Goal: Task Accomplishment & Management: Manage account settings

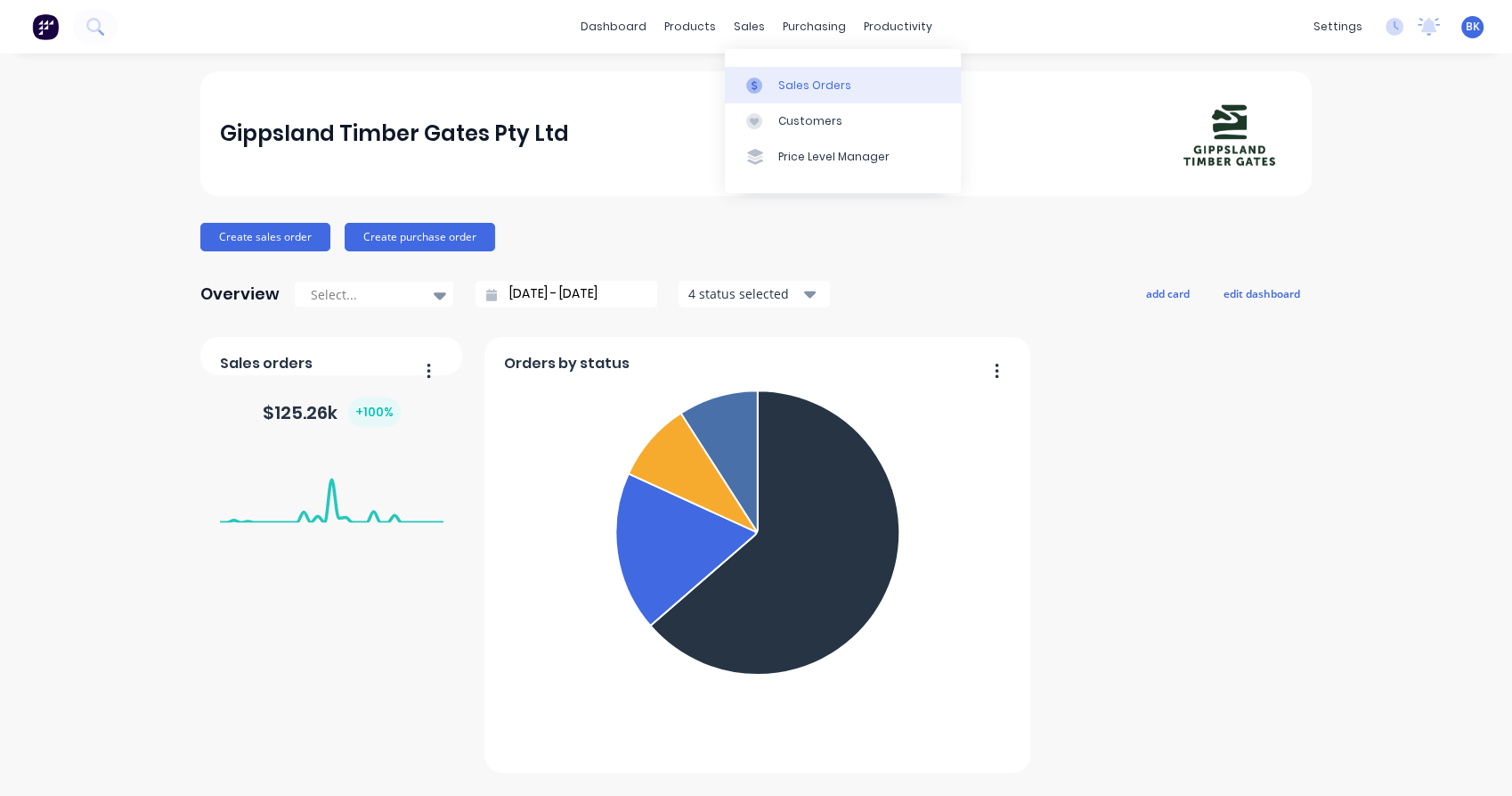
click at [785, 82] on div "Sales Orders" at bounding box center [815, 85] width 73 height 16
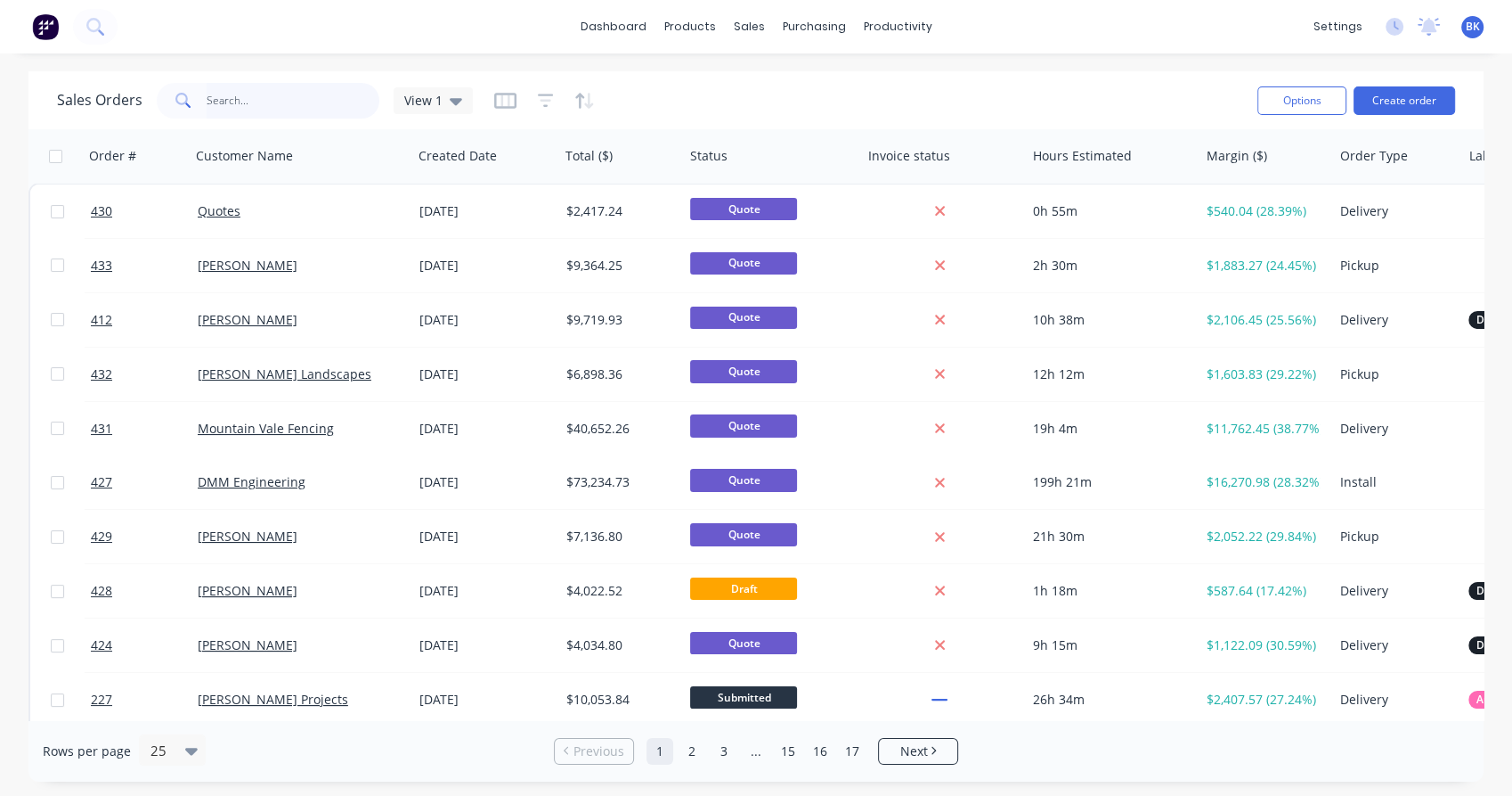
click at [235, 107] on input "text" at bounding box center [293, 100] width 173 height 35
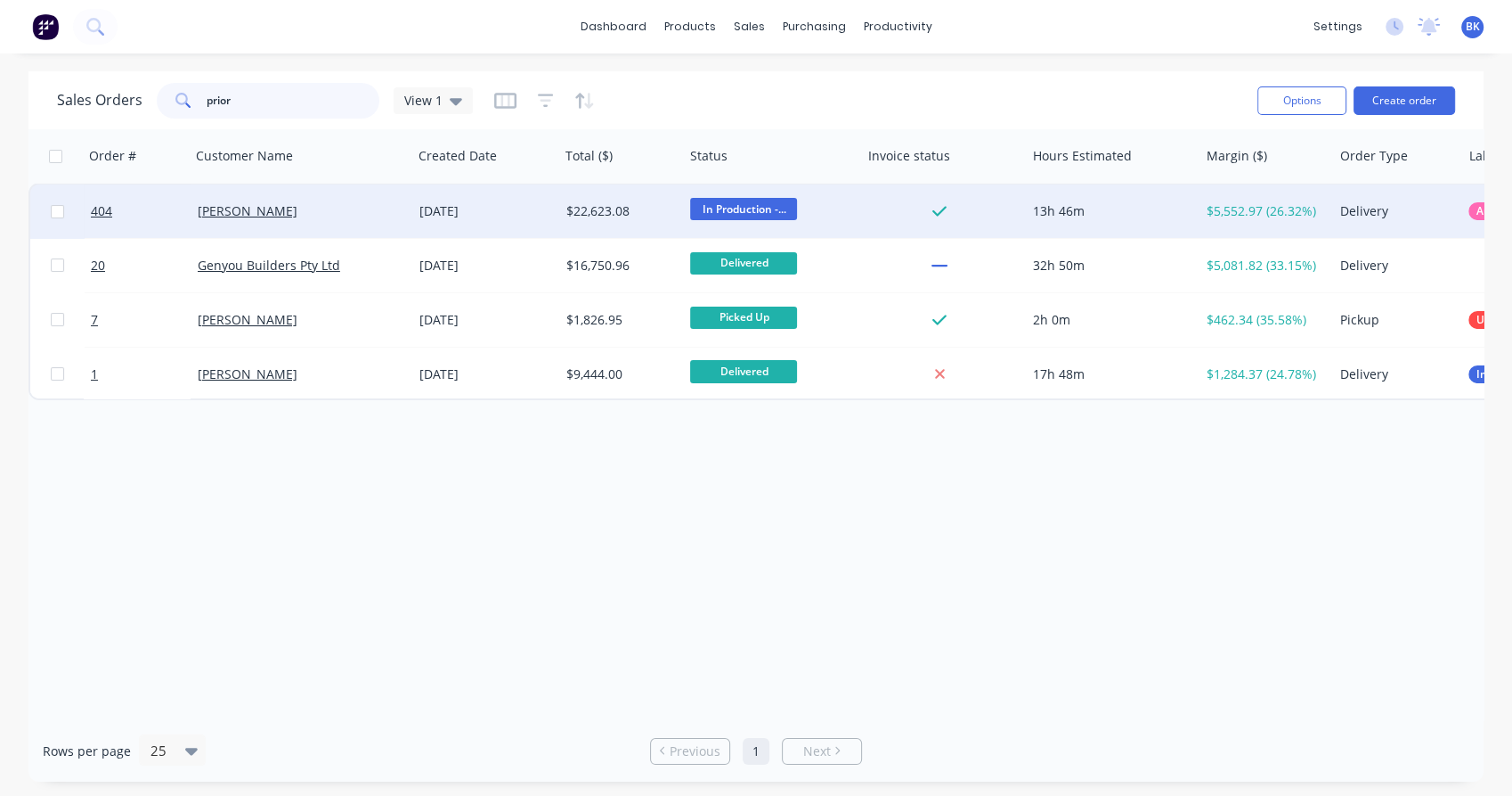
type input "prior"
click at [333, 214] on div "[PERSON_NAME]" at bounding box center [297, 211] width 198 height 18
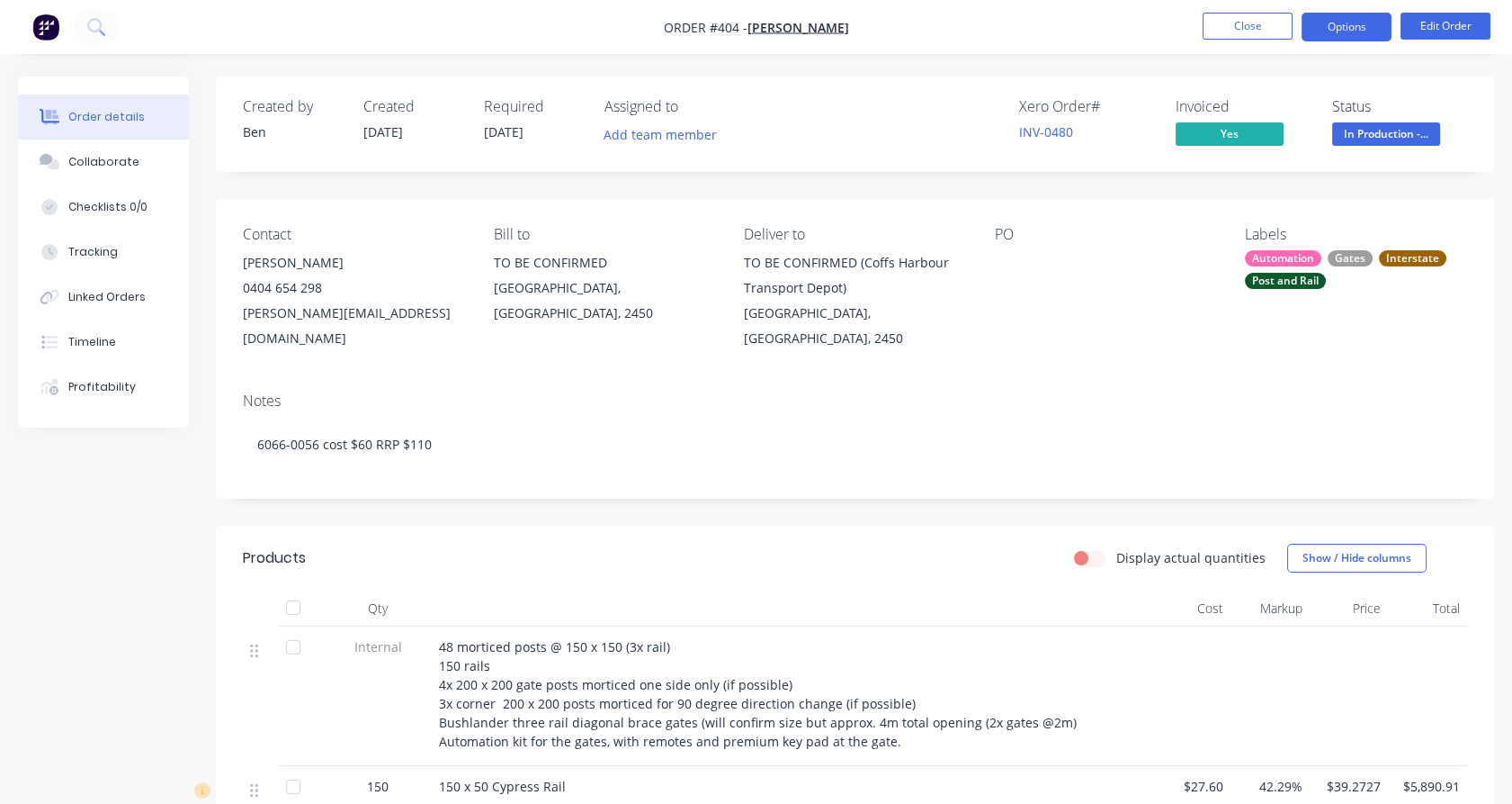
click at [1380, 21] on button "Options" at bounding box center [1346, 27] width 90 height 29
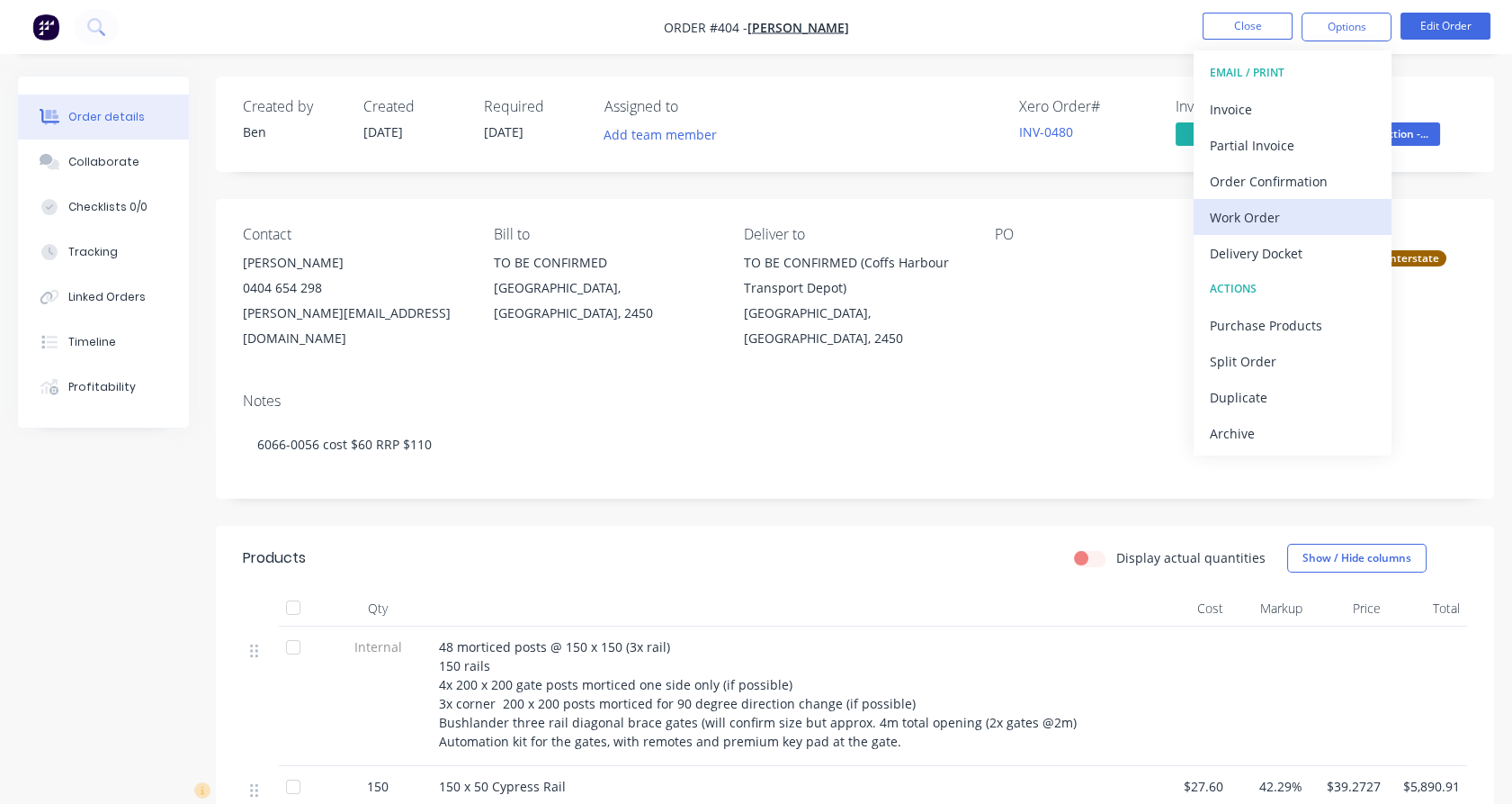
click at [1345, 215] on div "Work Order" at bounding box center [1293, 217] width 166 height 26
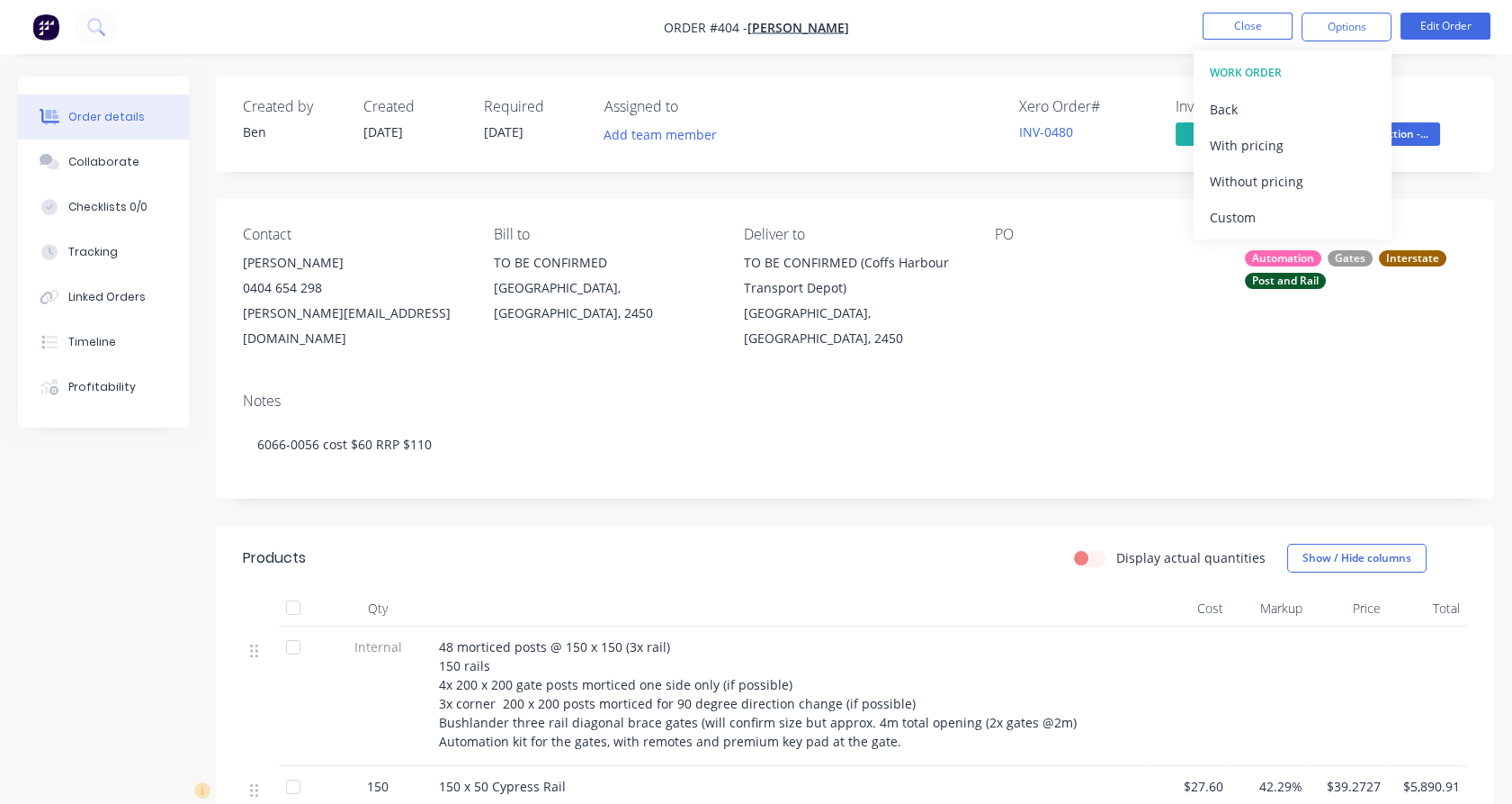
click at [1345, 215] on div "Custom" at bounding box center [1293, 217] width 166 height 26
click at [1345, 187] on div "Without pricing" at bounding box center [1293, 181] width 166 height 26
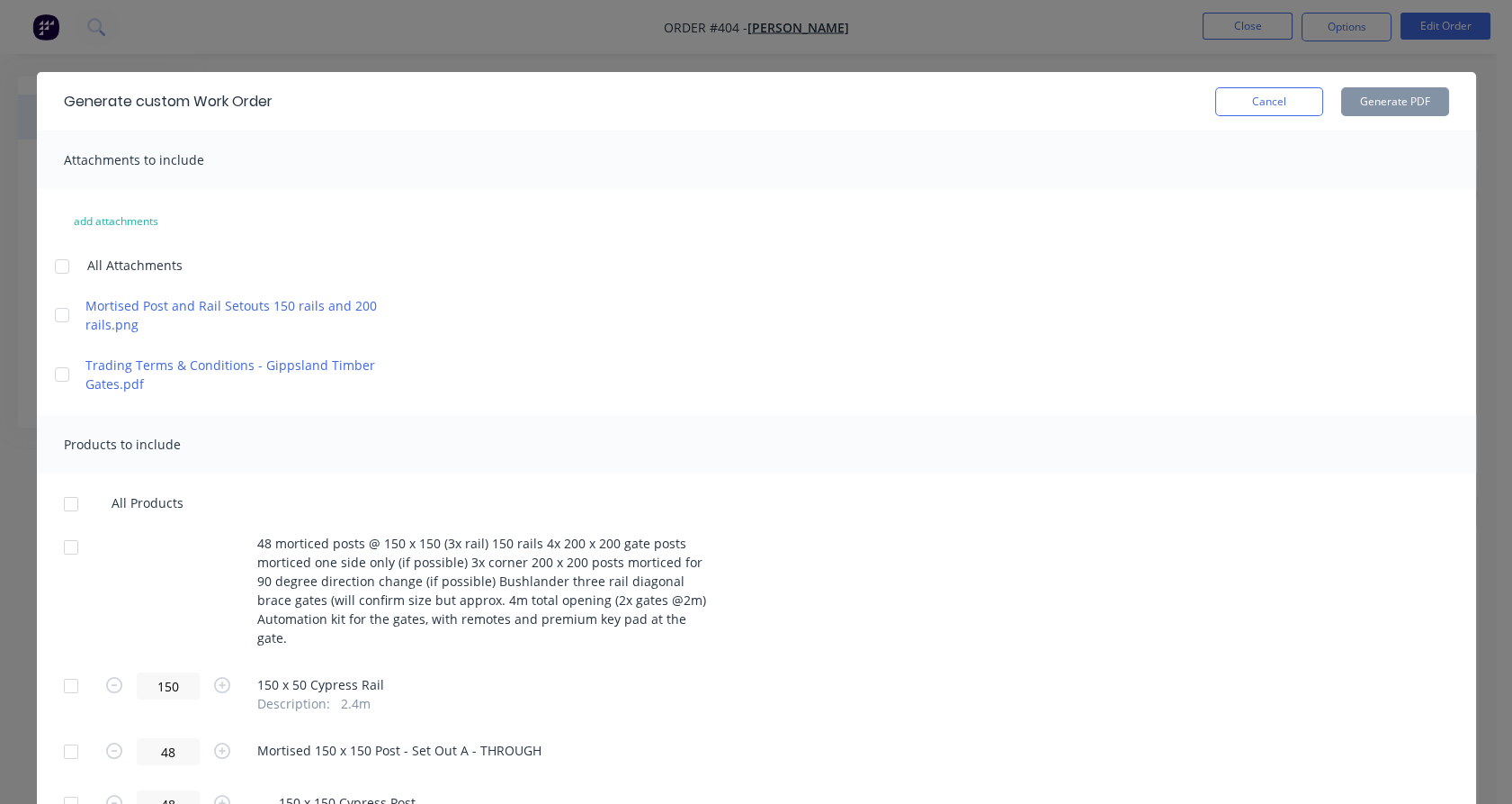
click at [64, 668] on div at bounding box center [70, 686] width 36 height 36
click at [63, 740] on div at bounding box center [70, 751] width 36 height 36
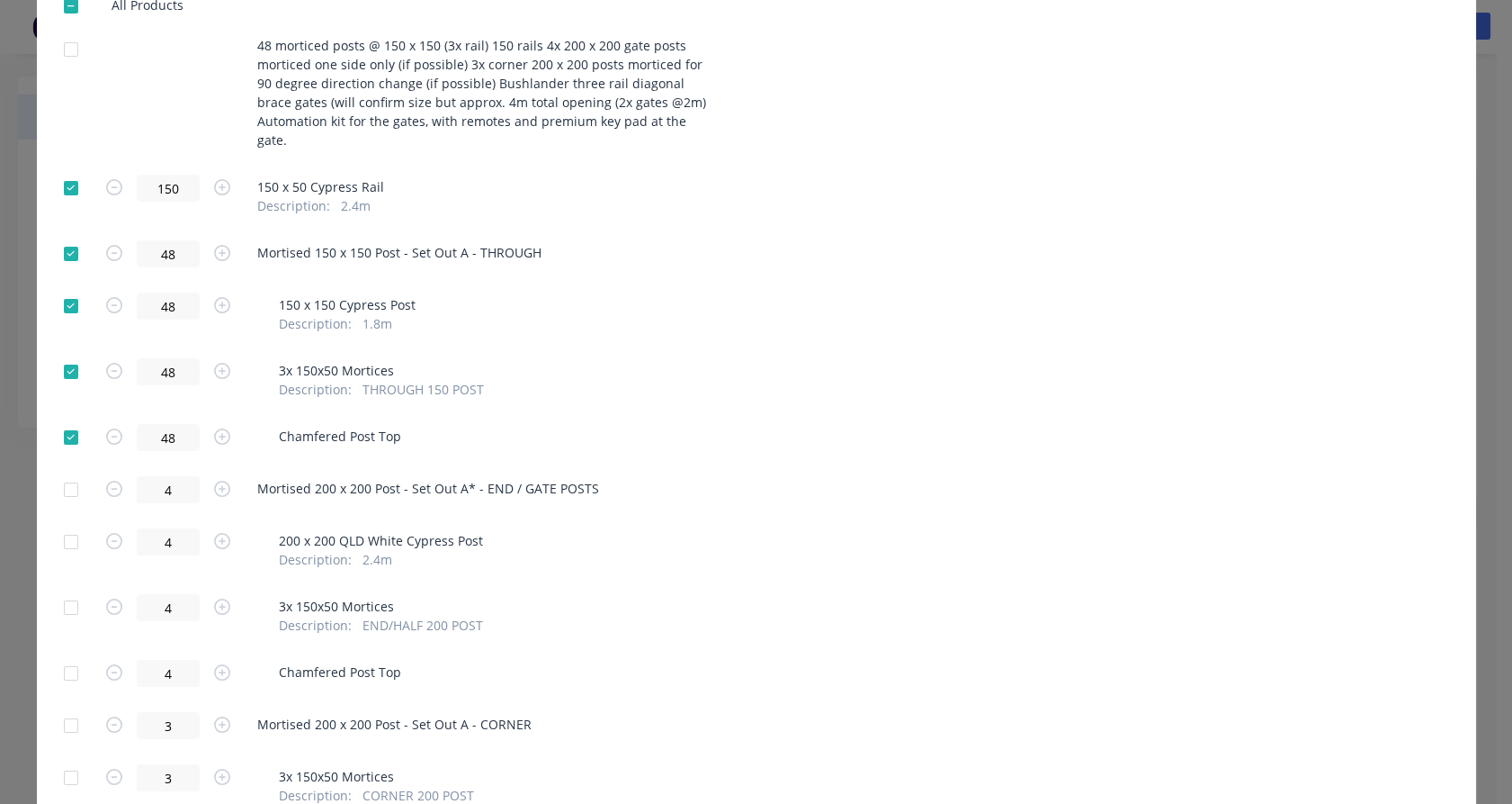
scroll to position [500, 0]
click at [63, 473] on div at bounding box center [70, 487] width 36 height 36
click at [69, 706] on div at bounding box center [70, 723] width 36 height 36
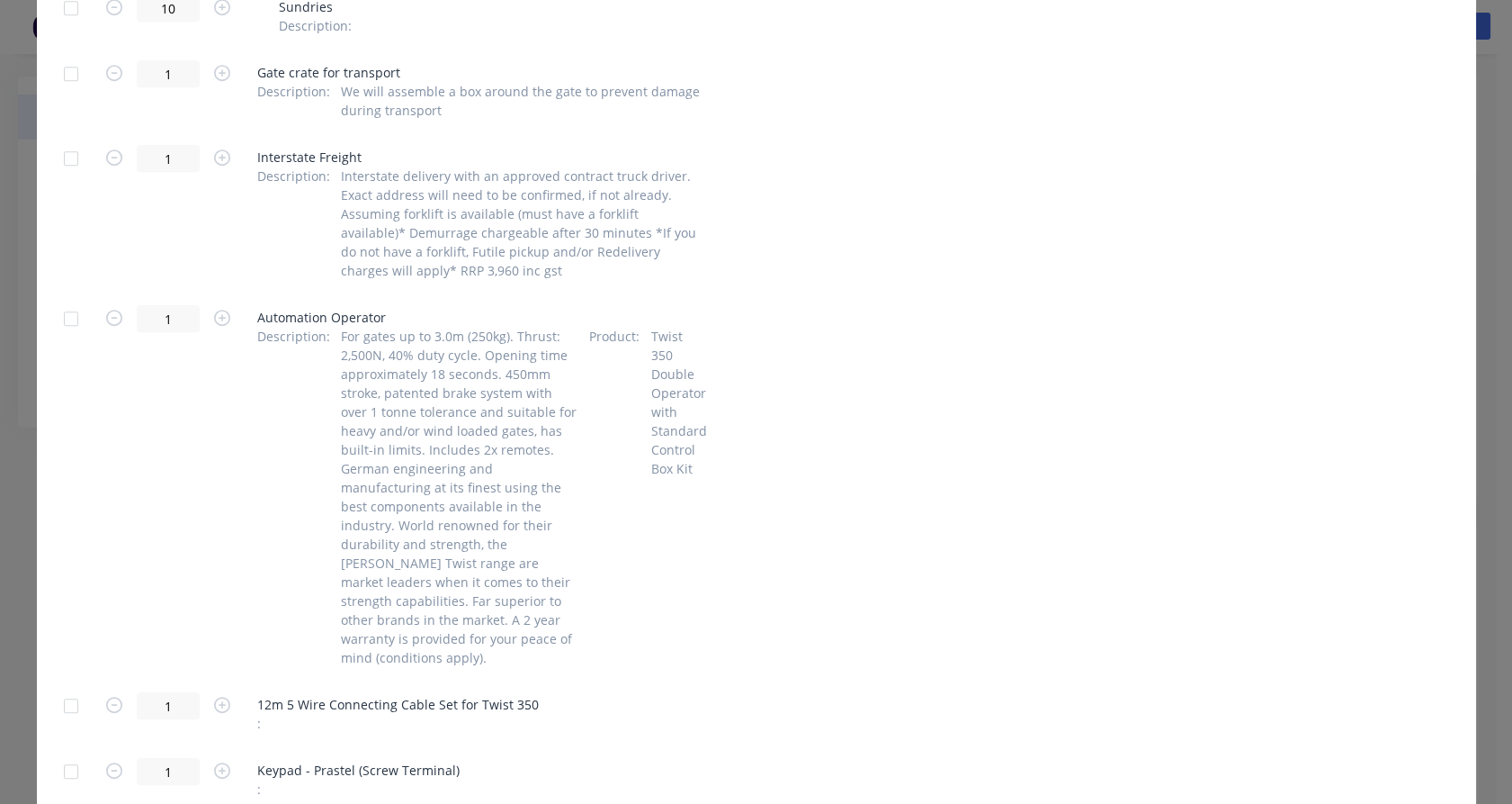
scroll to position [1898, 0]
click at [63, 299] on div at bounding box center [70, 317] width 36 height 36
click at [63, 687] on div at bounding box center [70, 704] width 36 height 36
click at [66, 752] on div at bounding box center [70, 769] width 36 height 36
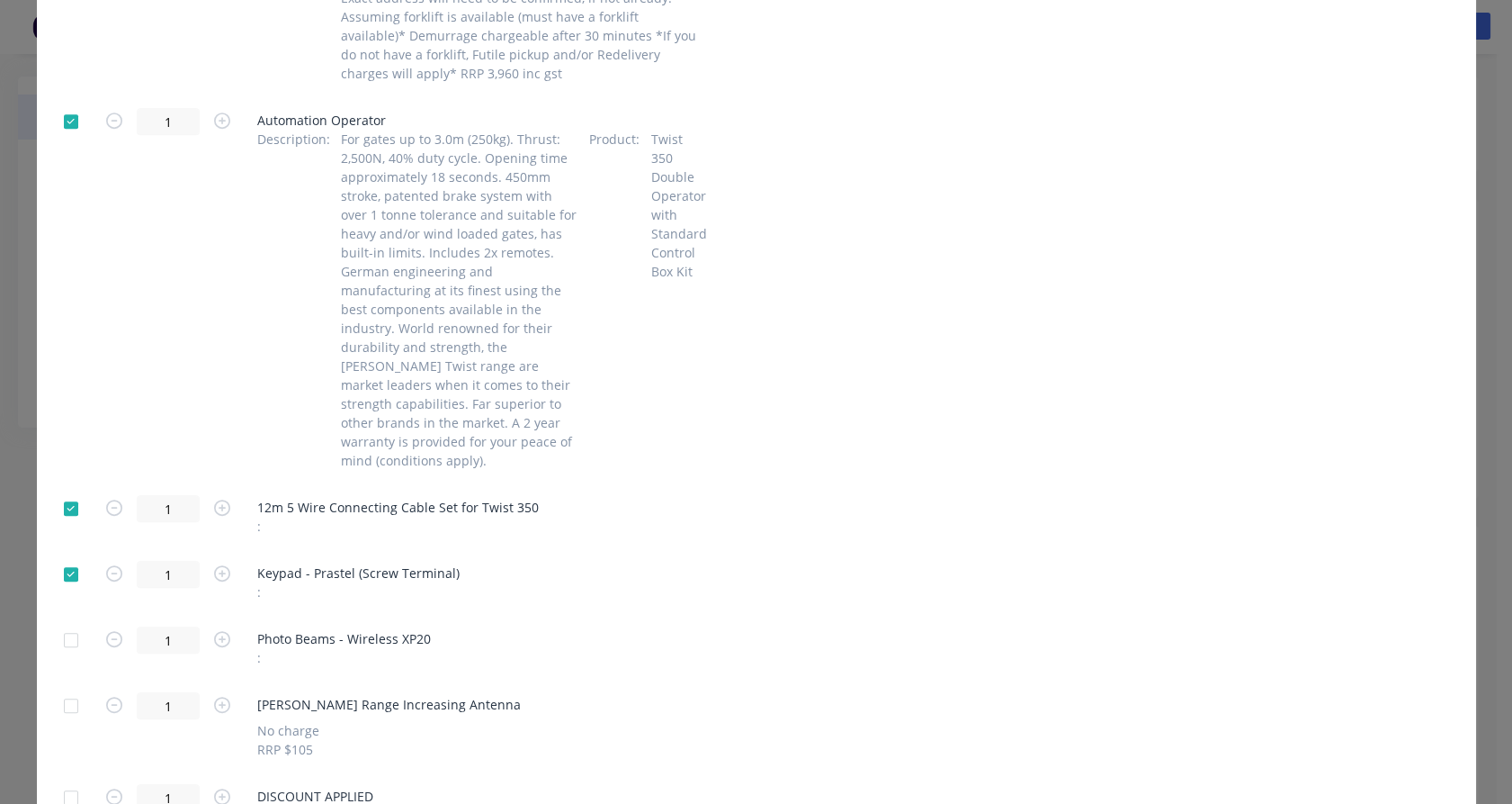
scroll to position [2097, 0]
click at [65, 619] on div at bounding box center [70, 636] width 36 height 36
click at [64, 685] on div at bounding box center [70, 702] width 36 height 36
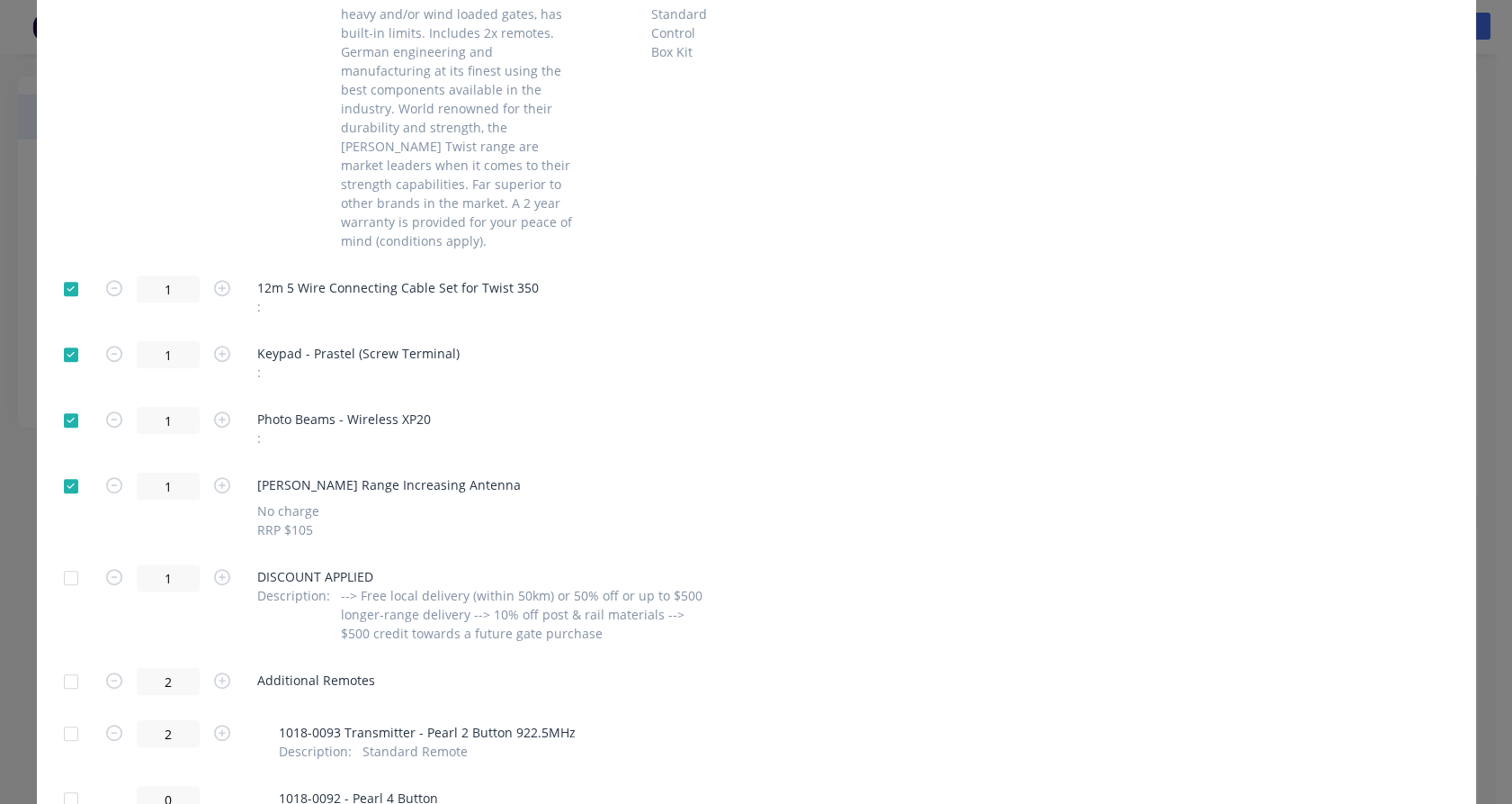
scroll to position [2429, 0]
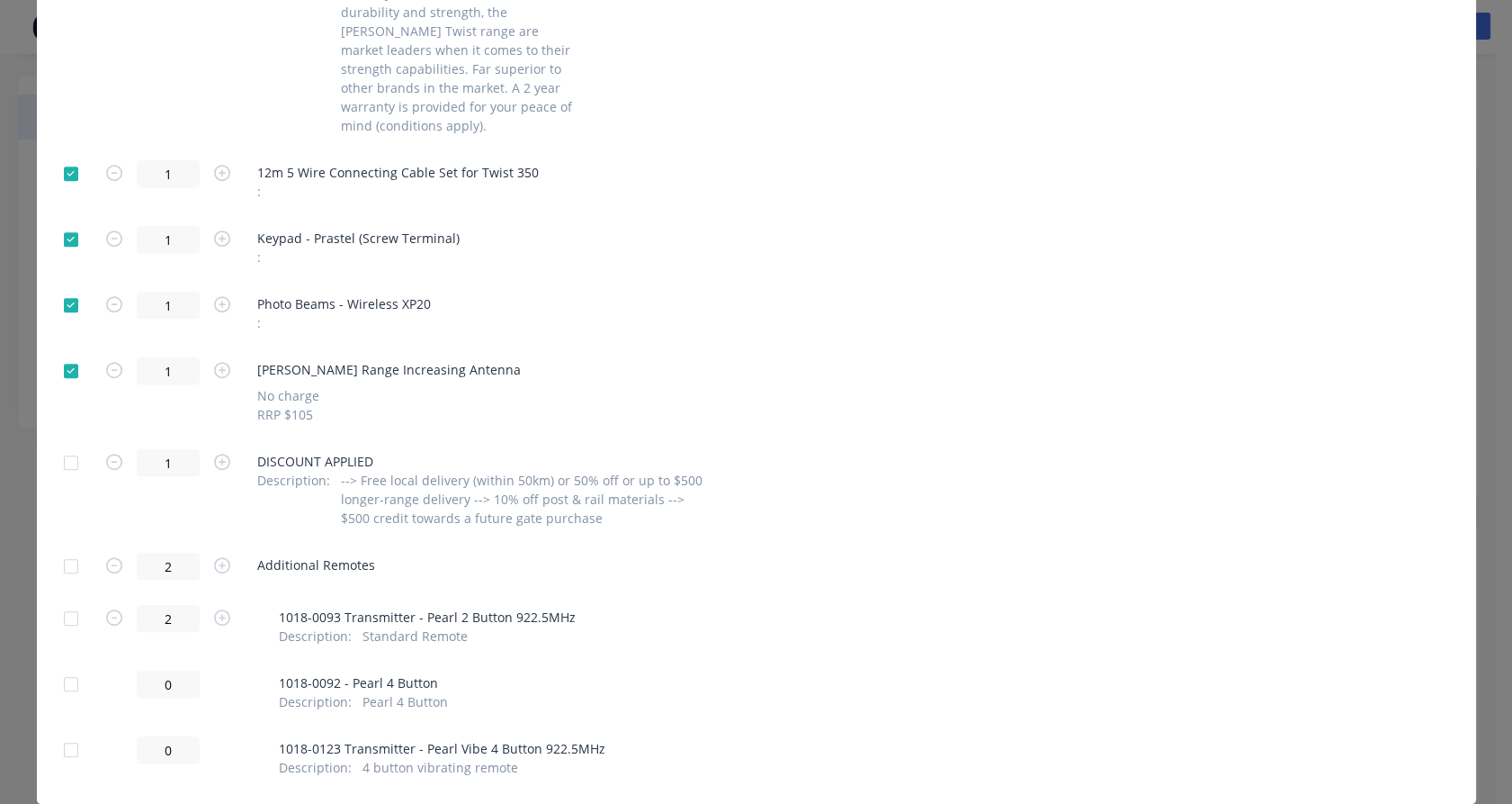
click at [68, 548] on div at bounding box center [70, 565] width 36 height 36
click at [69, 666] on div at bounding box center [70, 684] width 36 height 36
drag, startPoint x: 68, startPoint y: 701, endPoint x: 168, endPoint y: 684, distance: 101.4
click at [67, 732] on div at bounding box center [70, 749] width 36 height 36
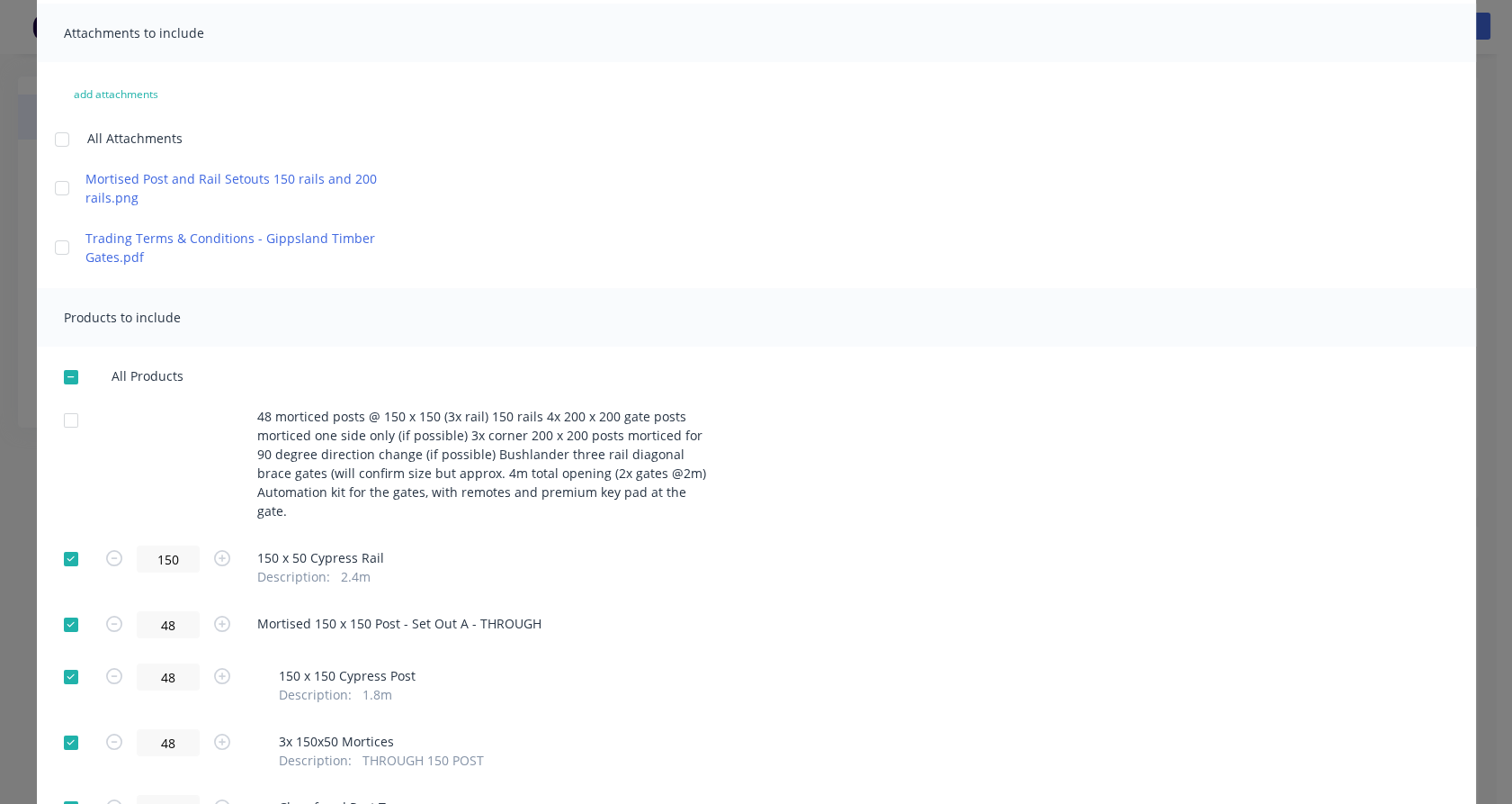
scroll to position [0, 0]
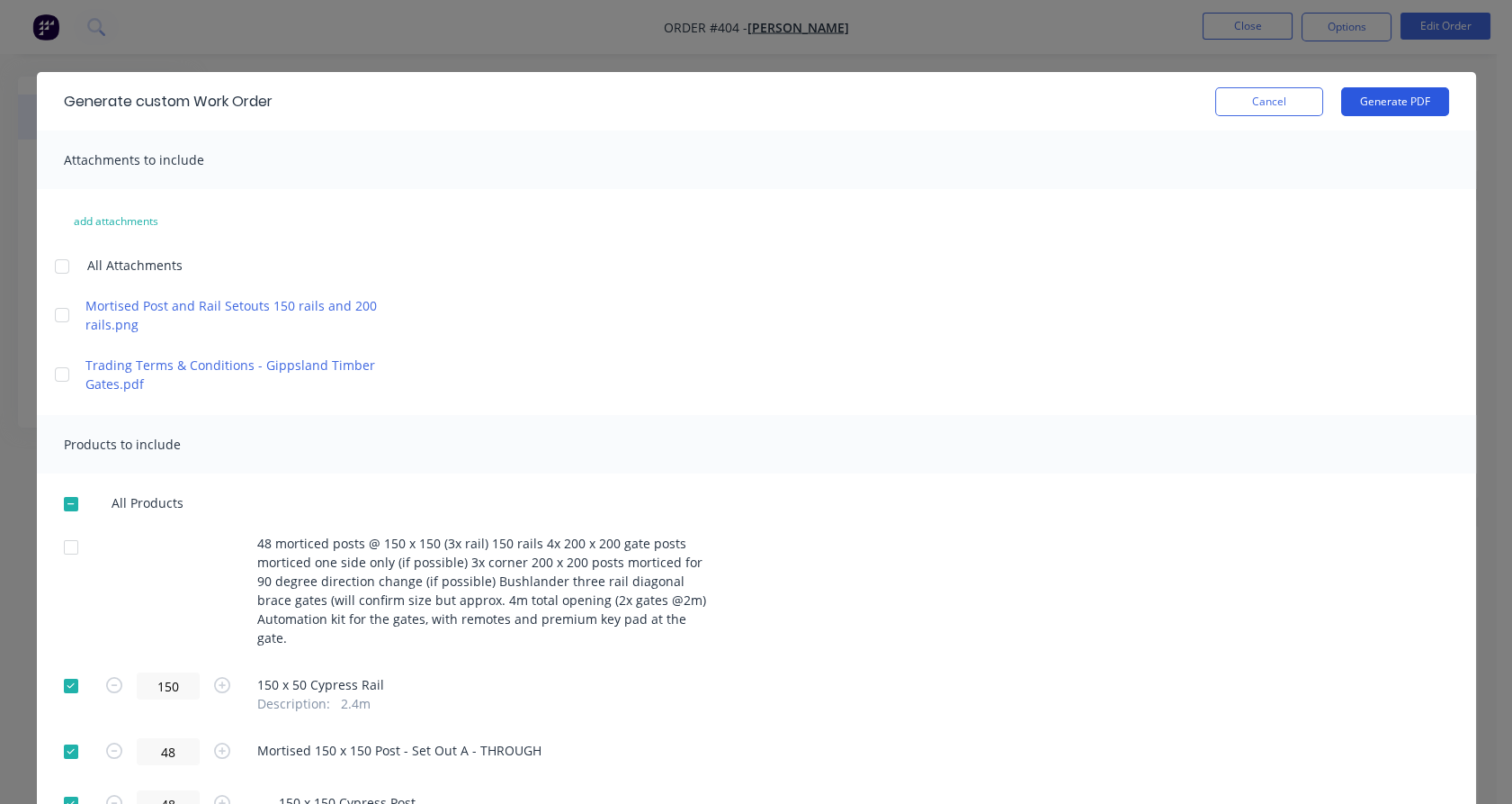
click at [1363, 104] on button "Generate PDF" at bounding box center [1396, 102] width 108 height 29
click at [65, 668] on div at bounding box center [70, 686] width 36 height 36
click at [72, 734] on div at bounding box center [70, 751] width 36 height 36
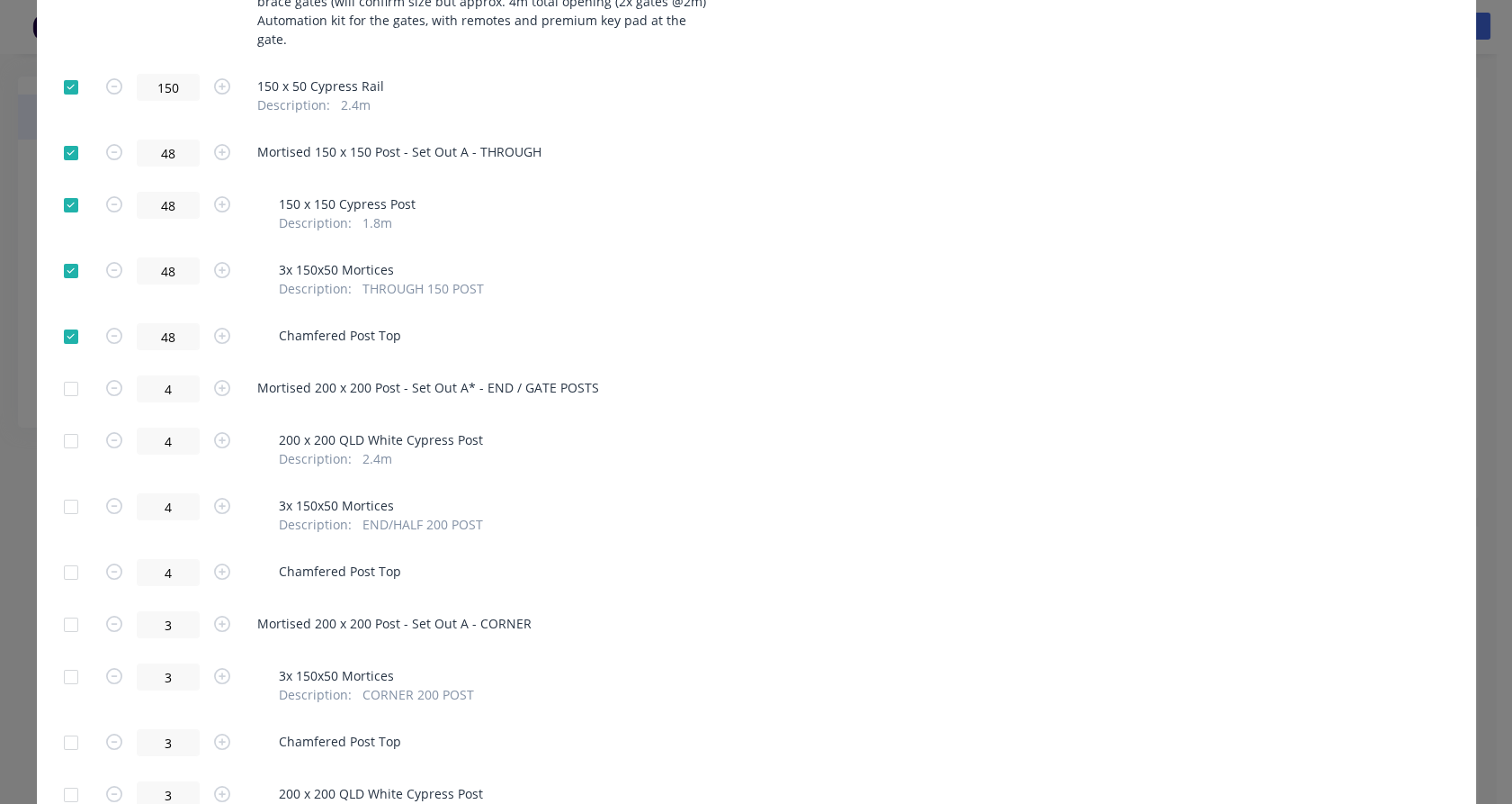
scroll to position [600, 0]
click at [73, 318] on div at bounding box center [70, 335] width 36 height 36
click at [58, 252] on div at bounding box center [70, 270] width 36 height 36
click at [69, 373] on div at bounding box center [70, 387] width 36 height 36
drag, startPoint x: 68, startPoint y: 551, endPoint x: 64, endPoint y: 525, distance: 26.3
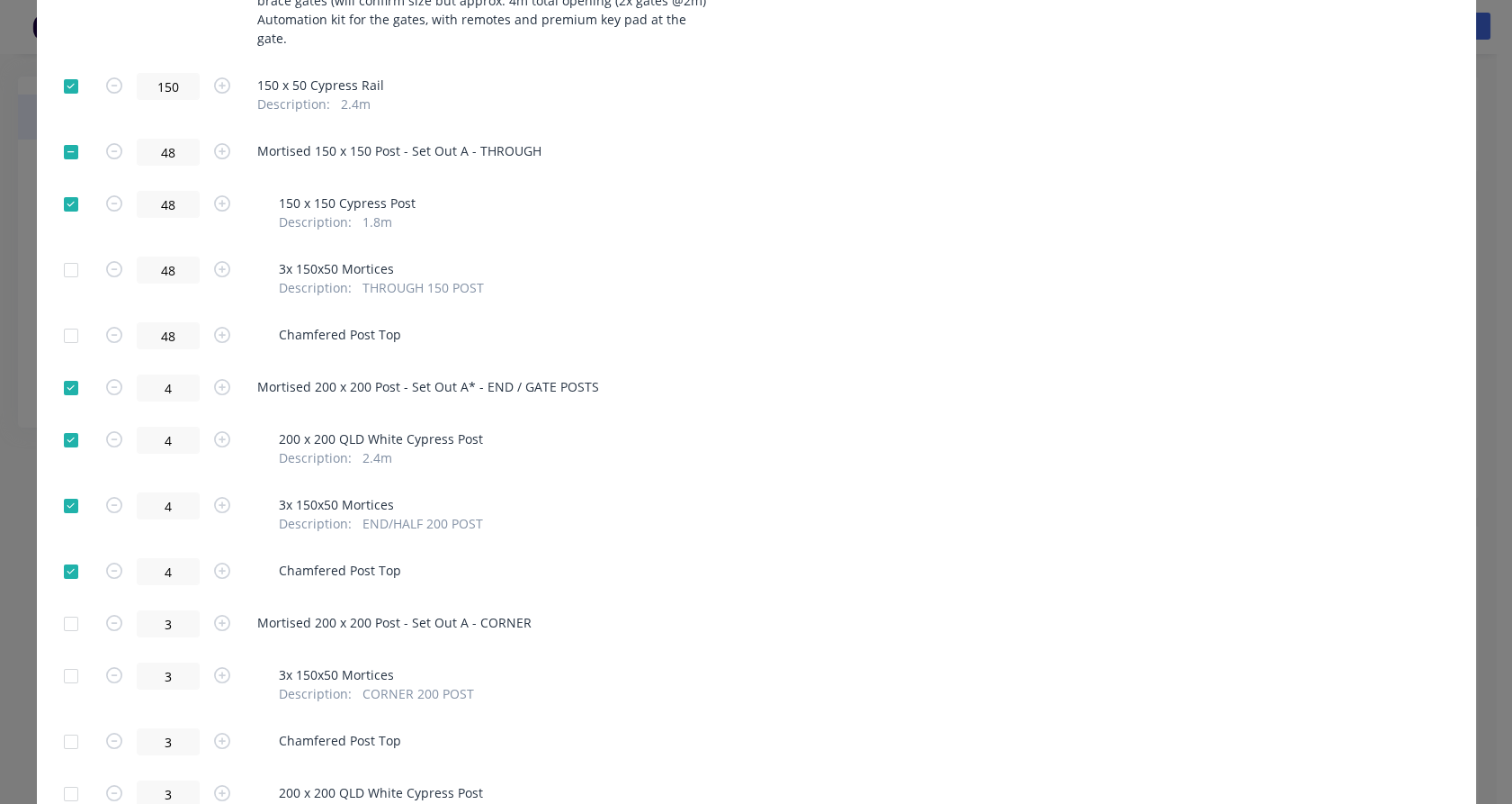
click at [68, 554] on div at bounding box center [70, 571] width 36 height 36
click at [64, 493] on div at bounding box center [70, 506] width 36 height 36
click at [72, 606] on div at bounding box center [70, 623] width 36 height 36
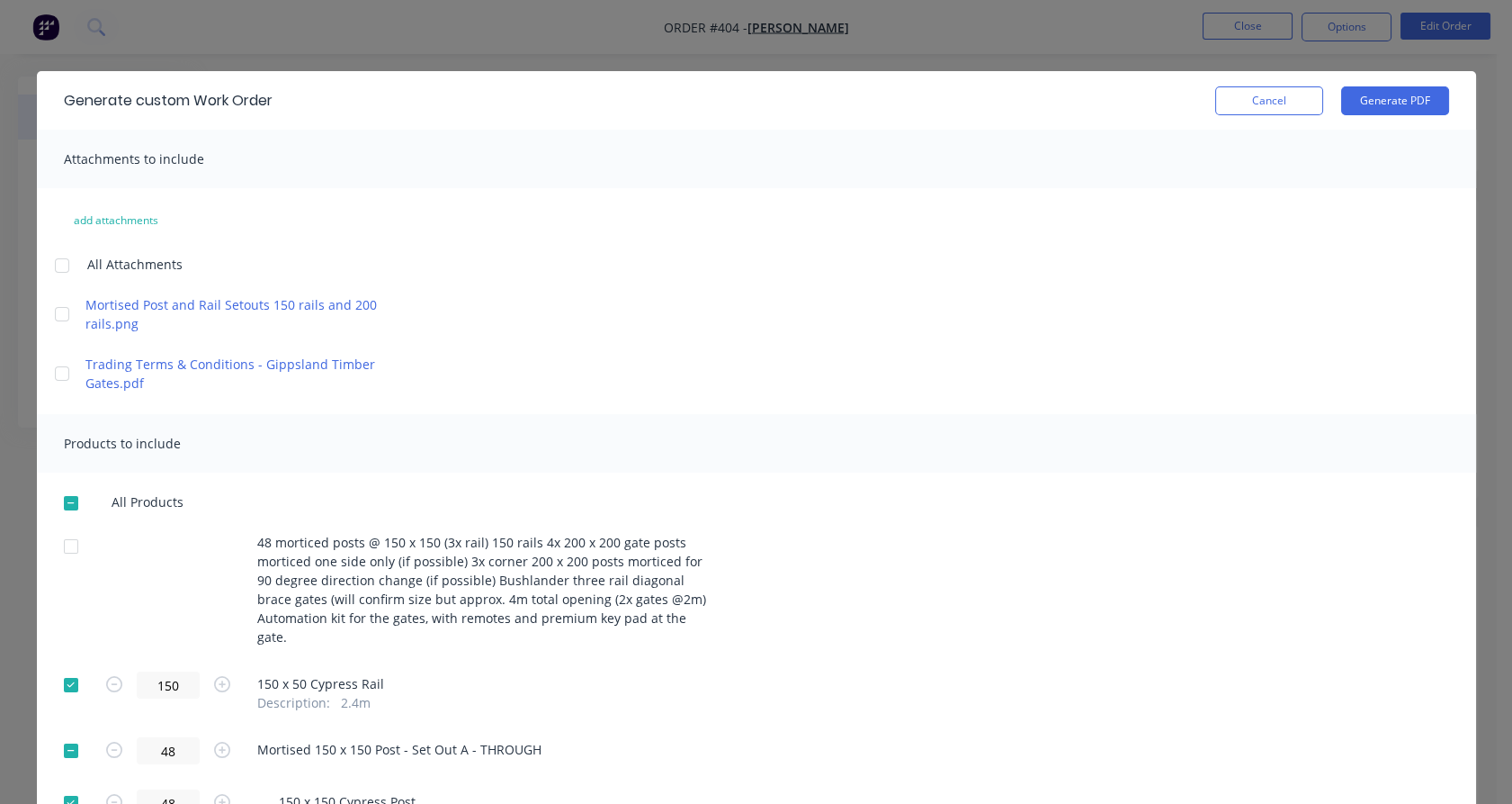
scroll to position [0, 0]
click at [1393, 104] on button "Generate PDF" at bounding box center [1396, 102] width 108 height 29
click at [1296, 111] on button "Cancel" at bounding box center [1269, 102] width 108 height 29
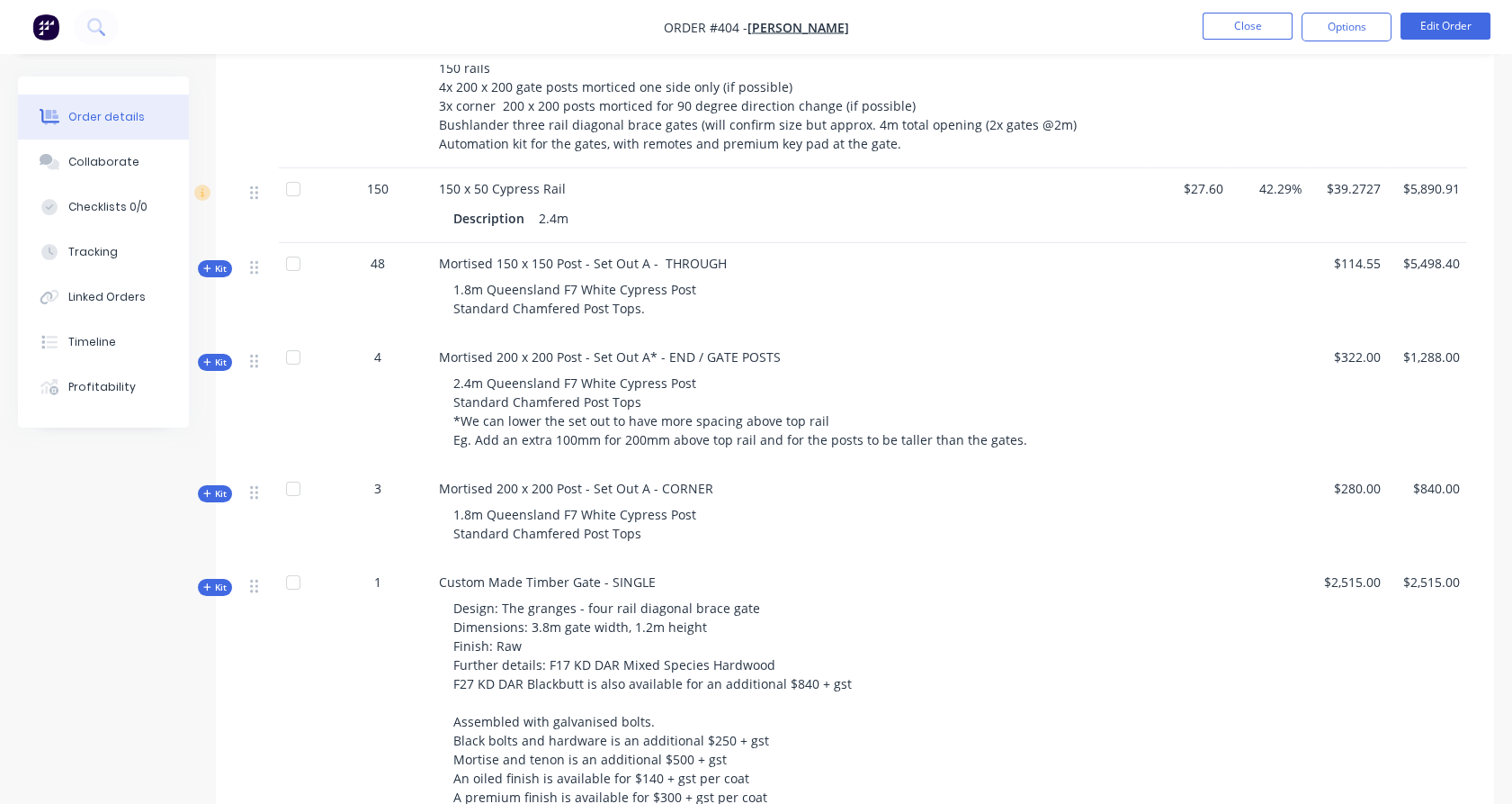
scroll to position [599, 0]
click at [1332, 30] on button "Options" at bounding box center [1346, 27] width 90 height 29
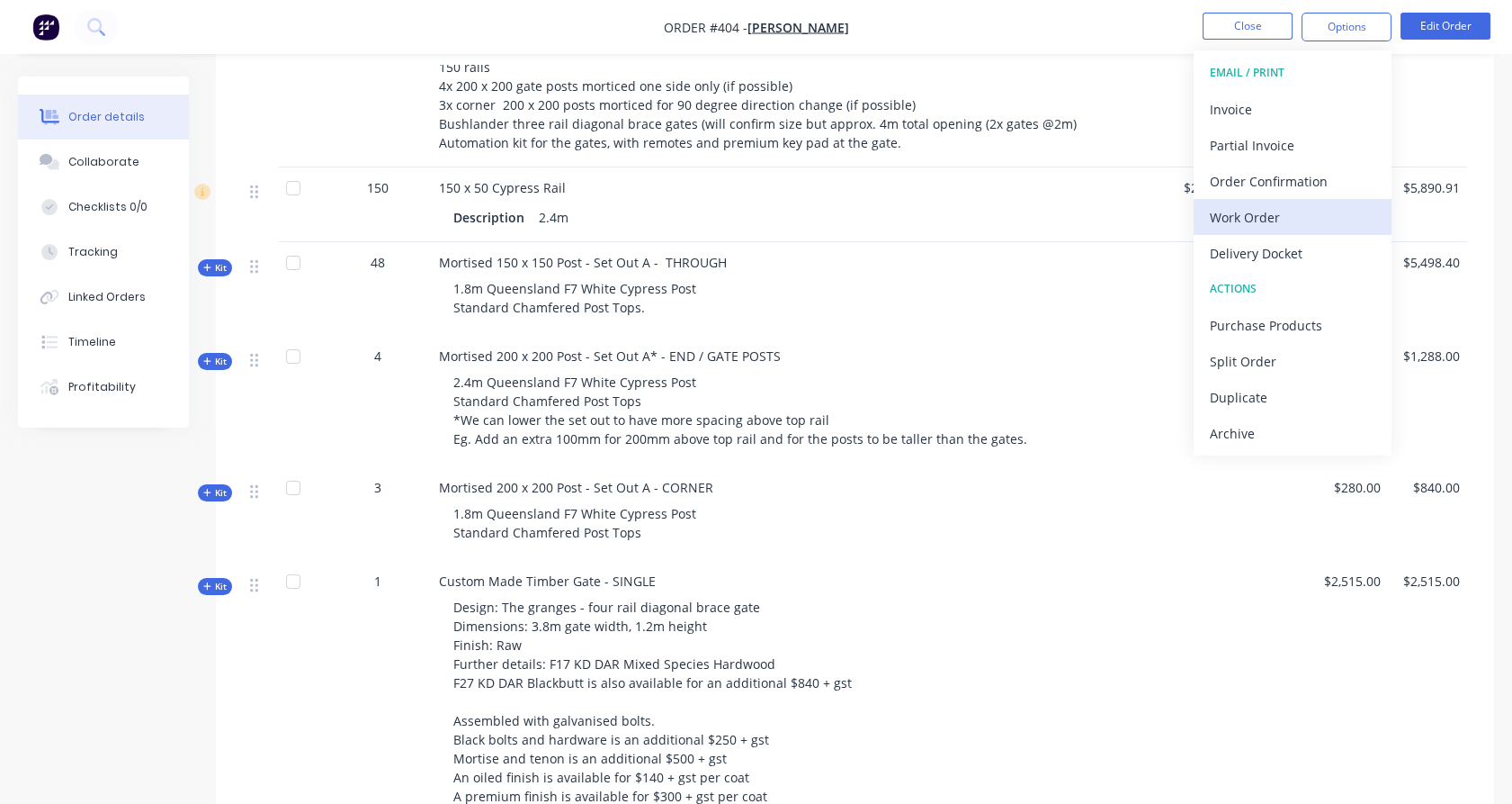
click at [1308, 209] on div "Work Order" at bounding box center [1293, 217] width 166 height 26
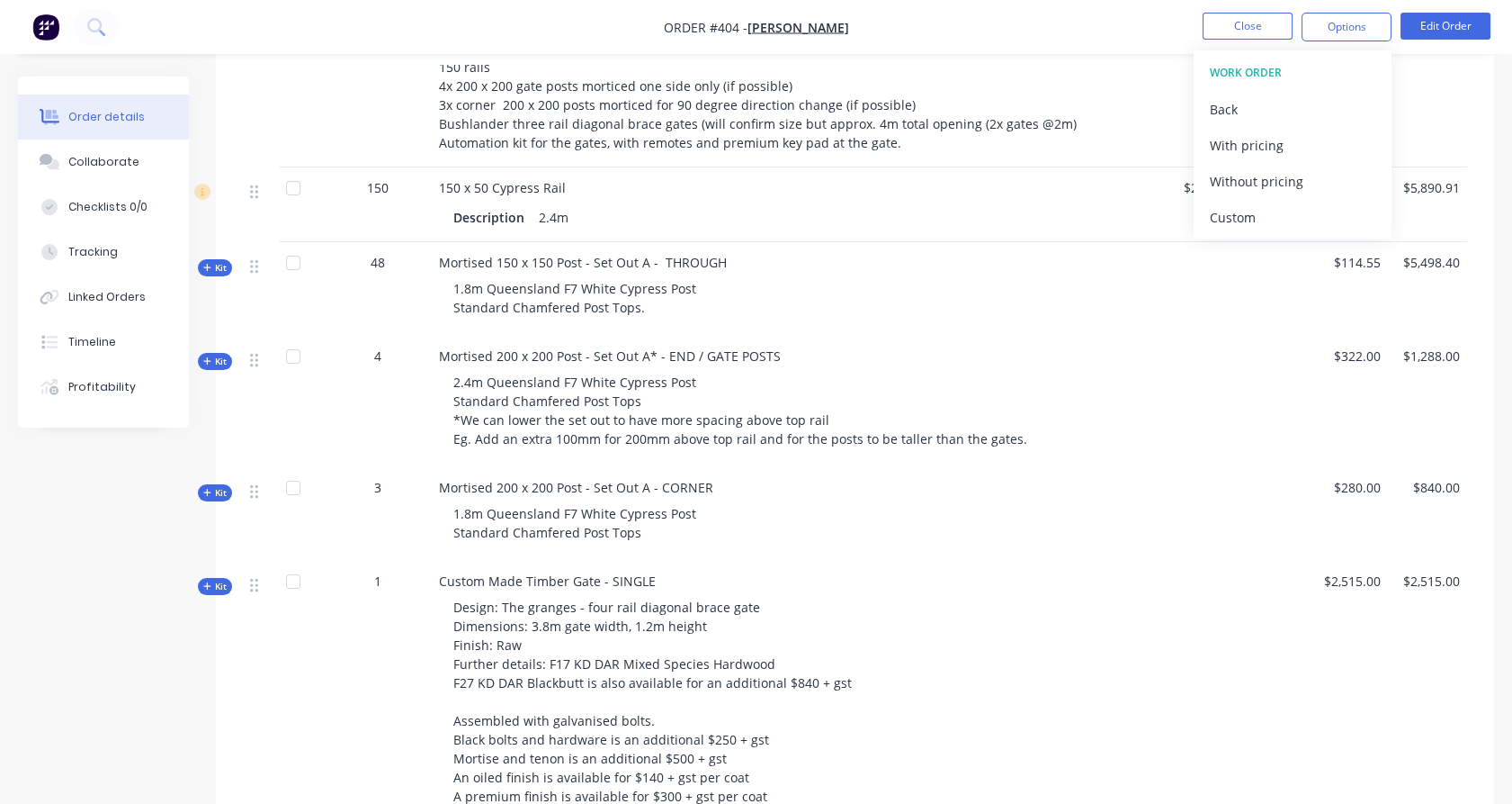
click at [1308, 209] on div "Custom" at bounding box center [1293, 217] width 166 height 26
click at [1304, 187] on div "Without pricing" at bounding box center [1293, 181] width 166 height 26
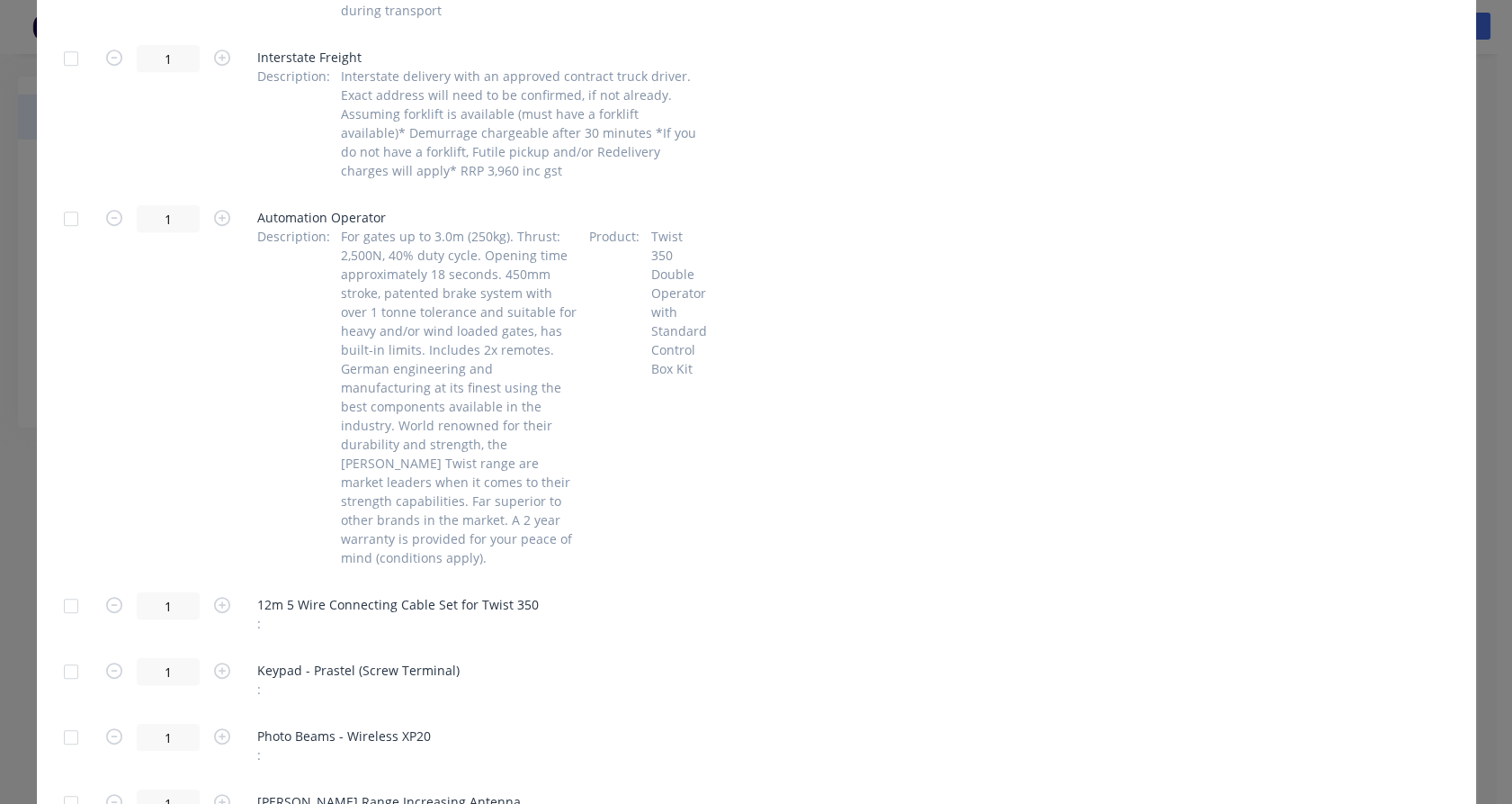
scroll to position [1999, 0]
click at [59, 199] on div at bounding box center [70, 217] width 36 height 36
click at [61, 586] on div at bounding box center [70, 604] width 36 height 36
click at [63, 652] on div at bounding box center [70, 669] width 36 height 36
click at [65, 717] on div at bounding box center [70, 735] width 36 height 36
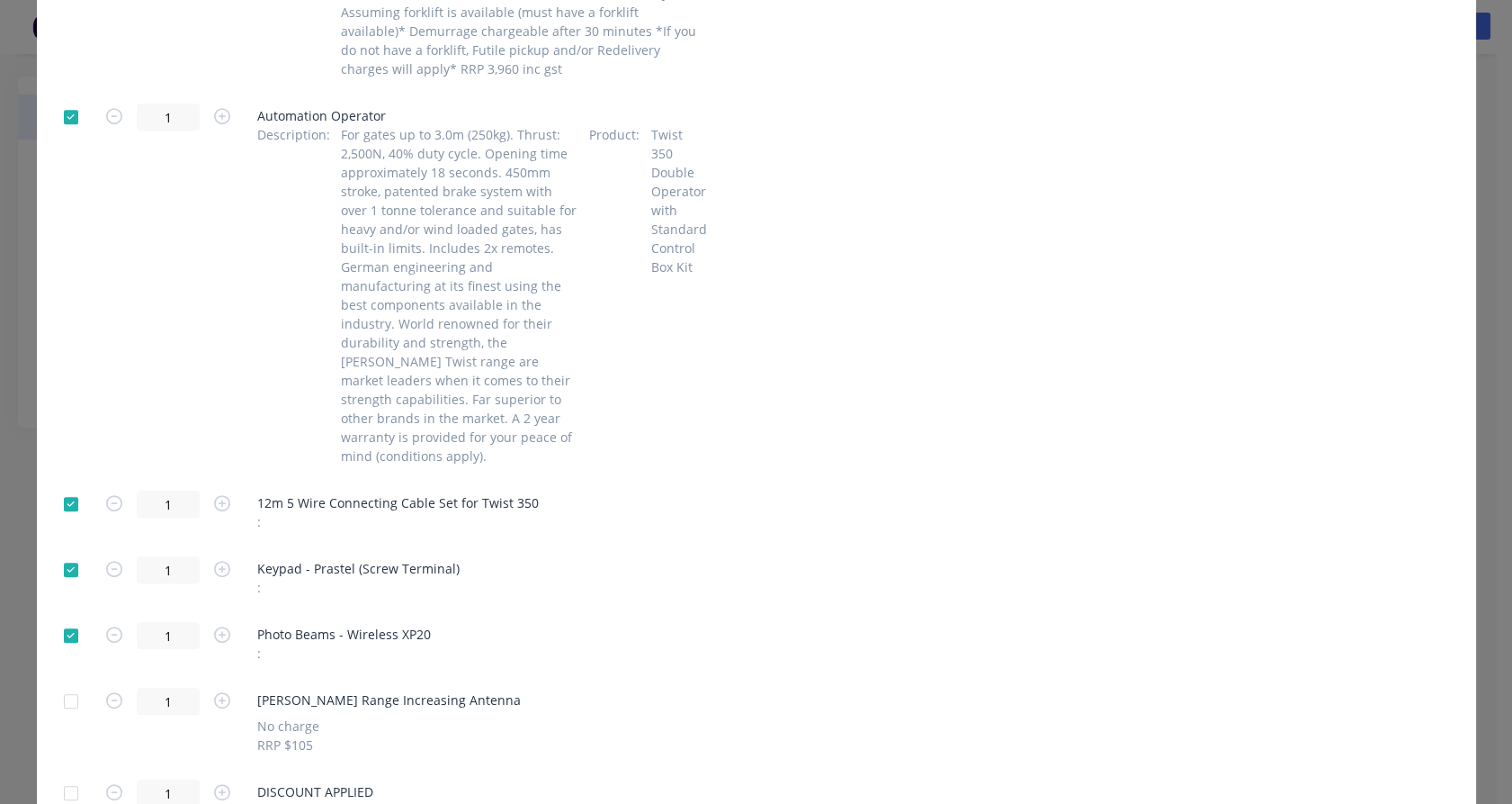
click at [64, 684] on div at bounding box center [70, 701] width 36 height 36
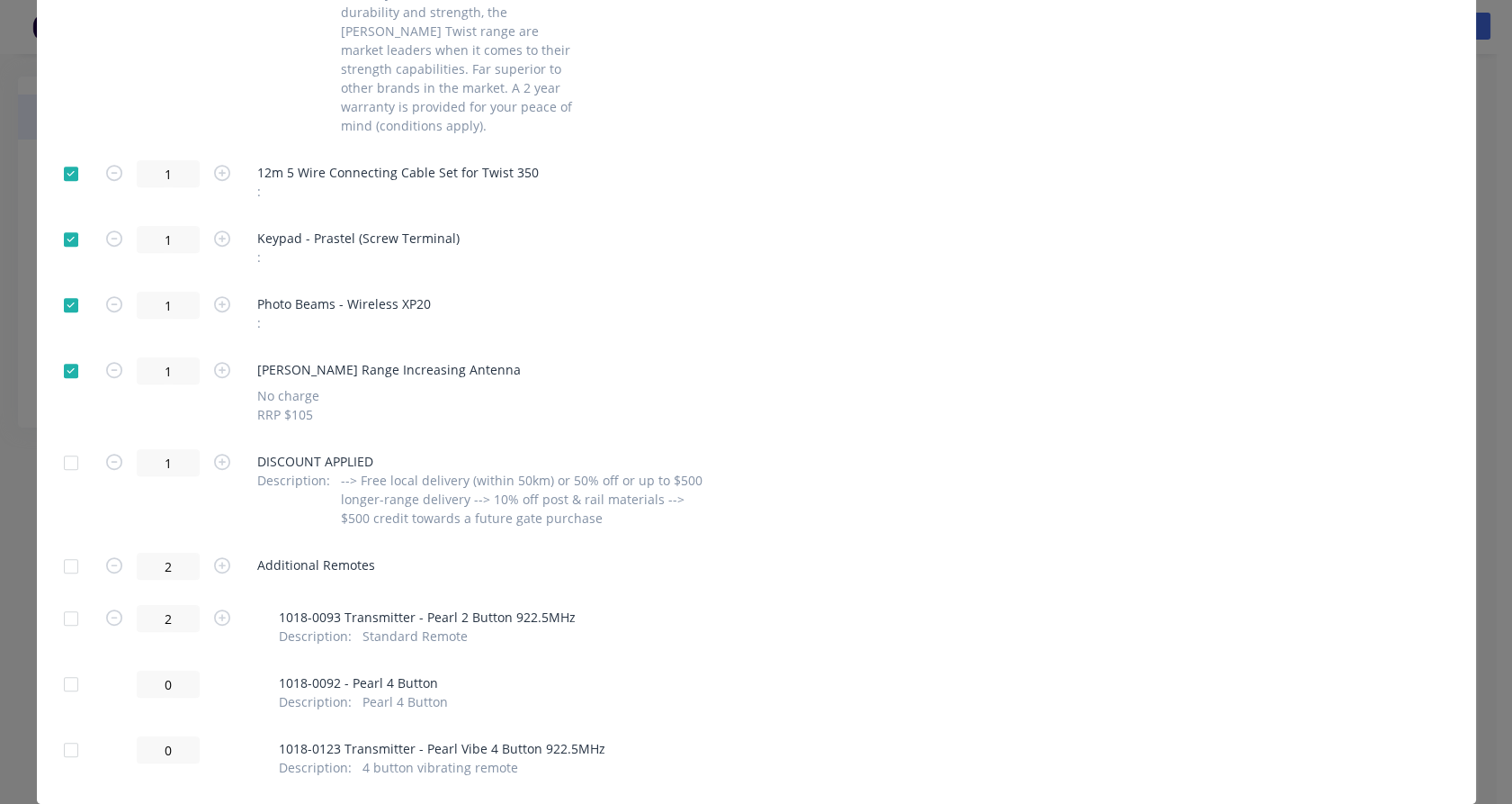
click at [64, 601] on div at bounding box center [70, 618] width 36 height 36
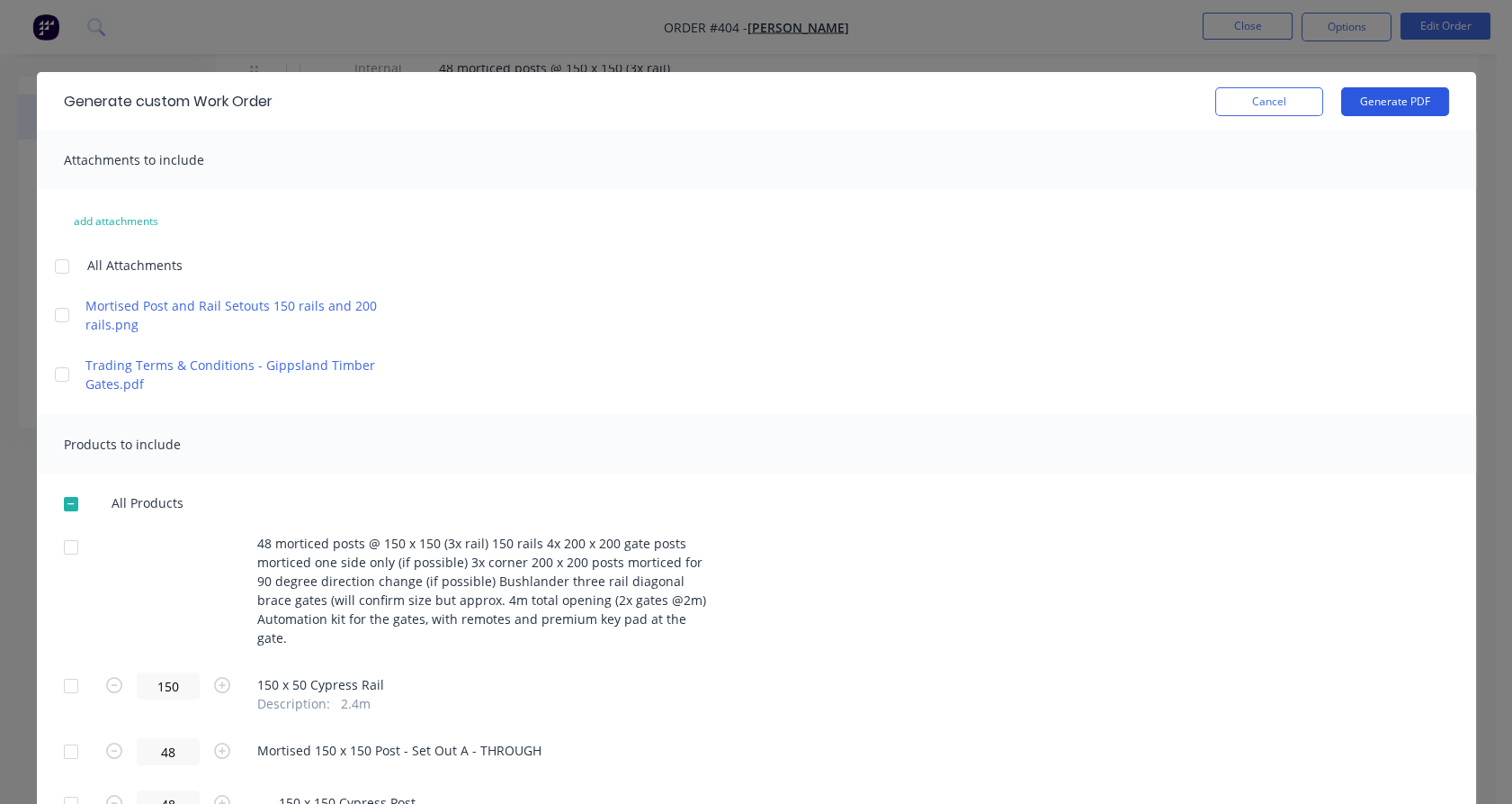
scroll to position [578, 0]
click at [1364, 108] on button "Generate PDF" at bounding box center [1396, 102] width 108 height 29
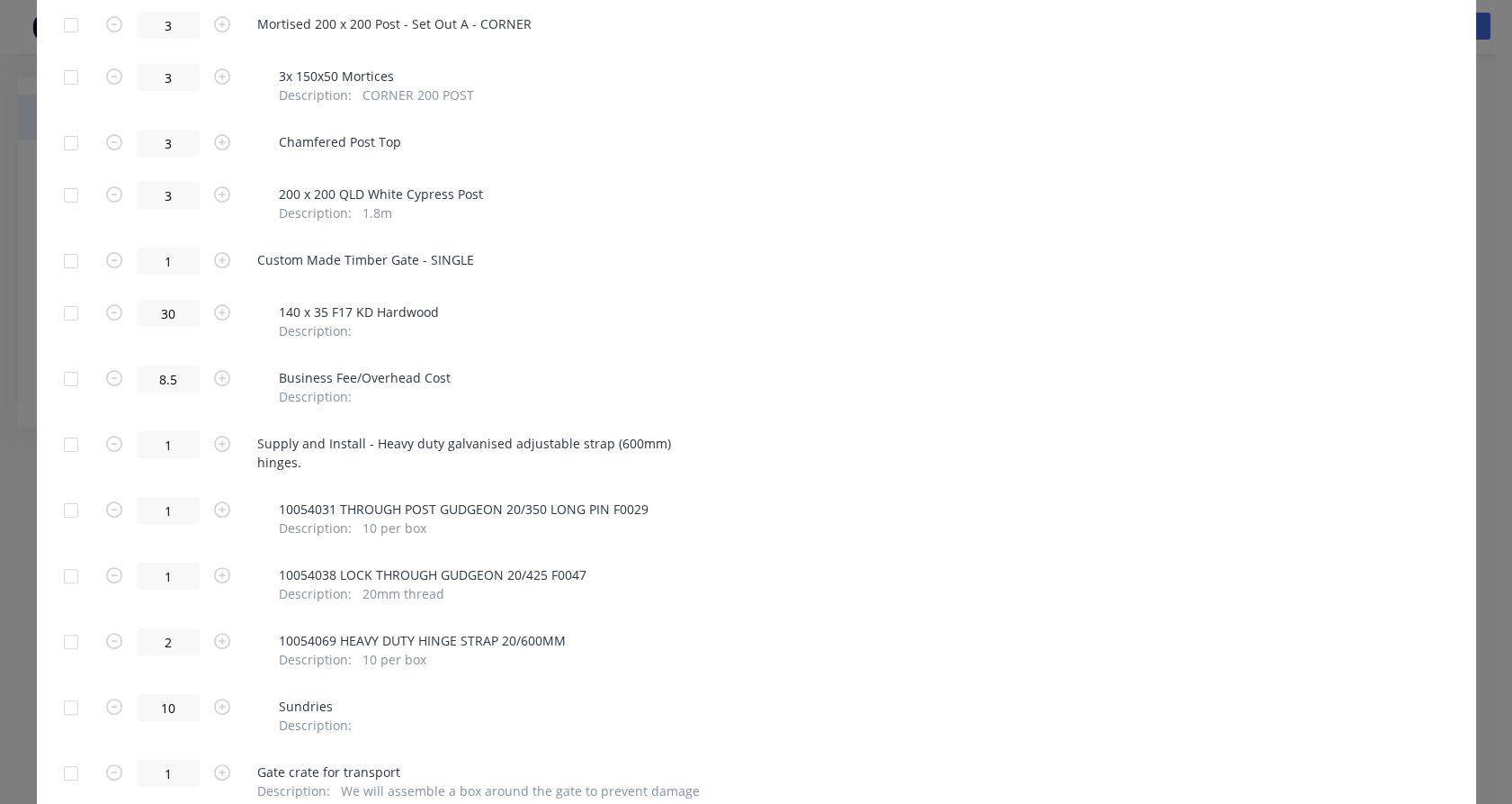
scroll to position [1199, 0]
click at [65, 244] on div at bounding box center [70, 259] width 36 height 36
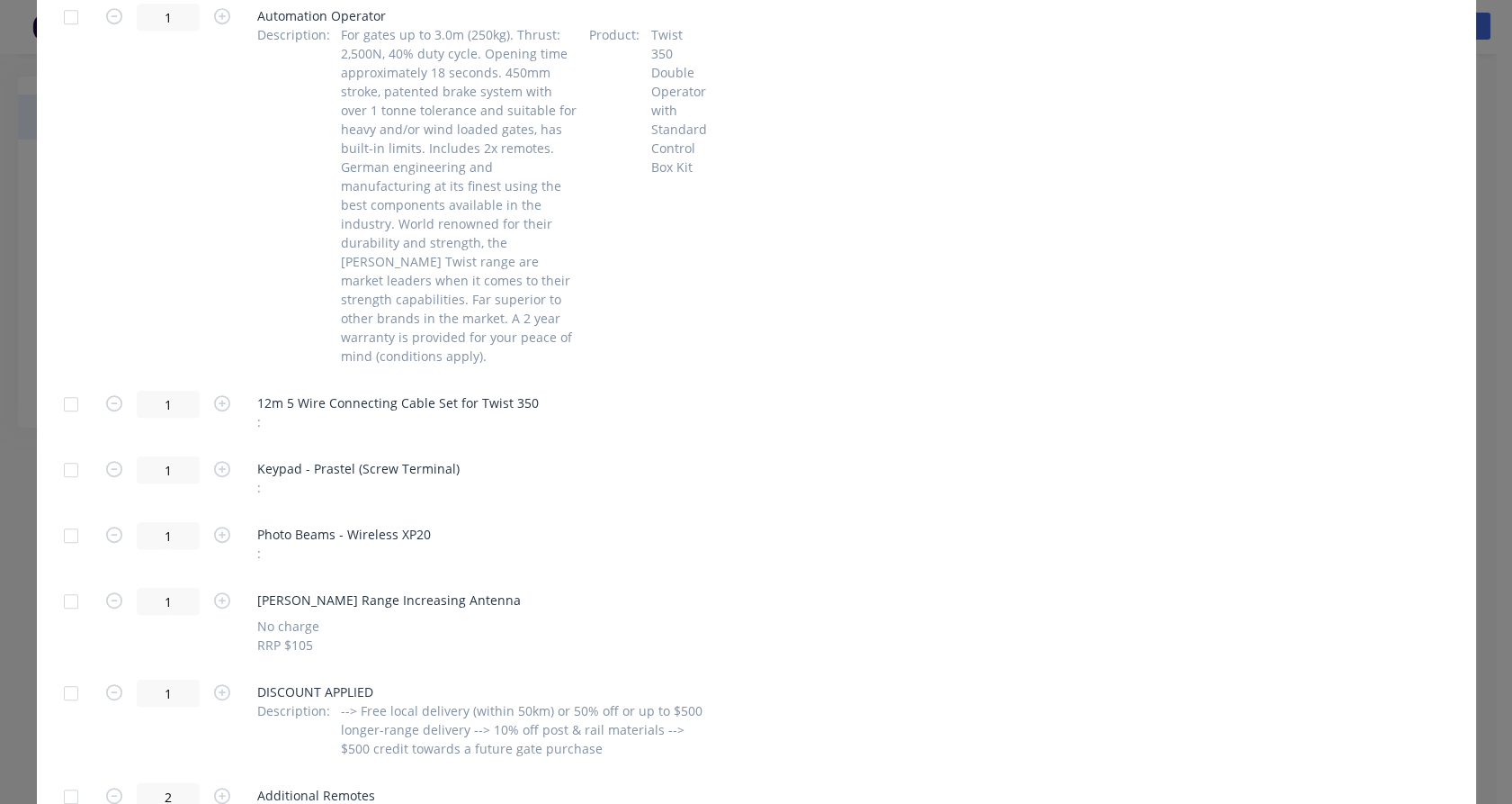
click at [71, 386] on div at bounding box center [70, 403] width 36 height 36
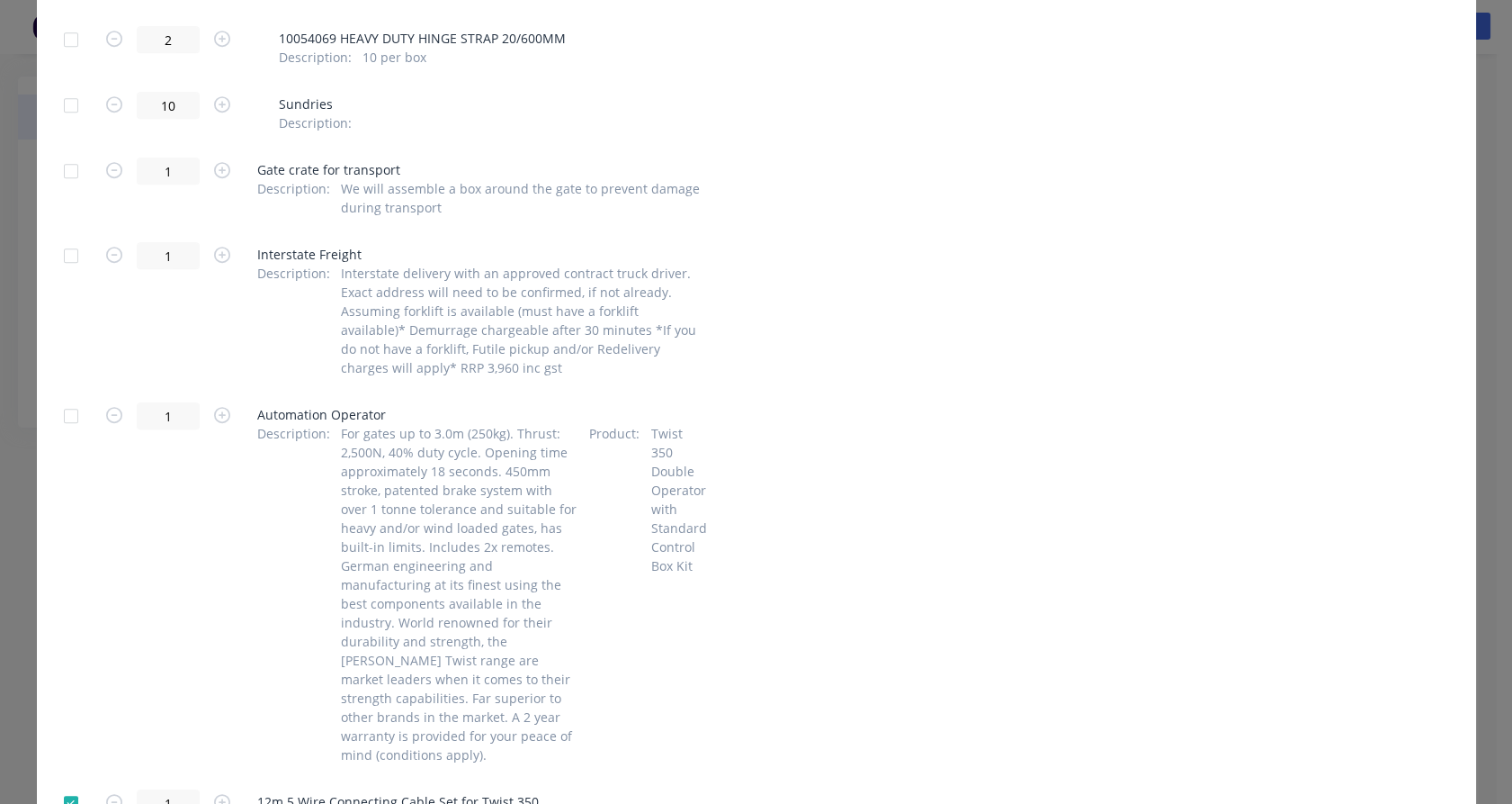
click at [76, 398] on div at bounding box center [70, 415] width 36 height 36
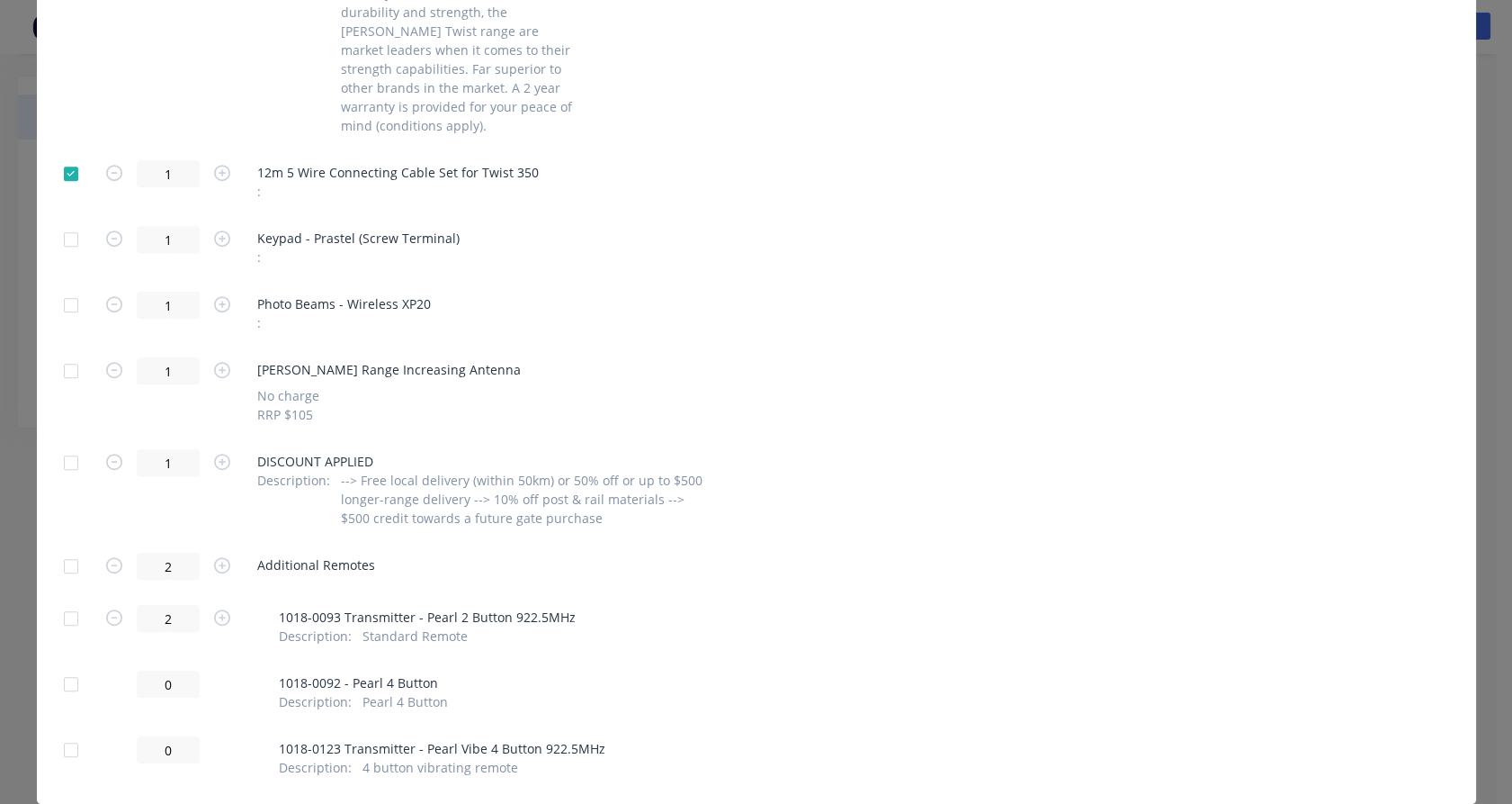
scroll to position [580, 0]
click at [65, 221] on div at bounding box center [70, 239] width 36 height 36
click at [63, 287] on div at bounding box center [70, 304] width 36 height 36
click at [67, 352] on div at bounding box center [70, 370] width 36 height 36
click at [64, 601] on div at bounding box center [70, 618] width 36 height 36
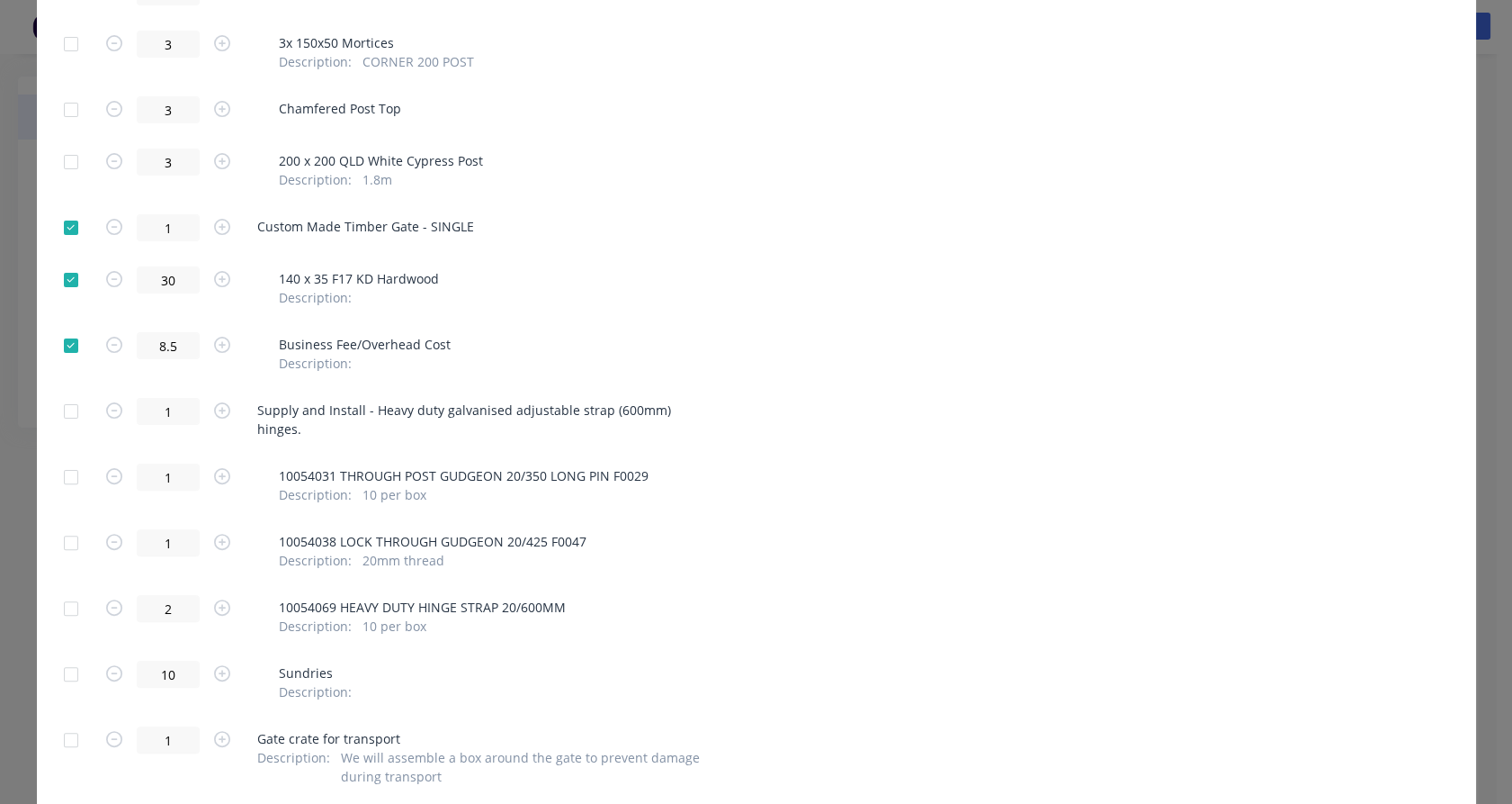
scroll to position [1231, 0]
click at [64, 394] on div at bounding box center [70, 411] width 36 height 36
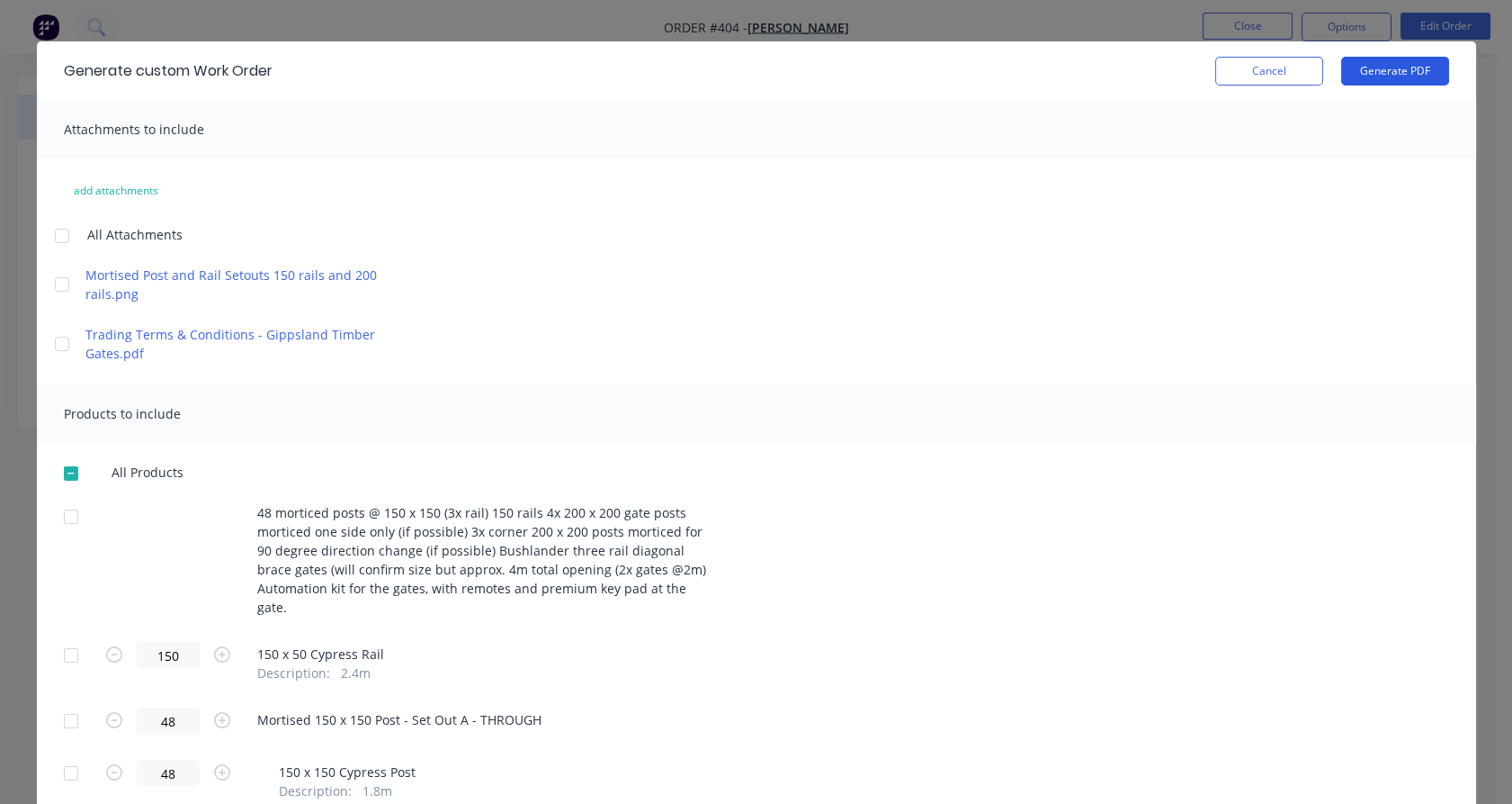
scroll to position [30, 0]
click at [1362, 76] on button "Generate PDF" at bounding box center [1396, 72] width 108 height 29
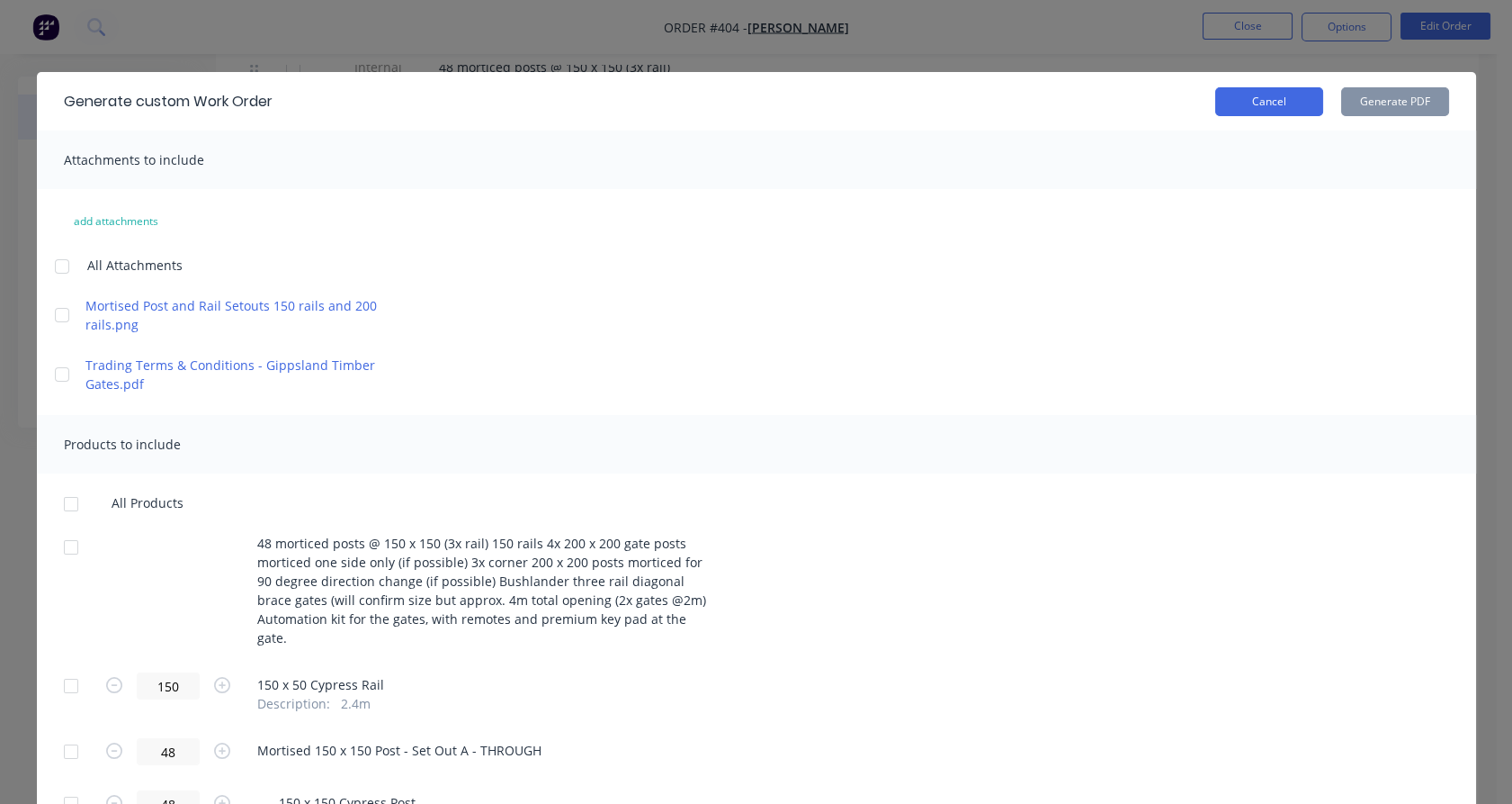
click at [1295, 110] on button "Cancel" at bounding box center [1269, 102] width 108 height 29
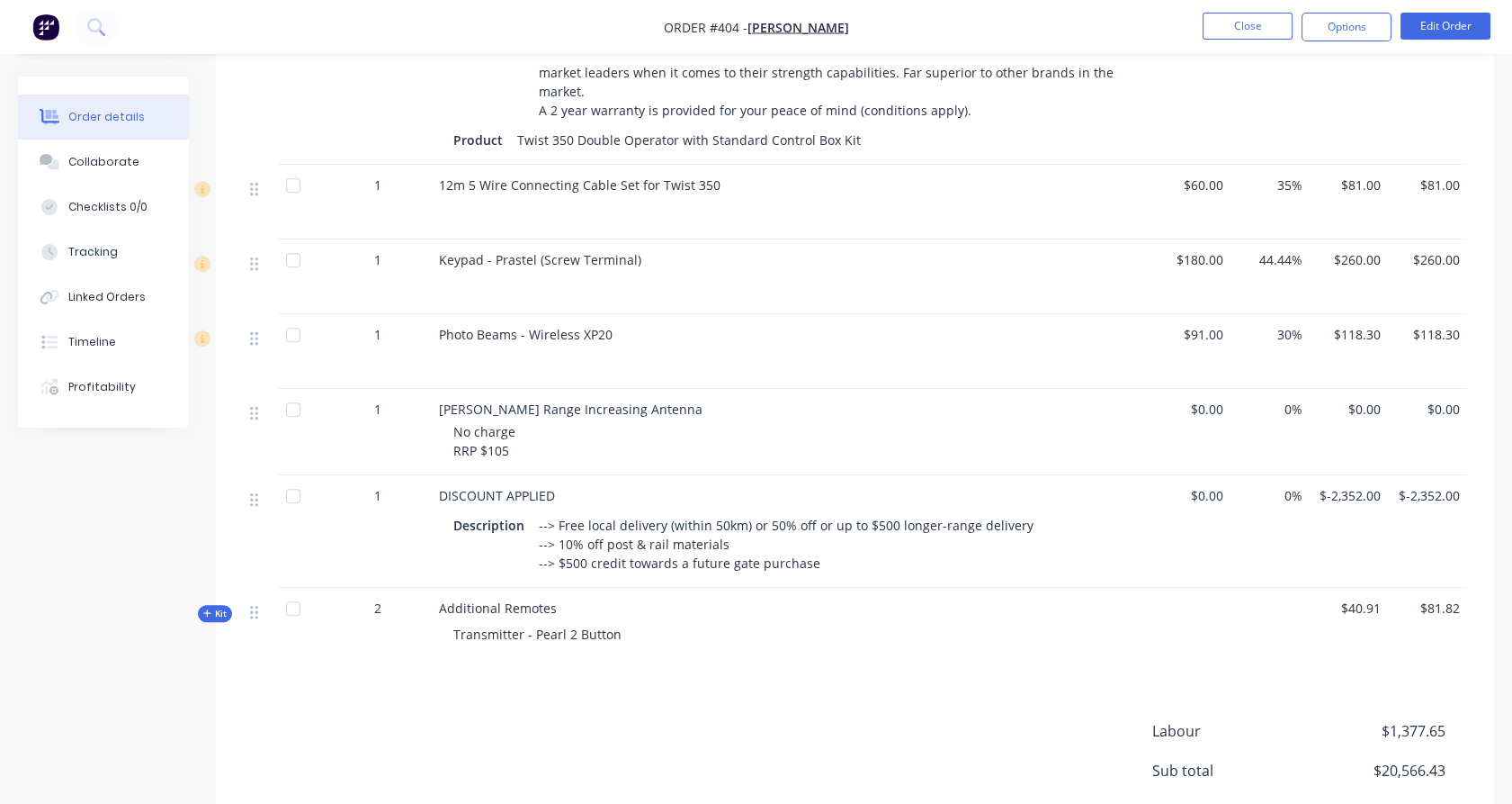
scroll to position [2275, 0]
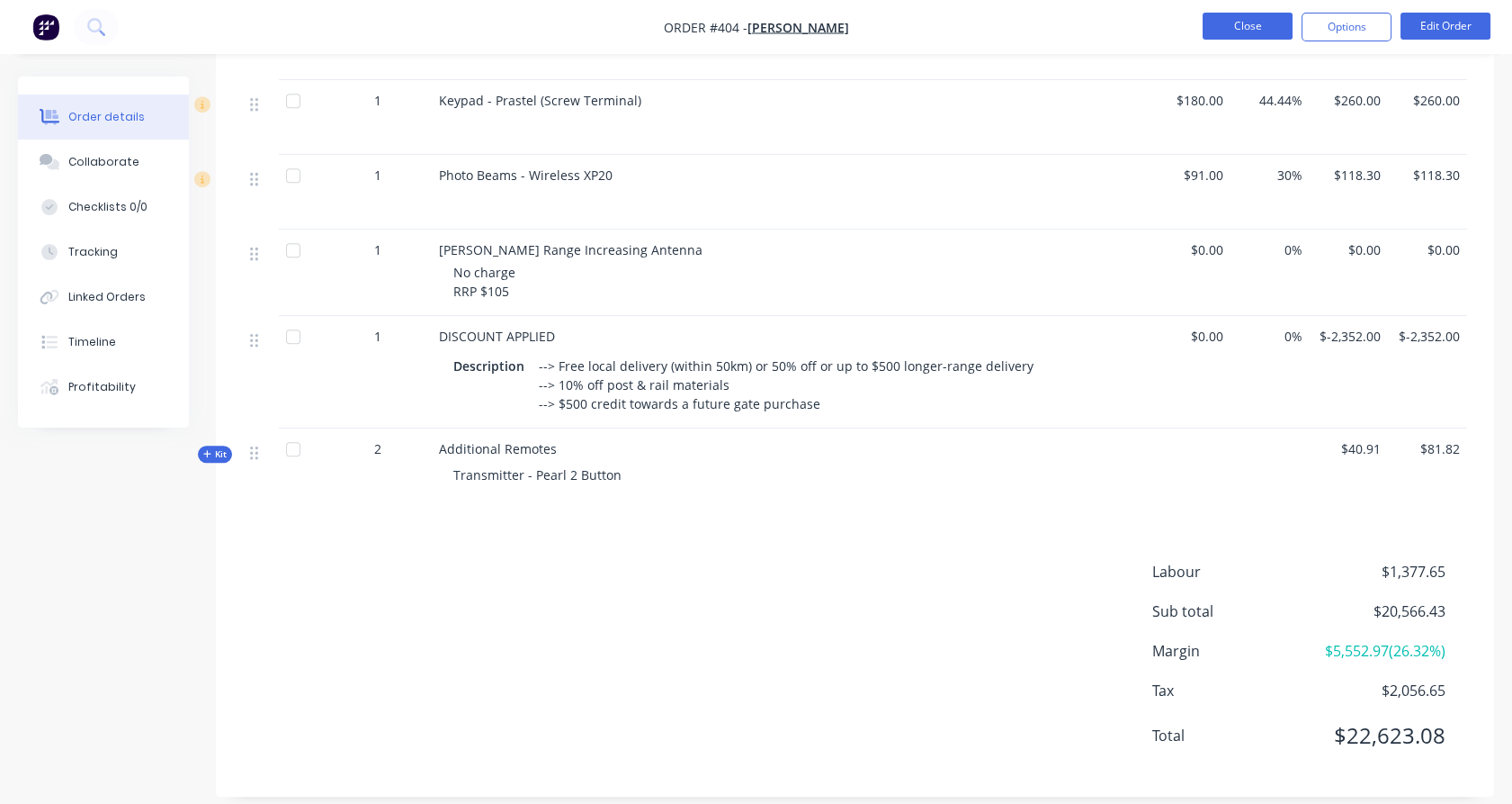
click at [1231, 33] on button "Close" at bounding box center [1247, 26] width 90 height 27
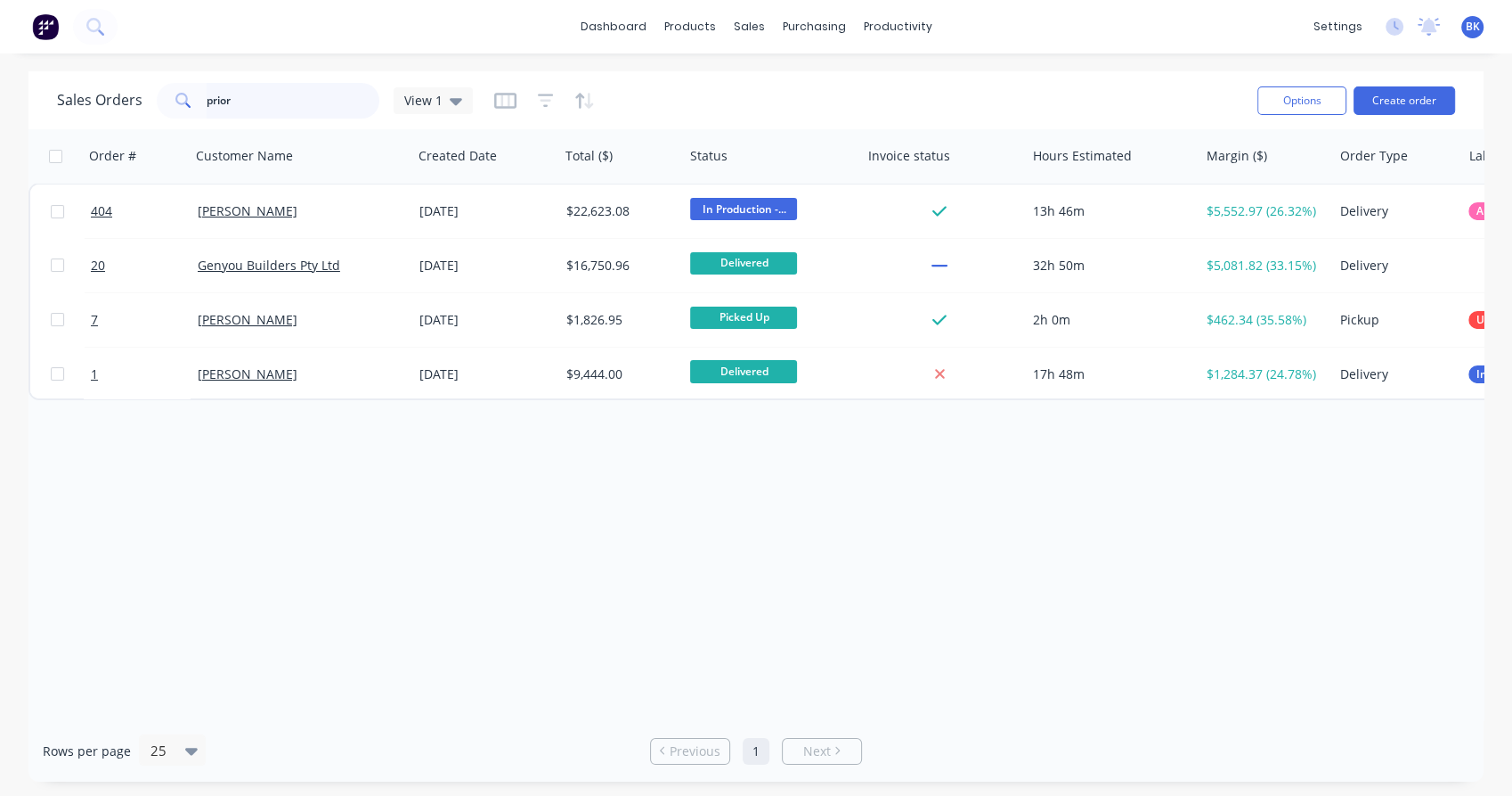
click at [265, 103] on input "prior" at bounding box center [293, 100] width 173 height 35
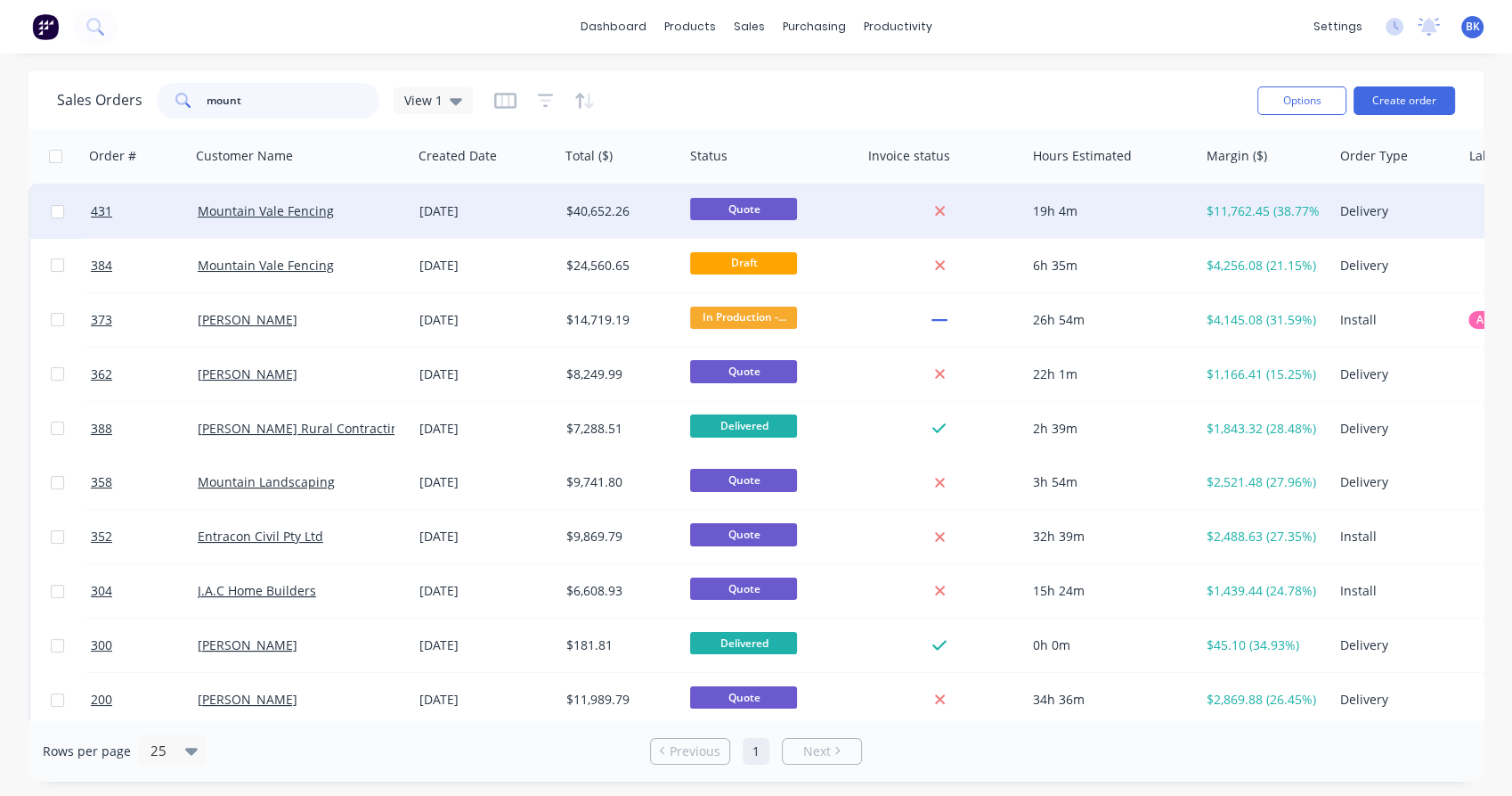
type input "mount"
click at [362, 214] on div "Mountain Vale Fencing" at bounding box center [297, 211] width 198 height 18
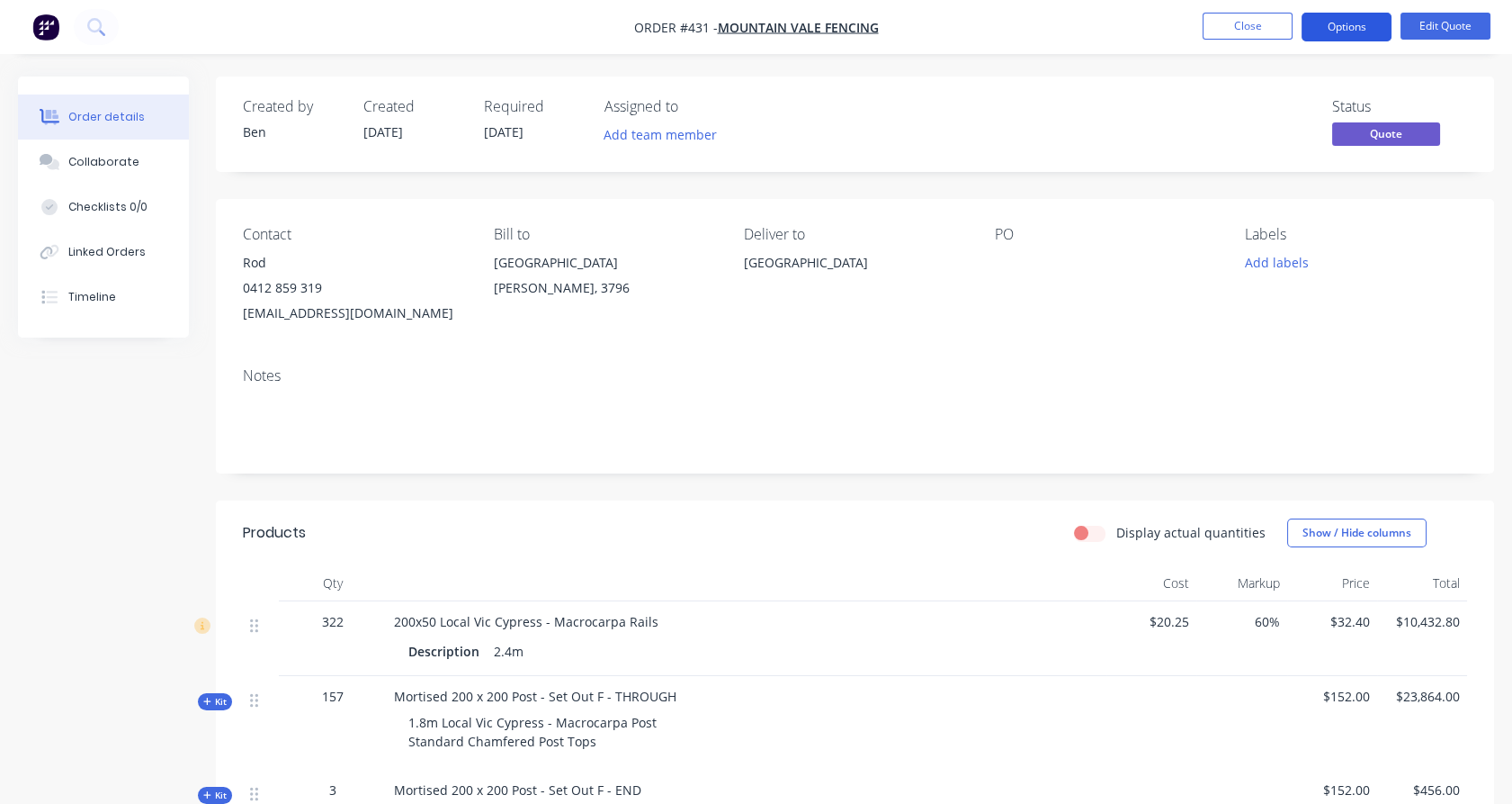
click at [1353, 32] on button "Options" at bounding box center [1346, 27] width 90 height 29
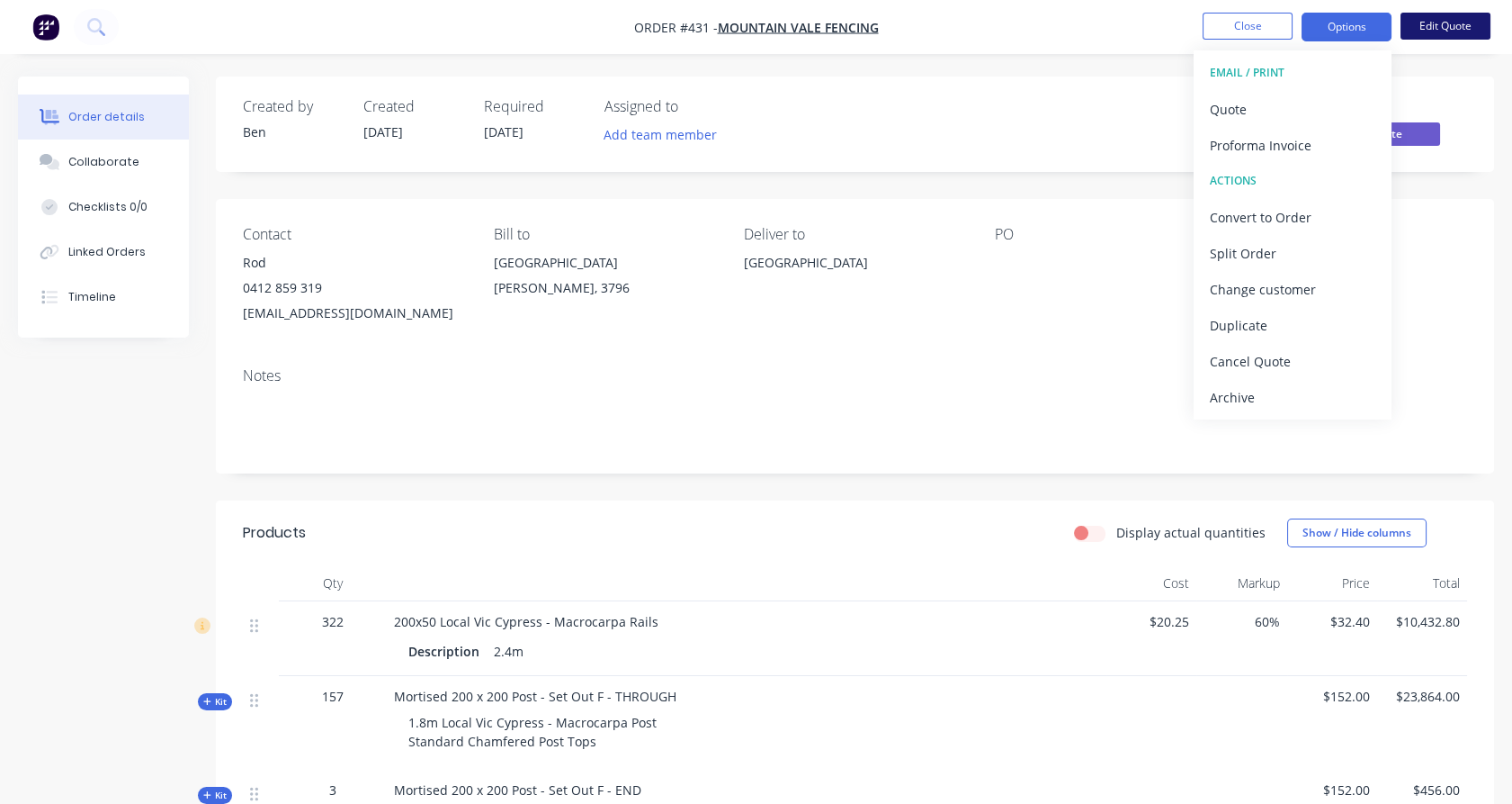
click at [1456, 27] on button "Edit Quote" at bounding box center [1445, 26] width 90 height 27
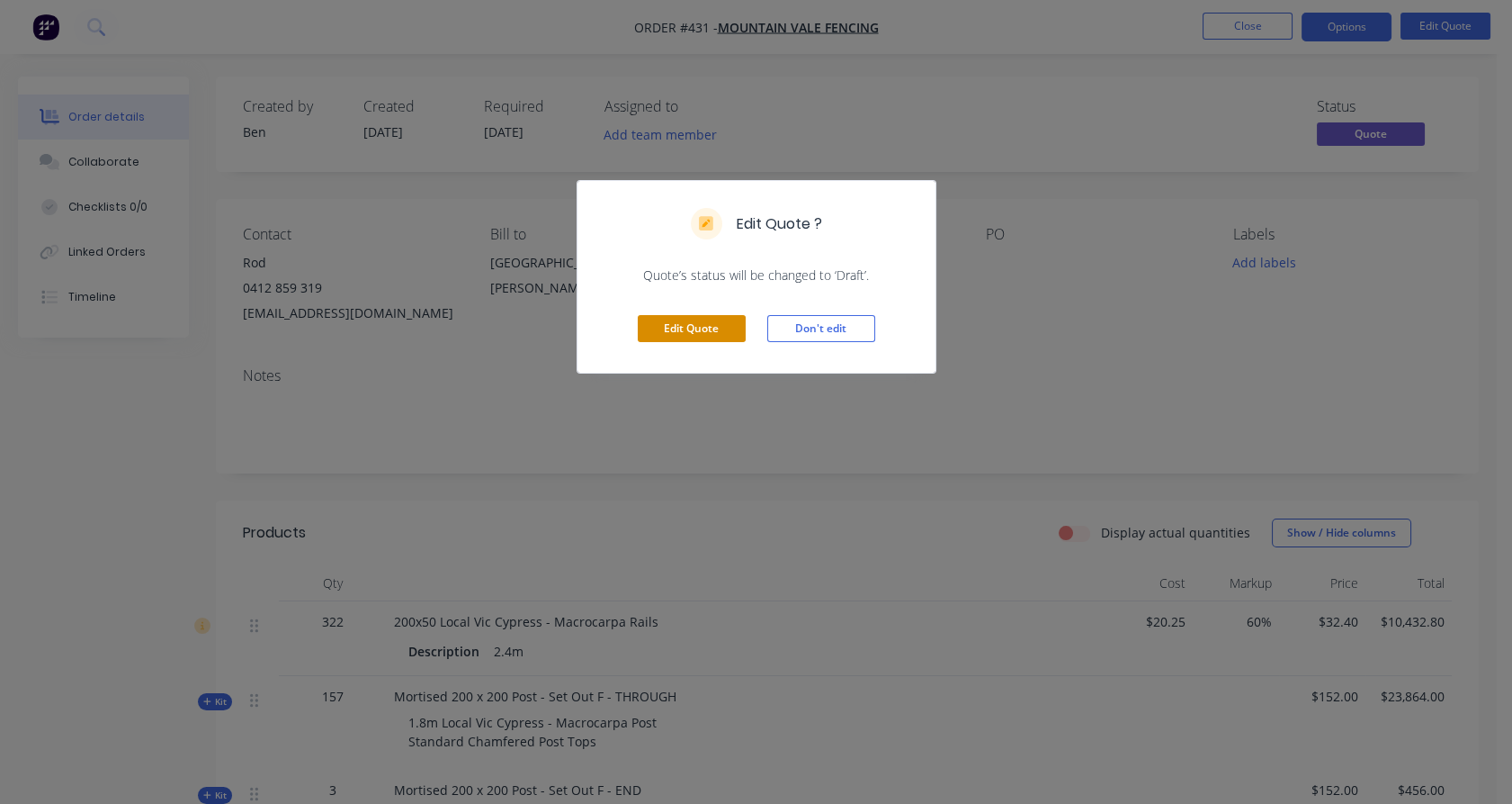
click at [710, 329] on button "Edit Quote" at bounding box center [692, 328] width 108 height 27
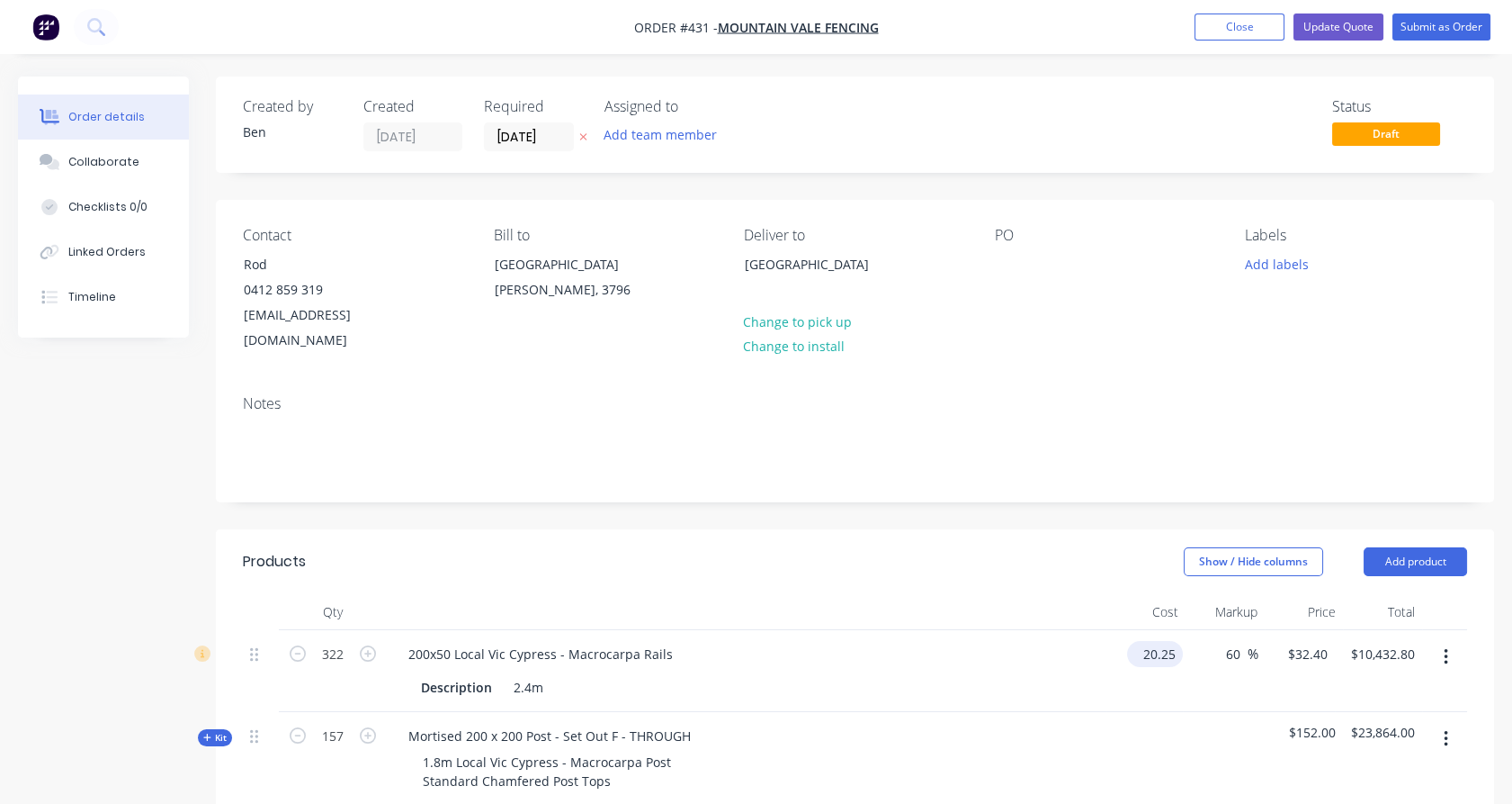
click at [1150, 641] on input "20.25" at bounding box center [1159, 654] width 48 height 26
type input "$16.80"
type input "$26.88"
type input "$8,655.36"
click at [1307, 659] on div "$26.88 $32.40" at bounding box center [1296, 670] width 76 height 82
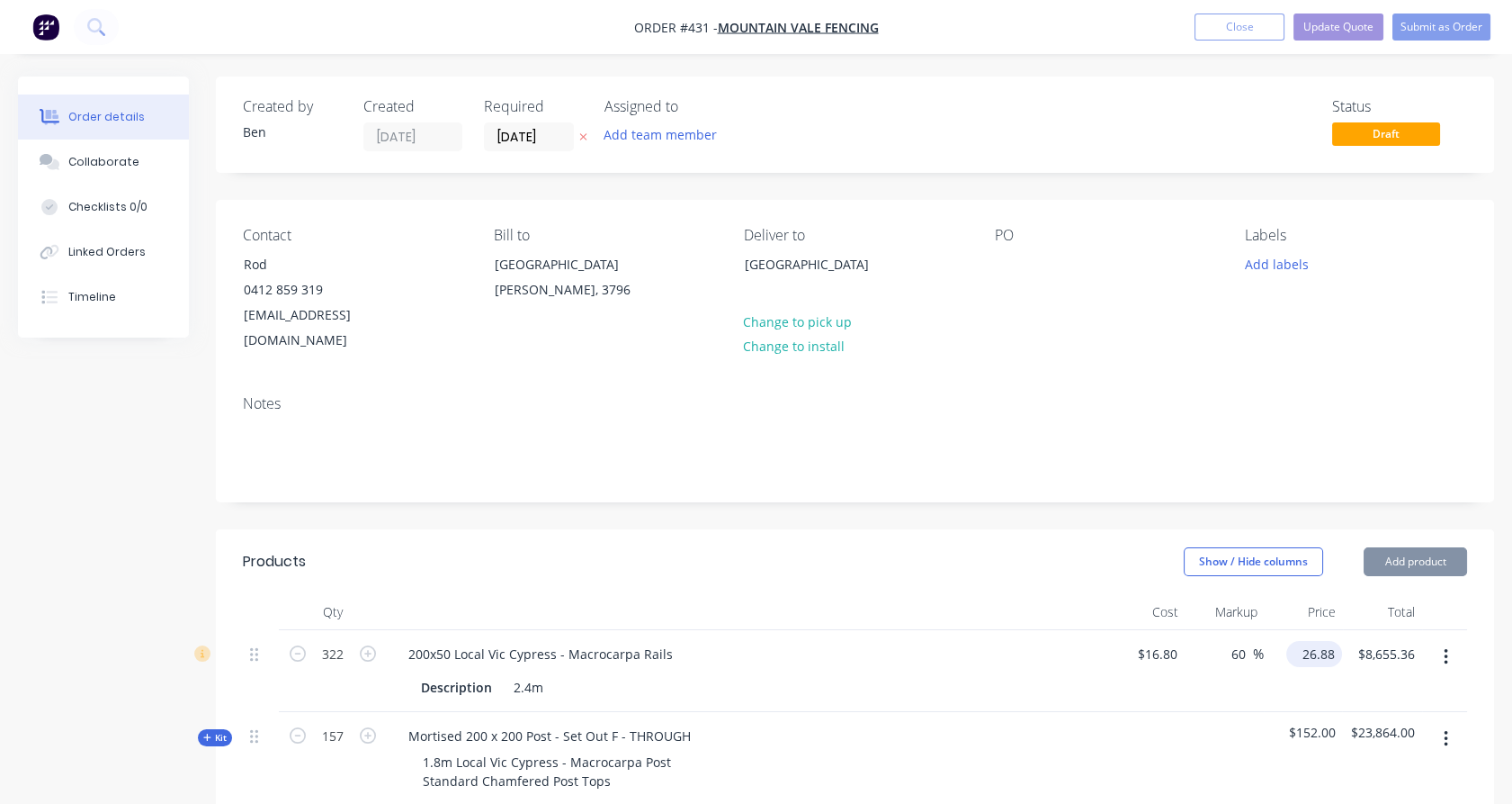
click at [1315, 641] on input "26.88" at bounding box center [1318, 654] width 48 height 26
type input "32.40"
type input "92.86"
type input "$32.40"
type input "$10,432.80"
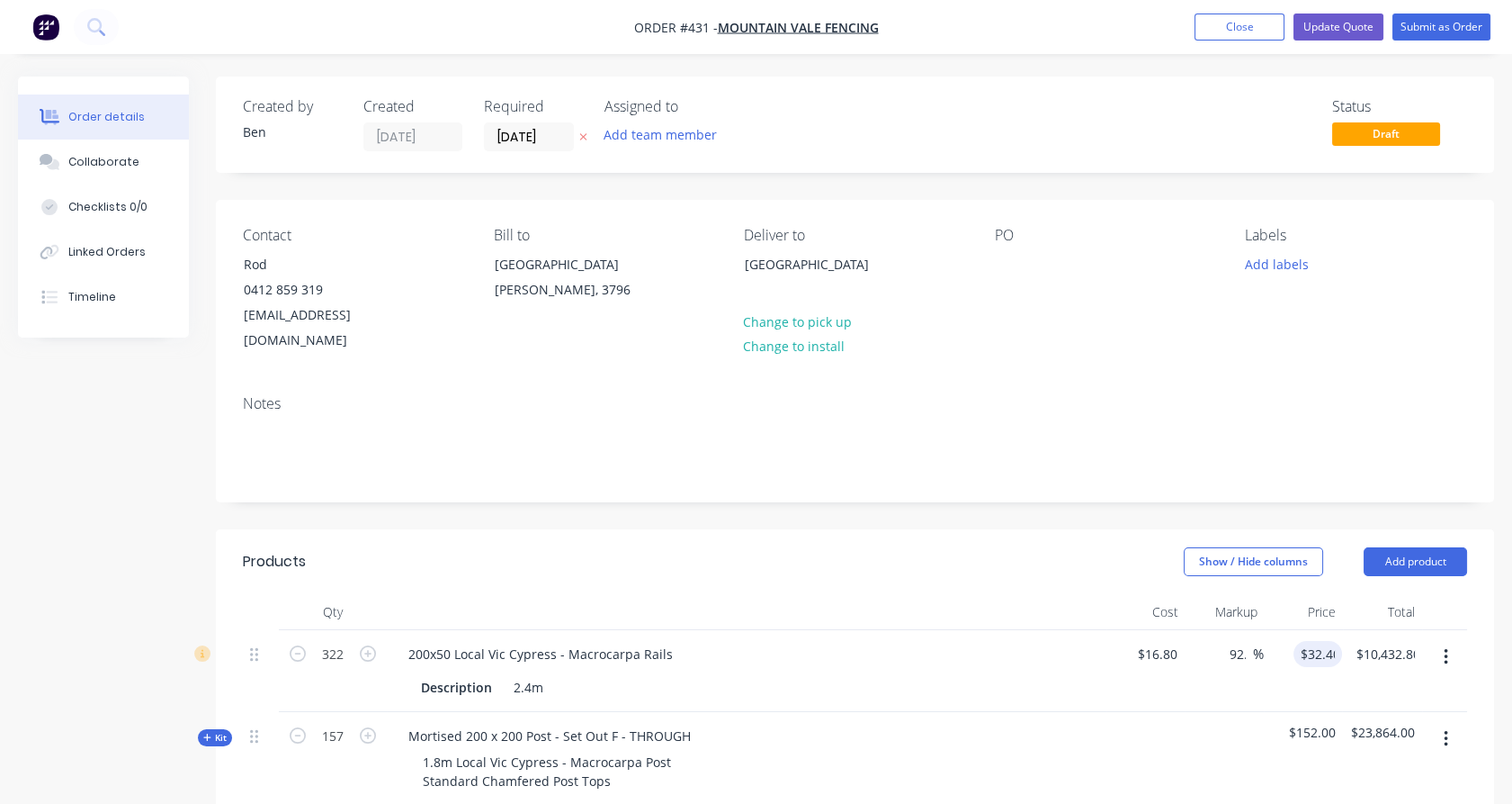
click at [1322, 669] on div "$32.40 32.40" at bounding box center [1302, 670] width 78 height 82
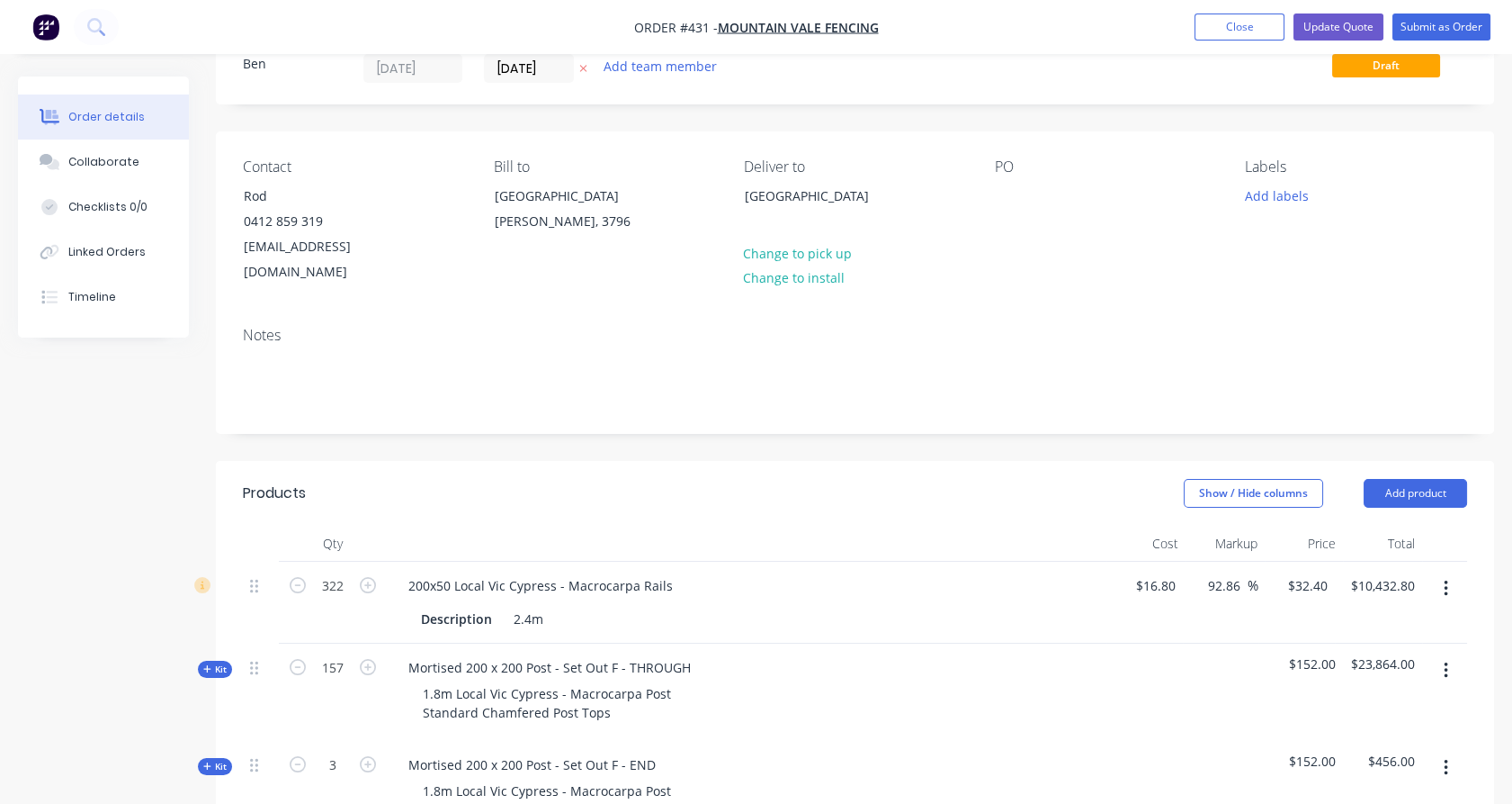
scroll to position [77, 0]
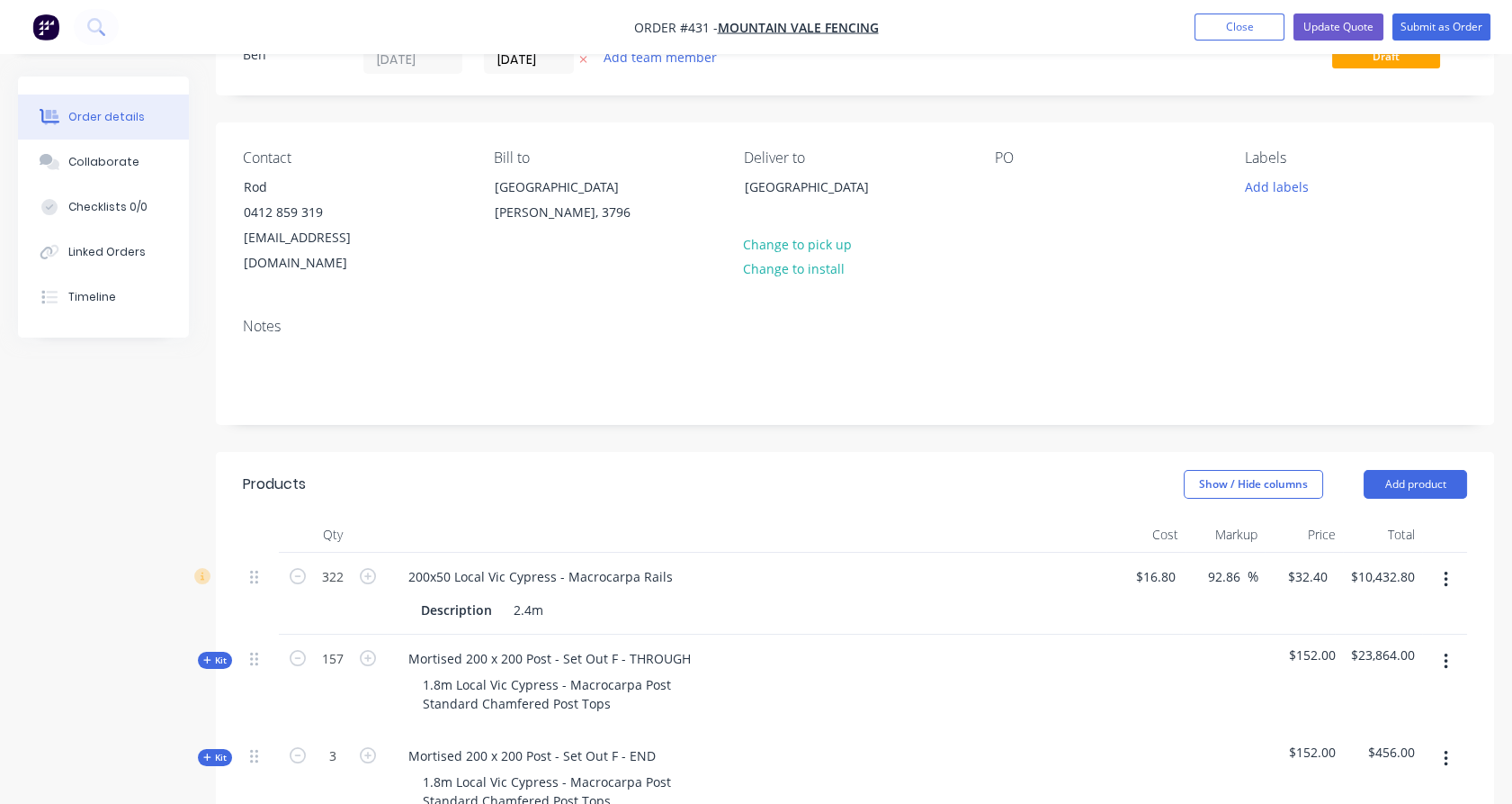
click at [219, 654] on span "Kit" at bounding box center [215, 661] width 23 height 13
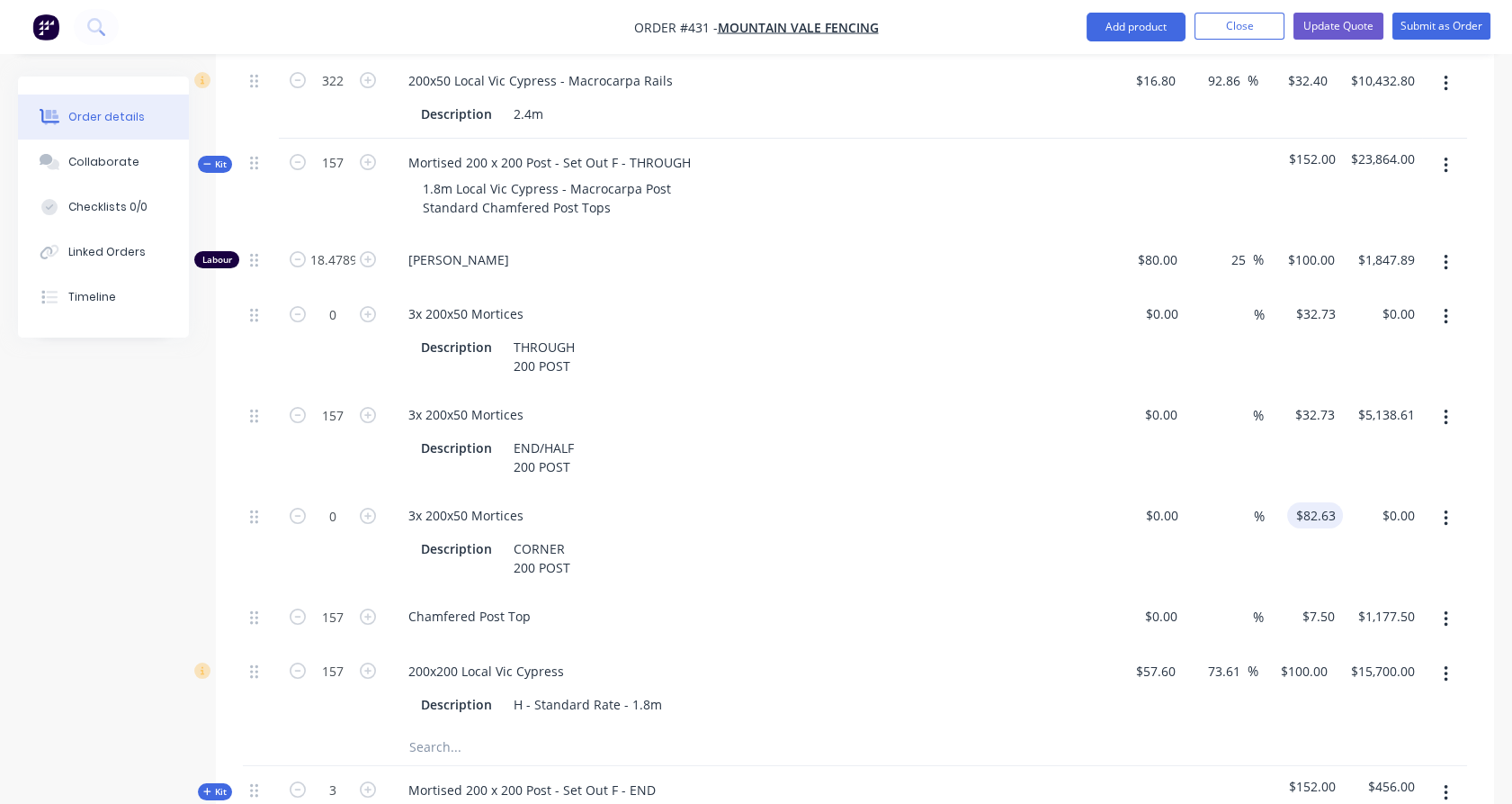
scroll to position [576, 0]
click at [1159, 656] on input "57.6" at bounding box center [1159, 668] width 48 height 26
type input "$50.40"
type input "$87.50"
type input "$13,737.50"
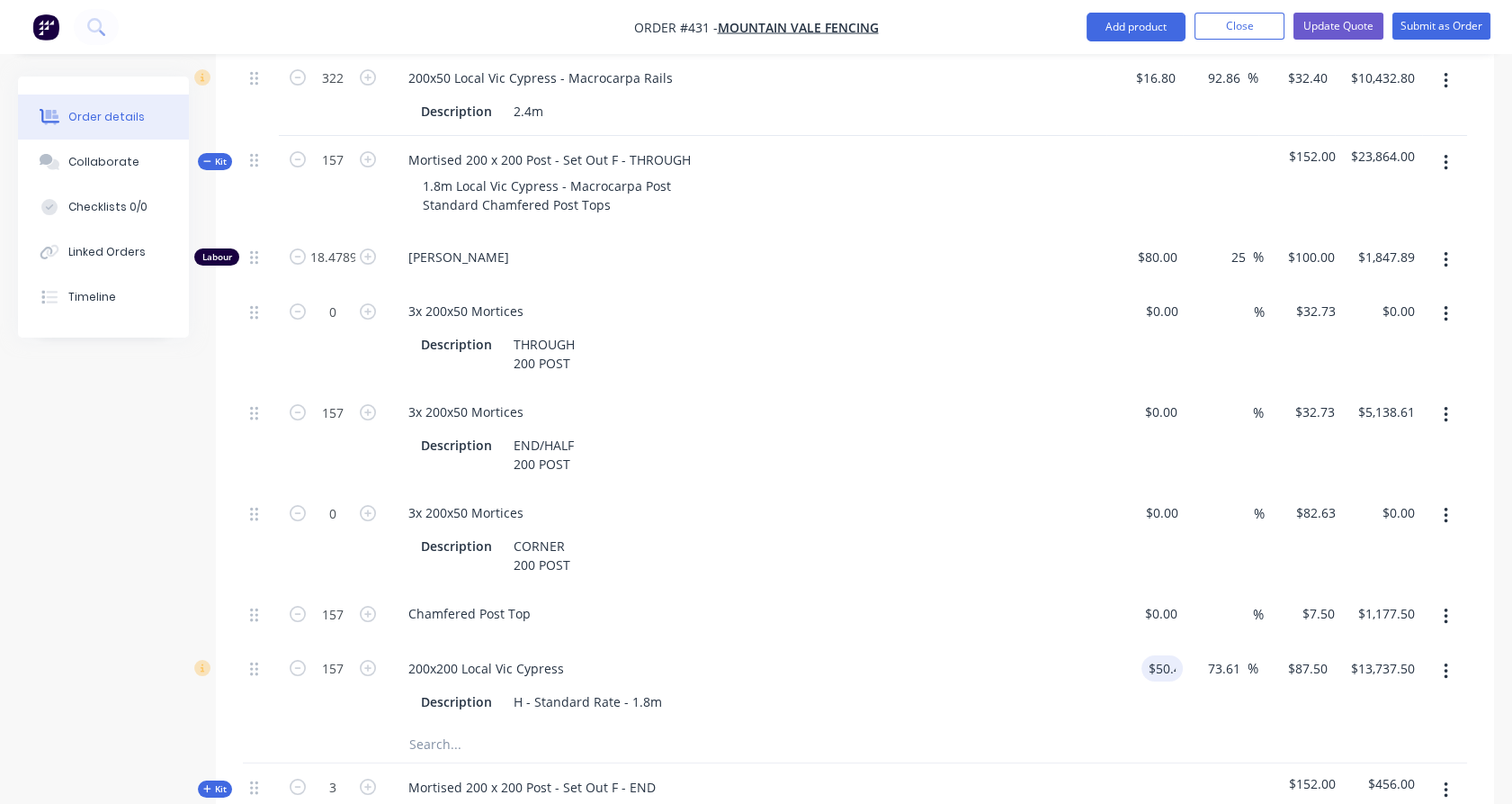
click at [1345, 688] on div "$13,737.50 $15,700.00" at bounding box center [1378, 685] width 88 height 82
click at [1305, 656] on input "87.5" at bounding box center [1311, 668] width 48 height 26
type input "100"
type input "98.41"
type input "$100.00"
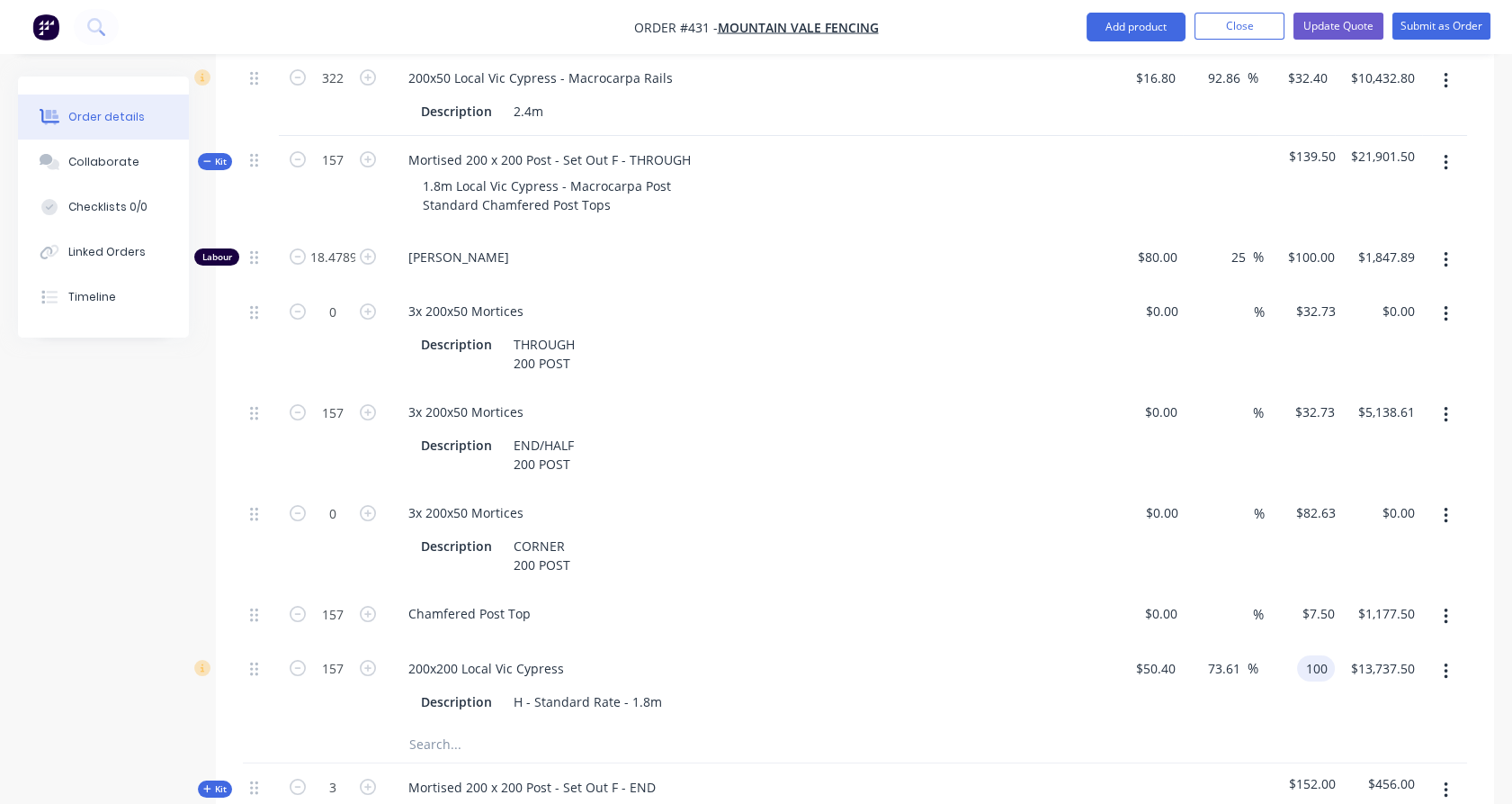
type input "$15,700.00"
click at [1310, 690] on div "$100.00 100" at bounding box center [1296, 685] width 76 height 82
click at [211, 155] on span "Kit" at bounding box center [215, 162] width 23 height 13
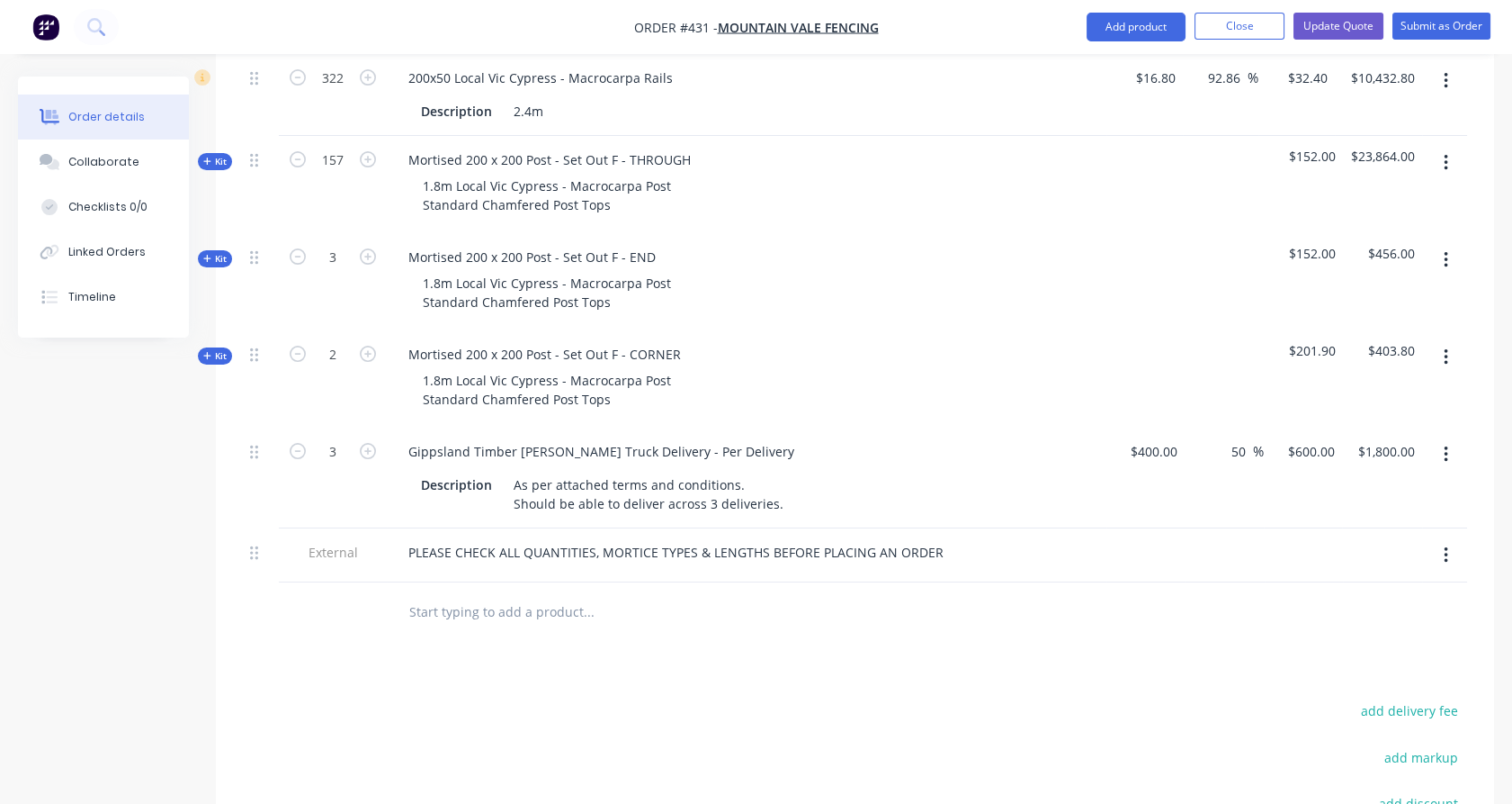
click at [212, 252] on span "Kit" at bounding box center [215, 259] width 23 height 13
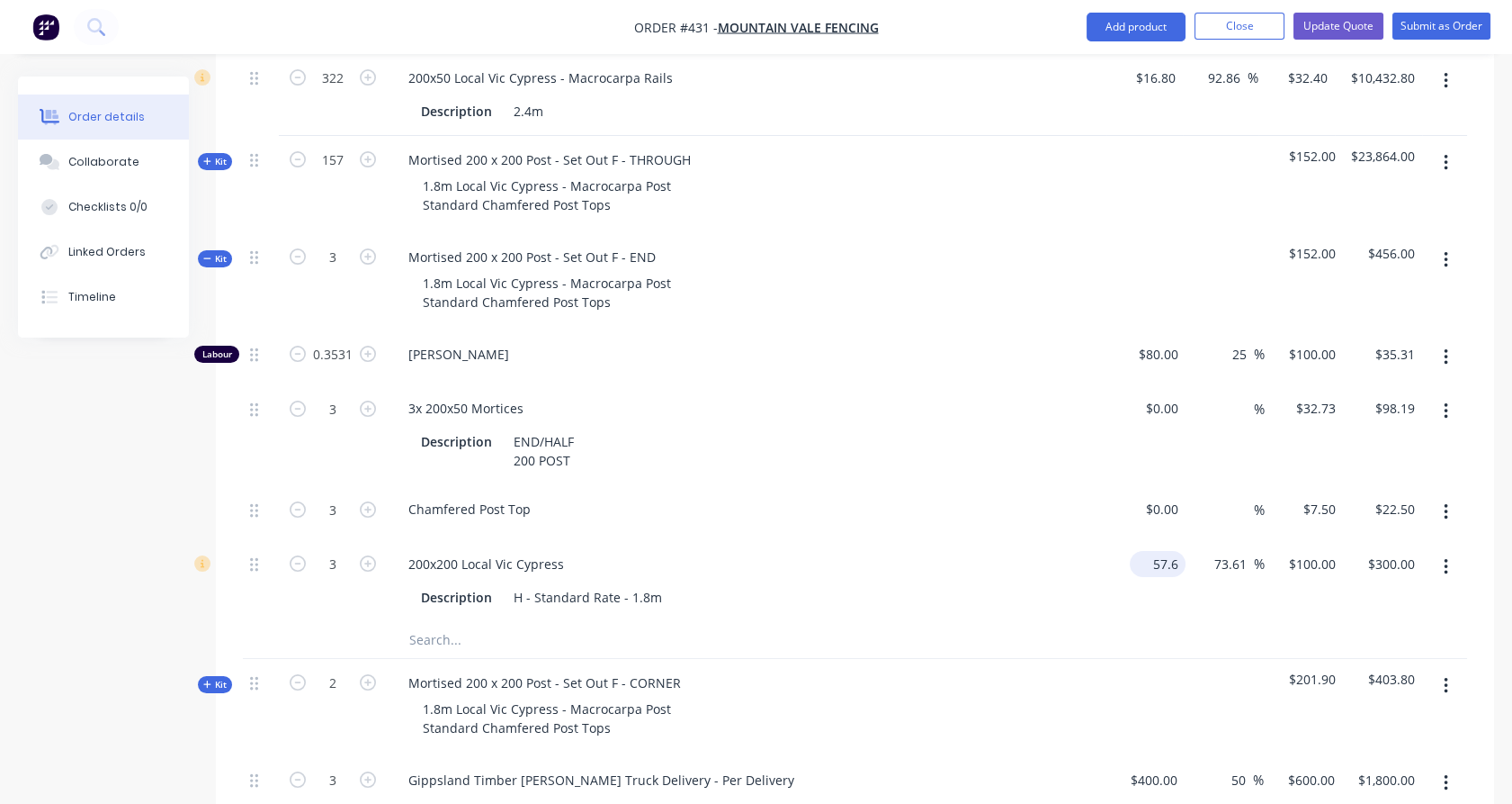
click at [1157, 551] on input "57.6" at bounding box center [1162, 563] width 48 height 26
type input "$50.40"
type input "$87.50"
type input "$262.50"
click at [1305, 580] on div "$87.50 $100.00" at bounding box center [1304, 581] width 79 height 82
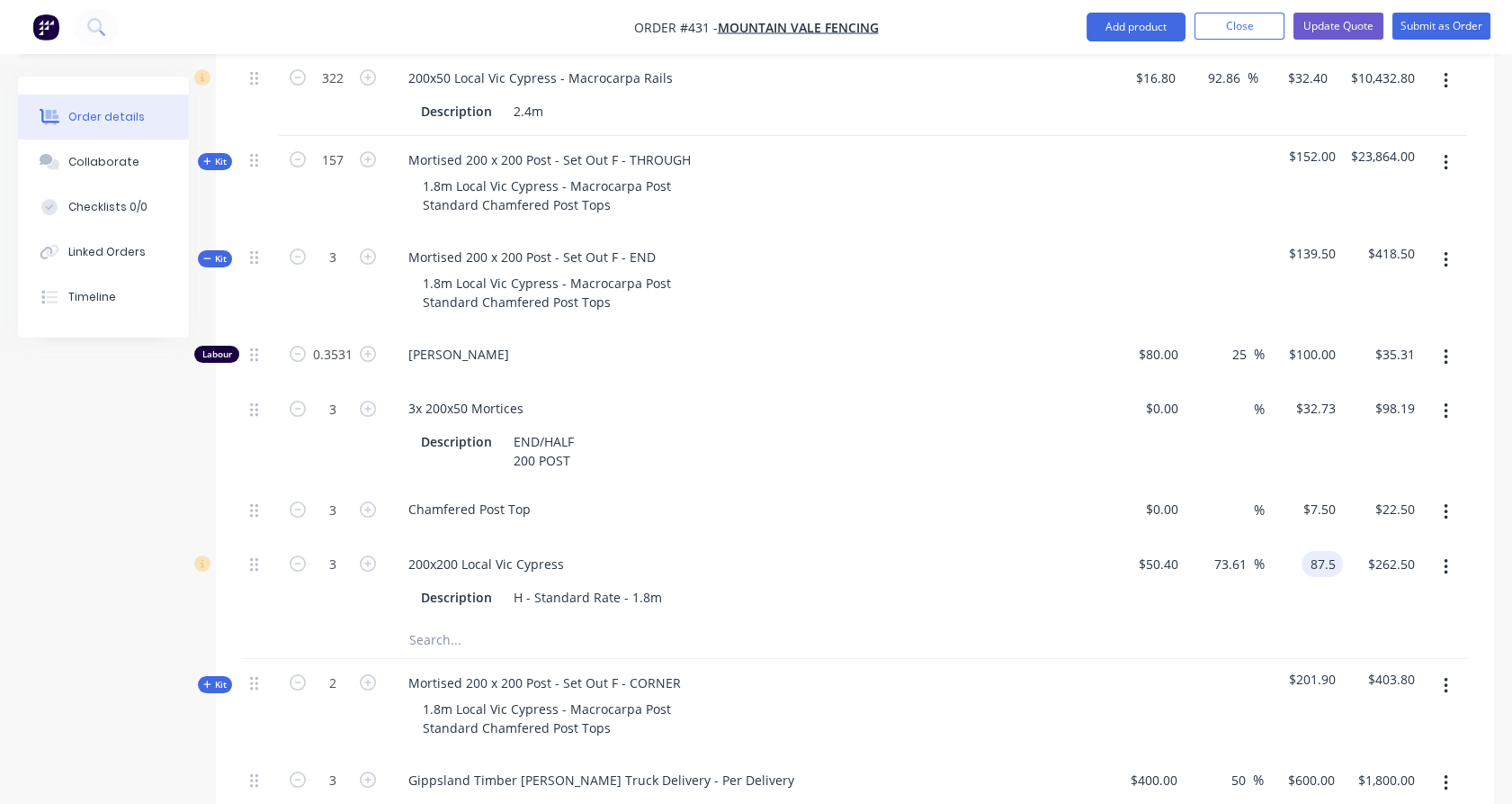
click at [1307, 551] on div "87.5 87.5" at bounding box center [1322, 563] width 41 height 26
type input "100"
type input "98.41"
type input "$100.00"
type input "$300.00"
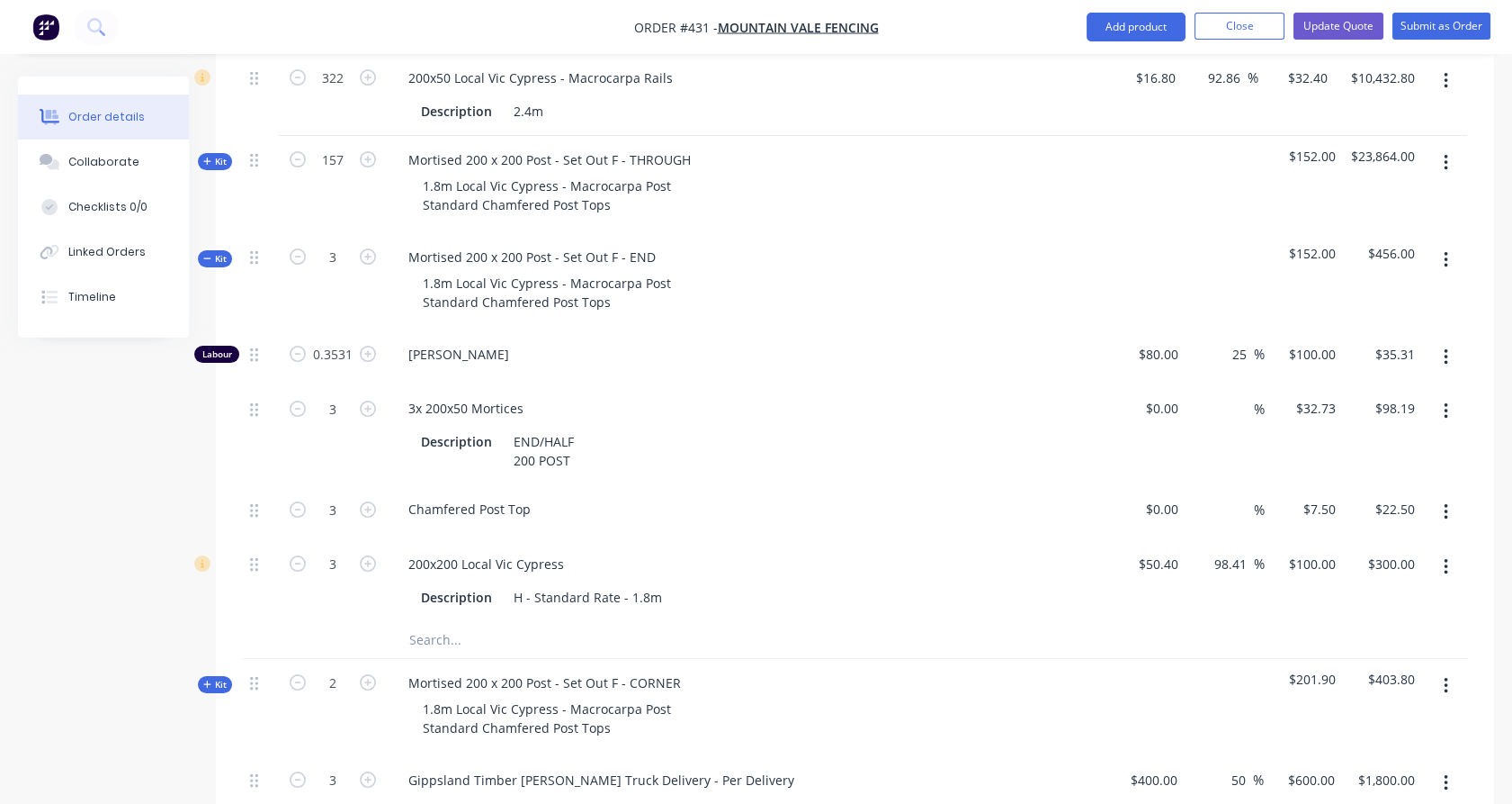
click at [1303, 584] on div "$100.00 $100.00" at bounding box center [1304, 581] width 79 height 82
click at [219, 252] on span "Kit" at bounding box center [215, 259] width 23 height 13
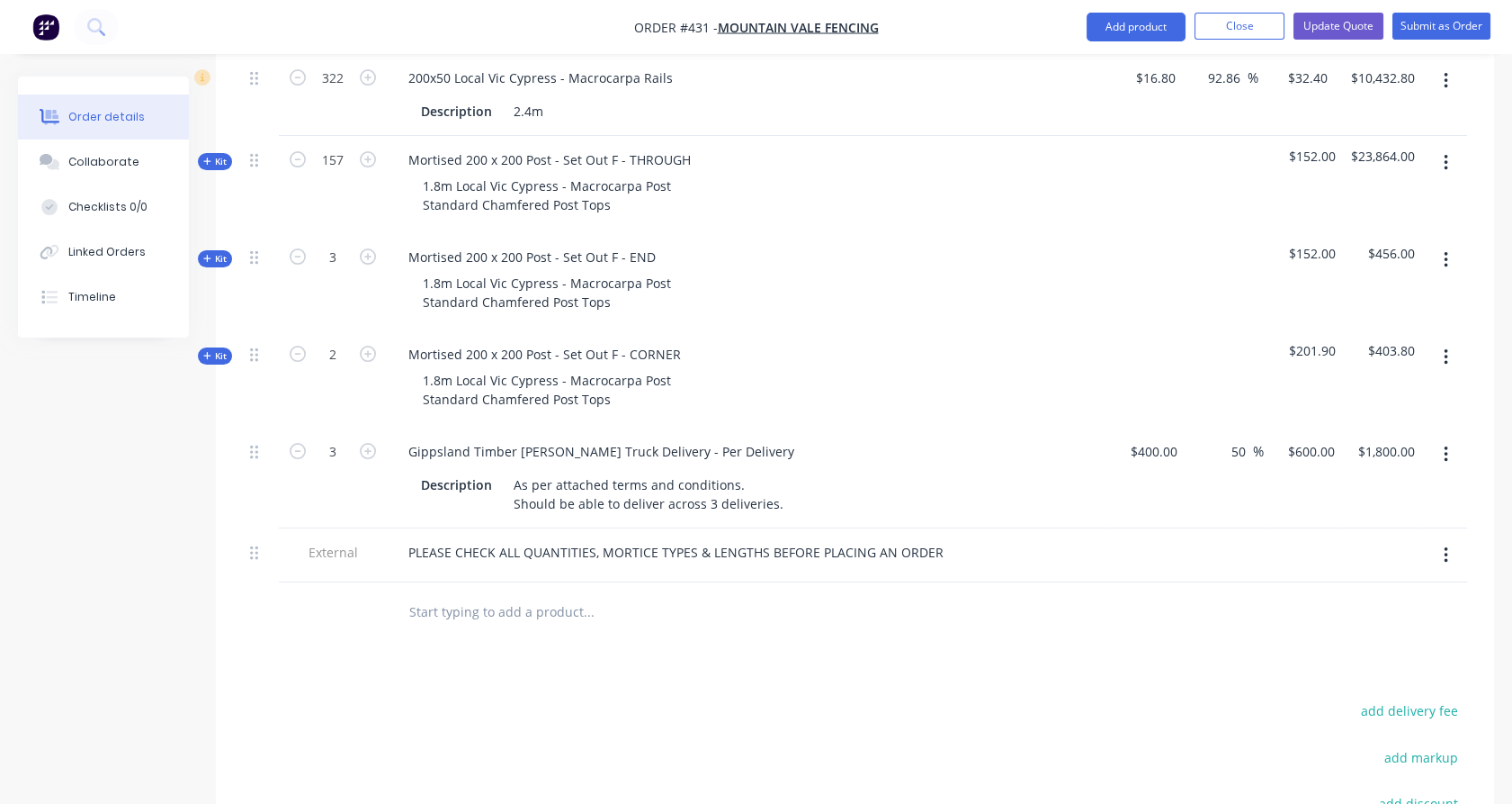
click at [222, 350] on span "Kit" at bounding box center [215, 356] width 23 height 13
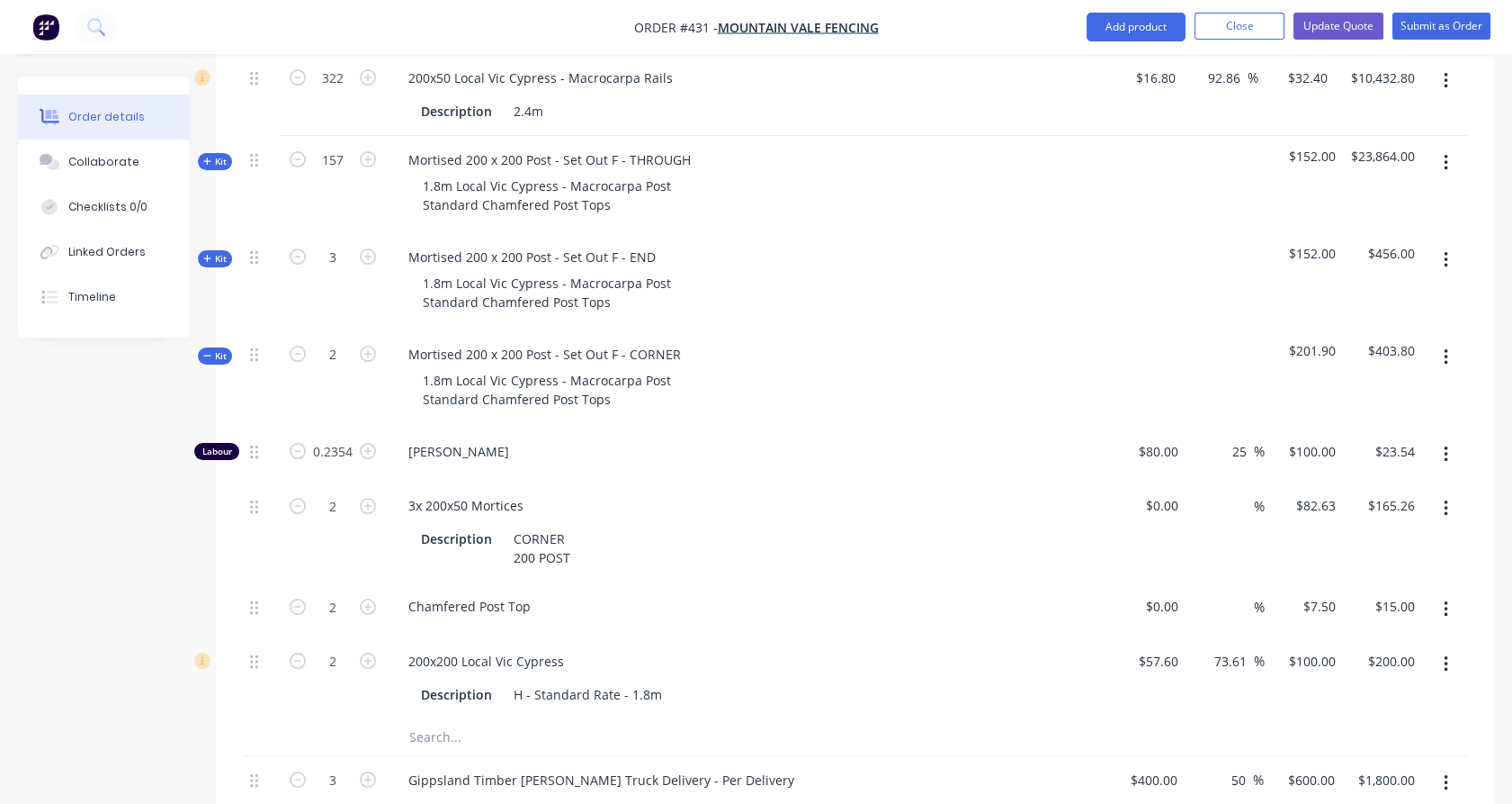
click at [1172, 670] on div "$57.60 $57.60" at bounding box center [1146, 678] width 79 height 82
click at [1166, 648] on input "57.6" at bounding box center [1169, 661] width 35 height 26
type input "2"
type input "$50.40"
type input "87.5"
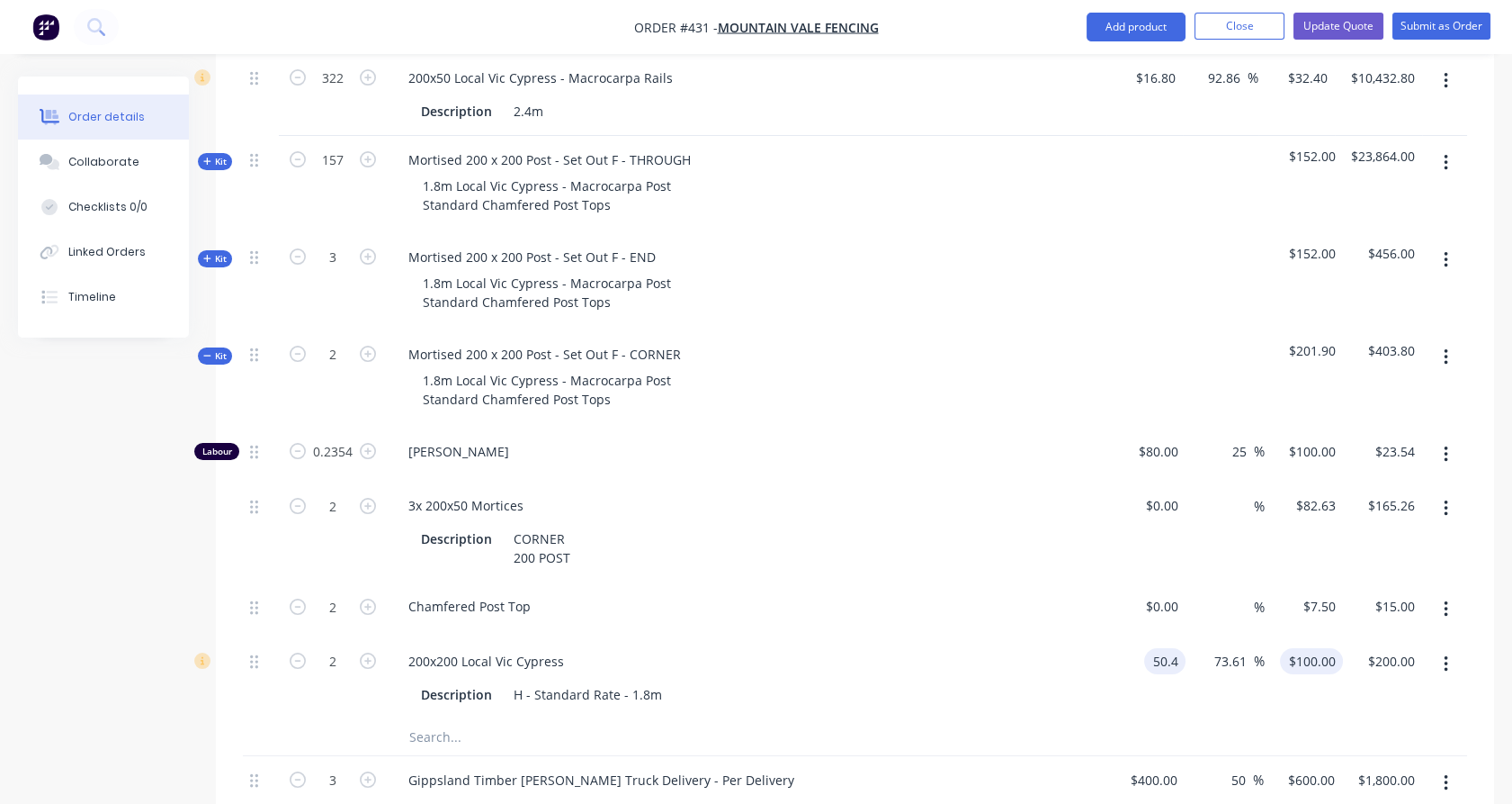
type input "$175.00"
click at [1317, 648] on input "87.5" at bounding box center [1316, 661] width 56 height 26
type input "100"
type input "98.41"
type input "$100.00"
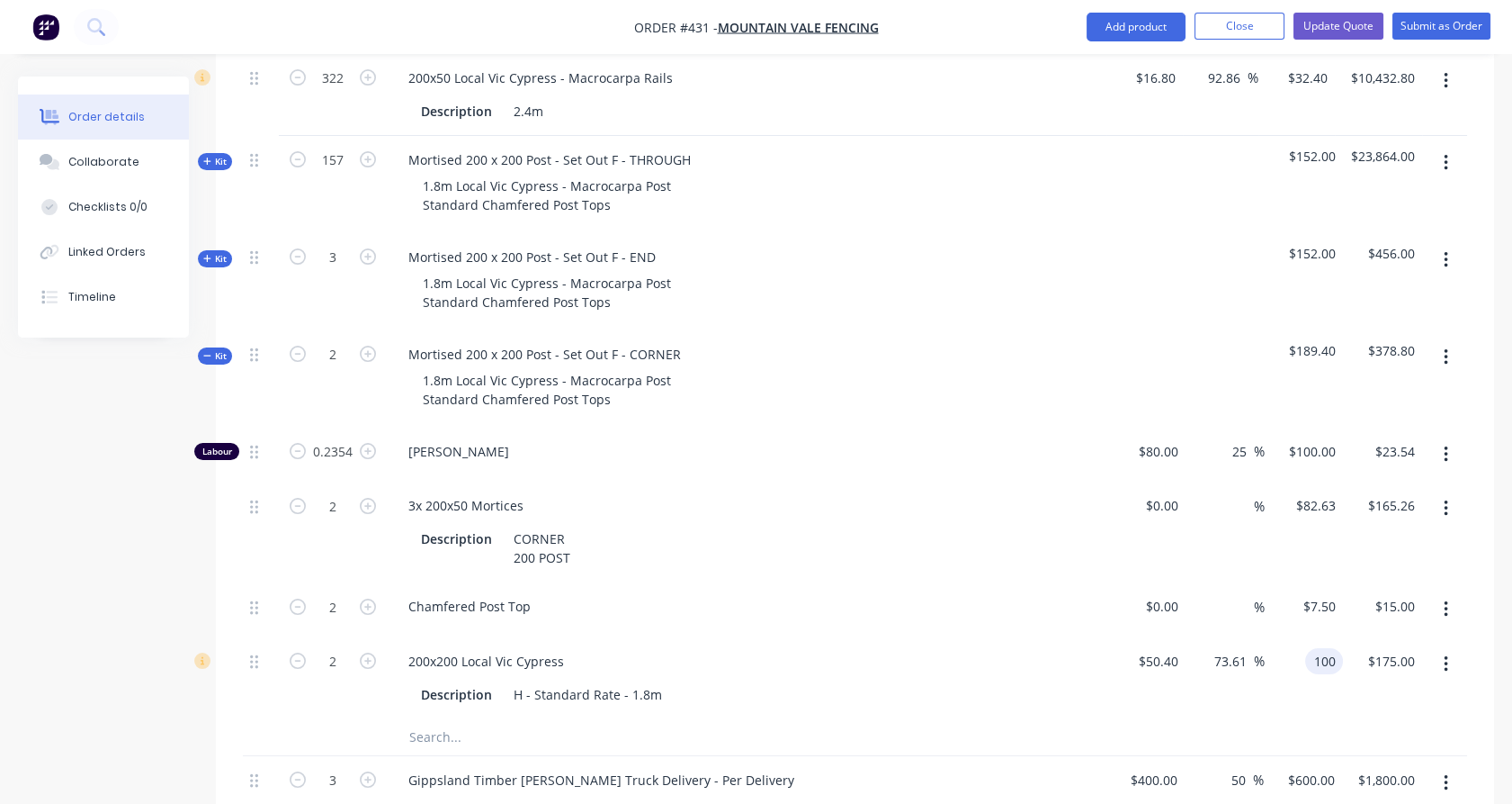
type input "$200.00"
click at [1323, 658] on div "$100.00 100" at bounding box center [1304, 678] width 79 height 82
click at [222, 350] on span "Kit" at bounding box center [215, 356] width 23 height 13
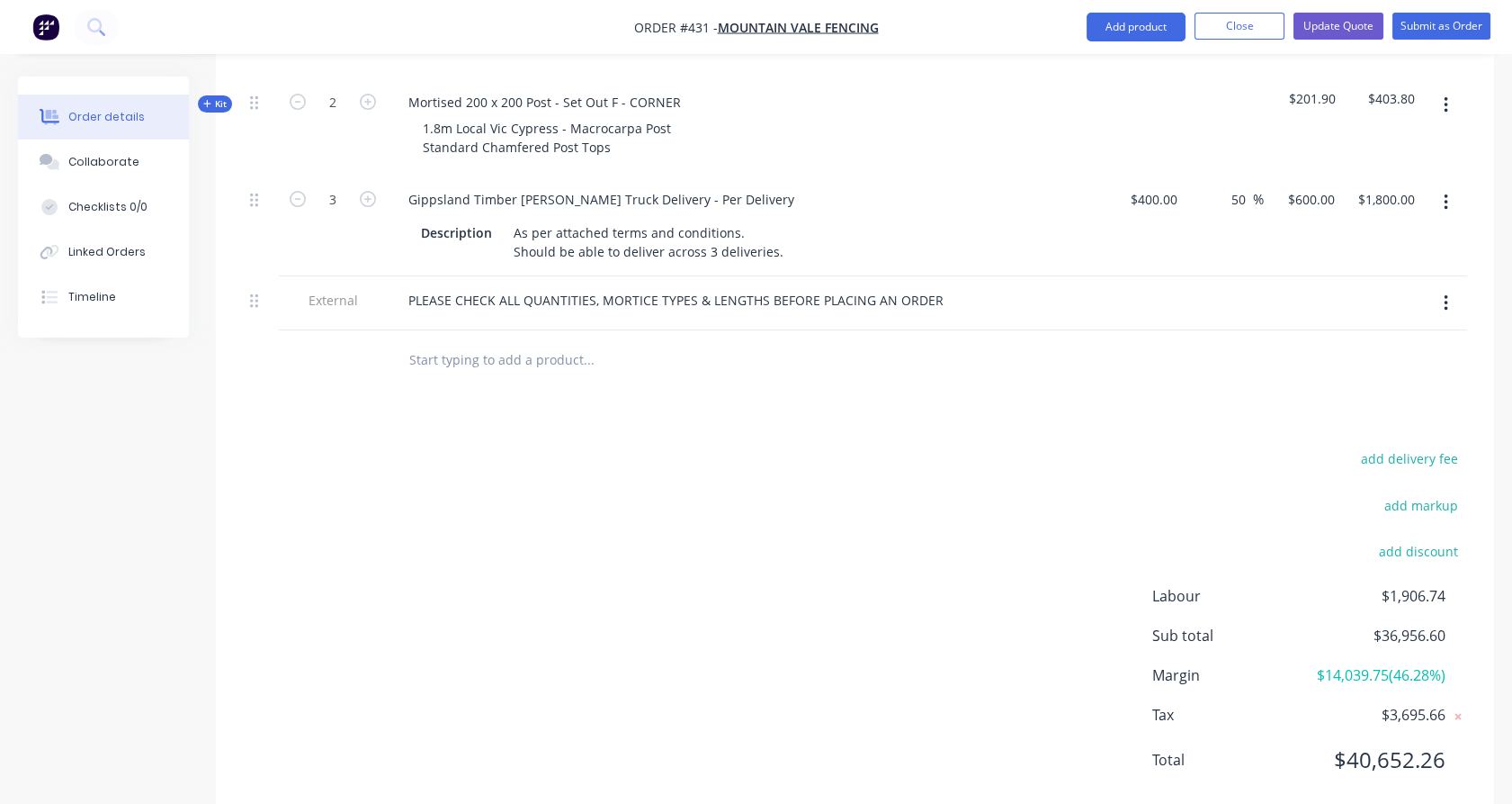
scroll to position [828, 0]
click at [1345, 27] on button "Update Quote" at bounding box center [1338, 26] width 90 height 27
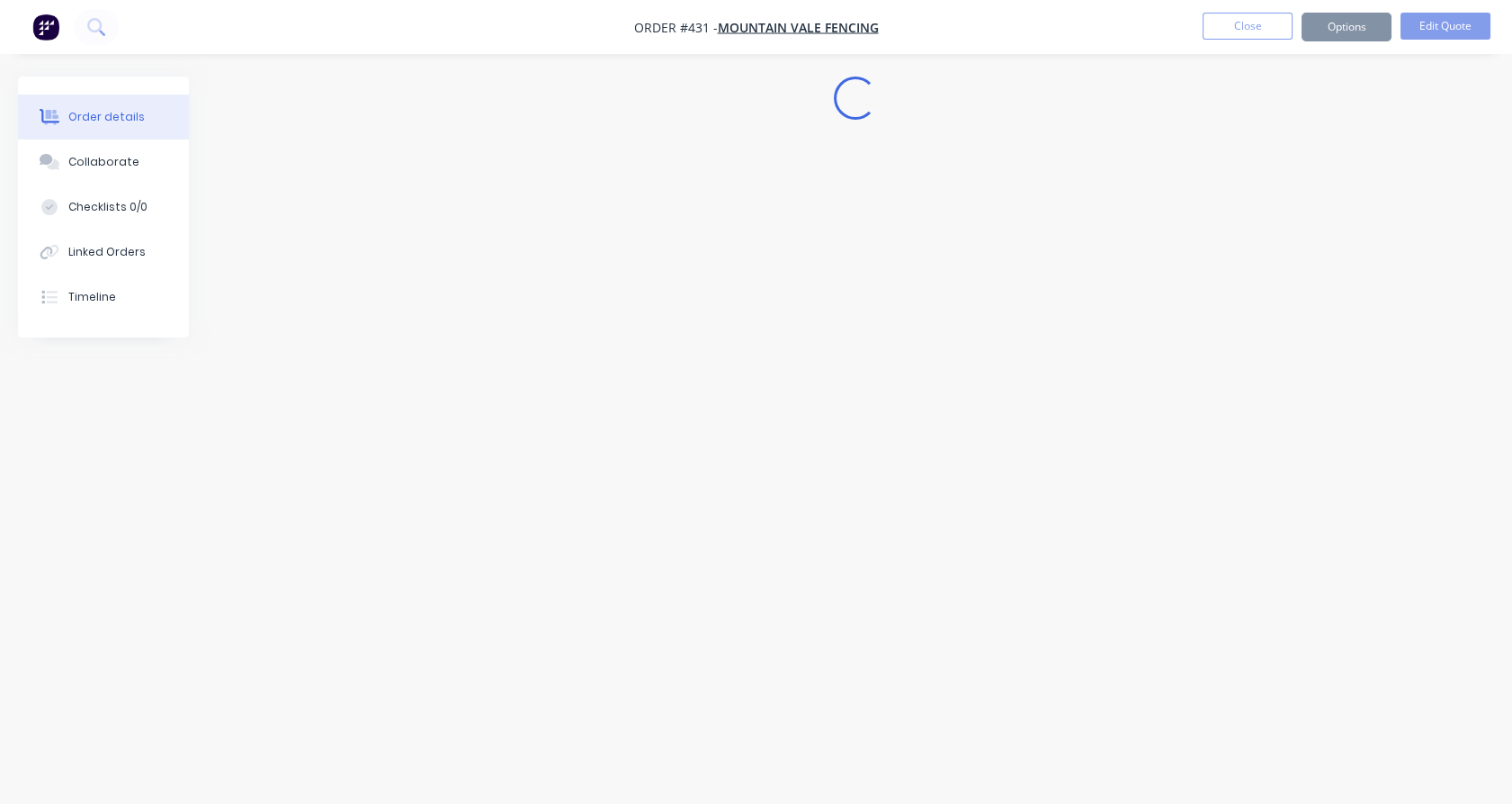
scroll to position [0, 0]
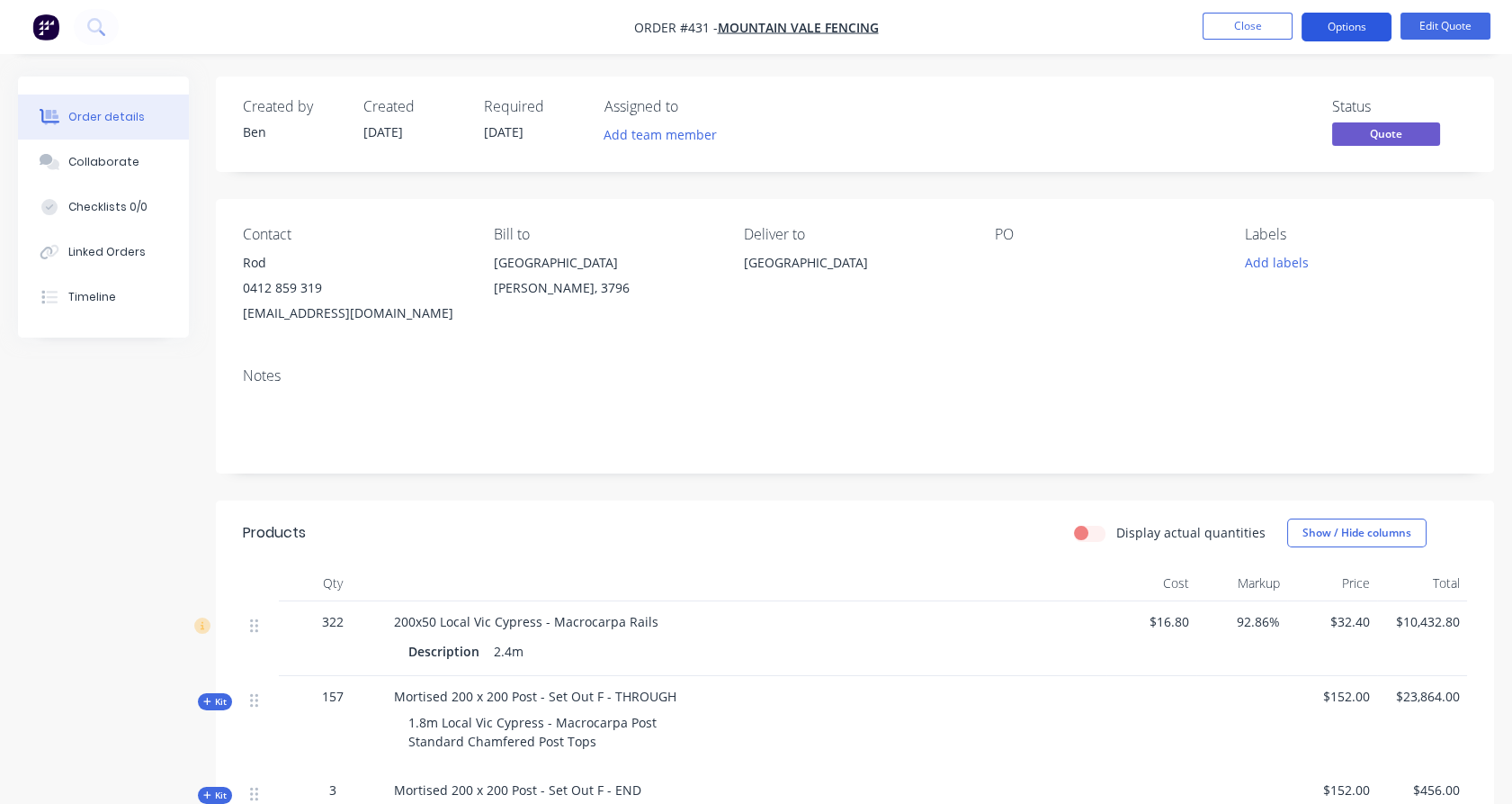
click at [1390, 34] on button "Options" at bounding box center [1346, 27] width 90 height 29
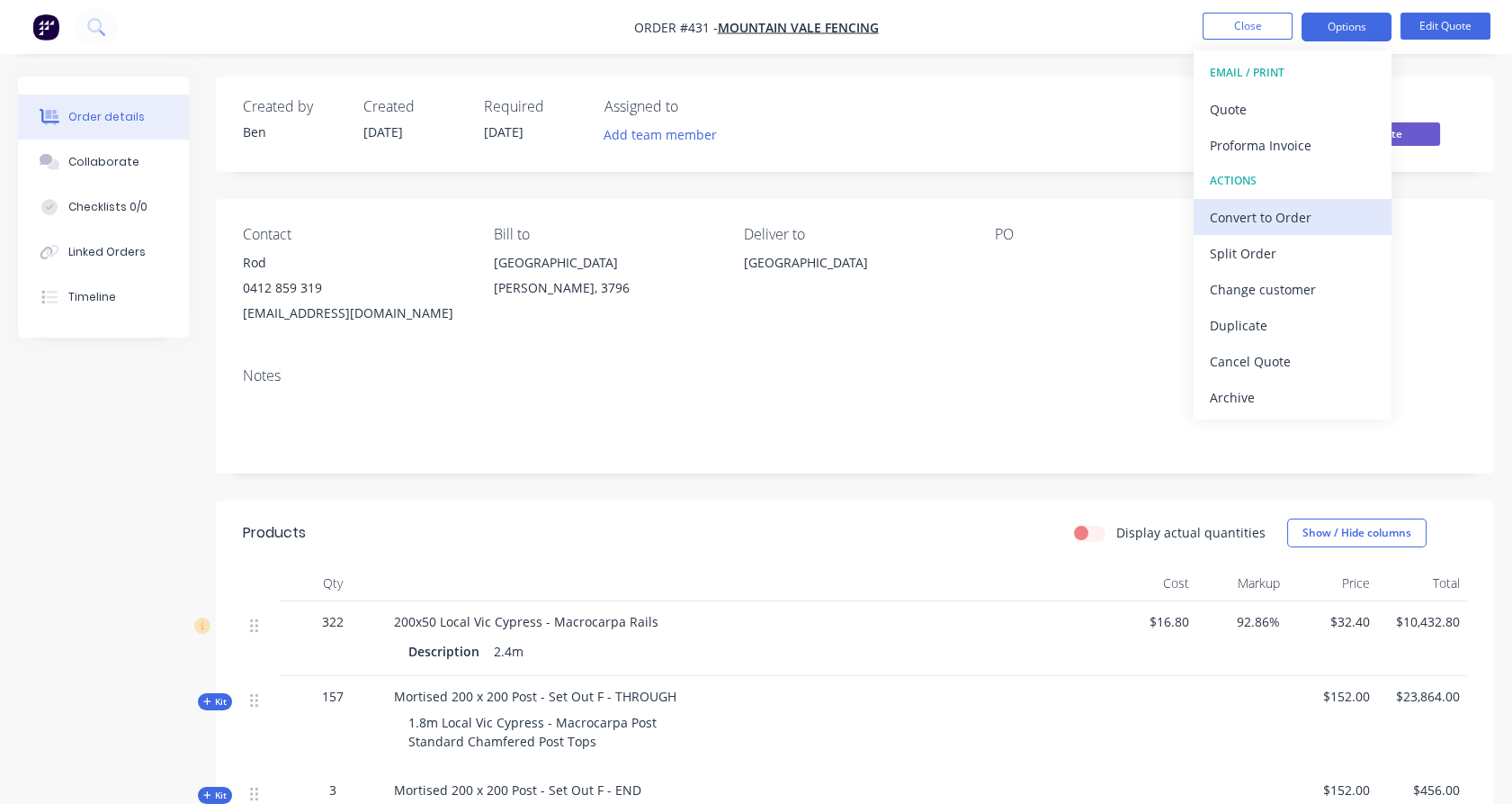
click at [1266, 216] on div "Convert to Order" at bounding box center [1293, 217] width 166 height 26
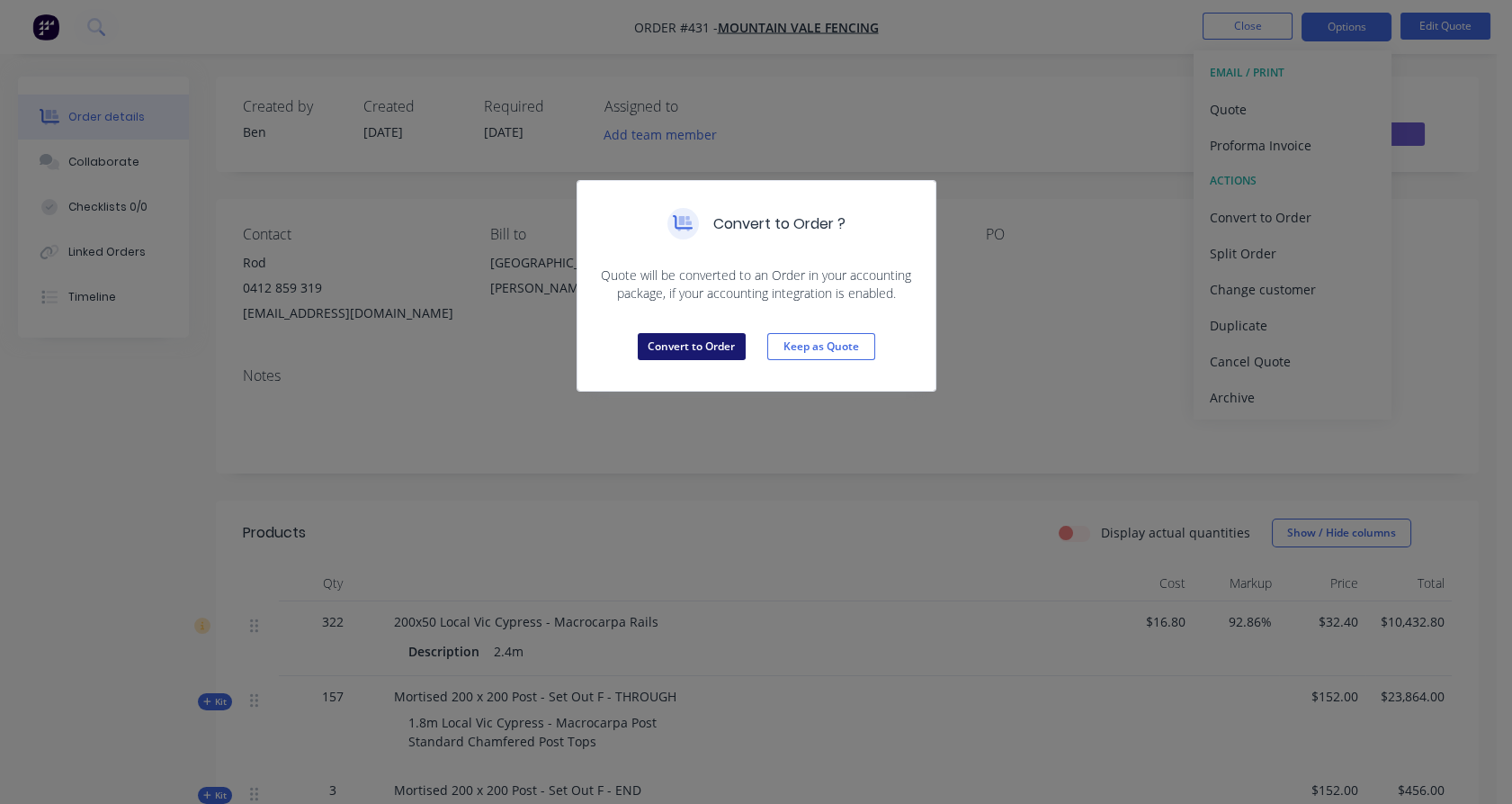
click at [730, 352] on button "Convert to Order" at bounding box center [692, 347] width 108 height 27
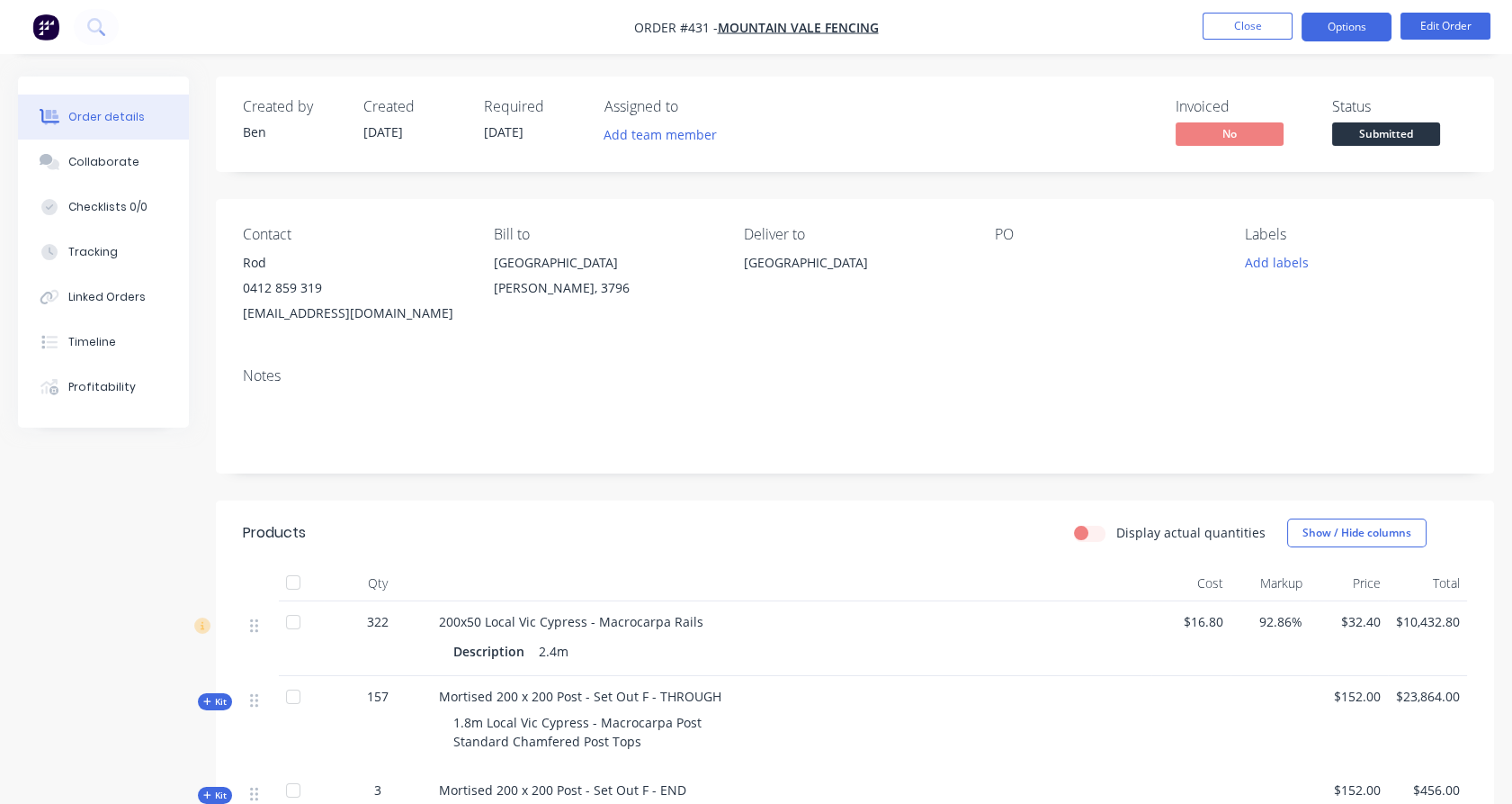
click at [1339, 34] on button "Options" at bounding box center [1346, 27] width 90 height 29
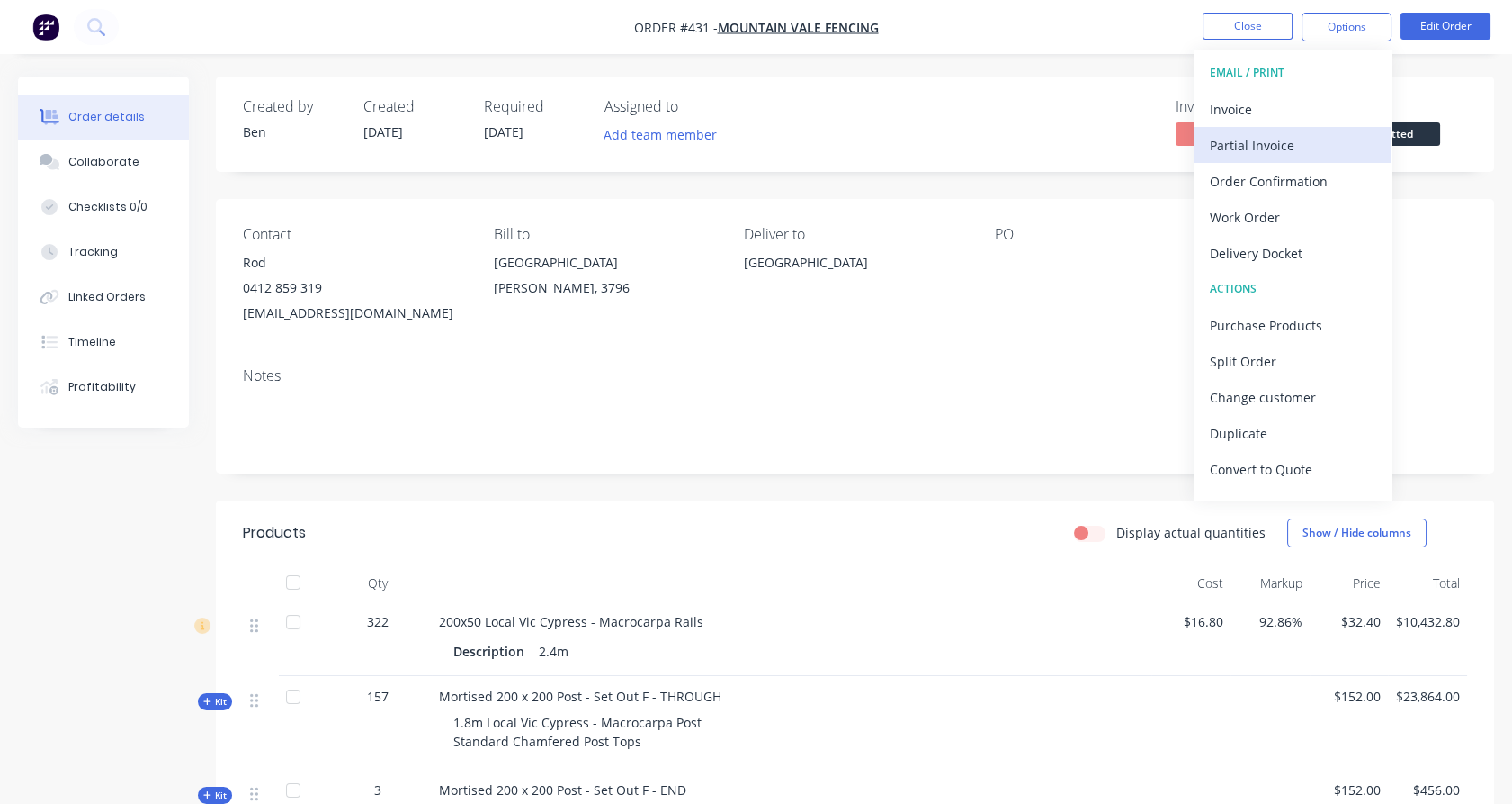
click at [1331, 143] on div "Partial Invoice" at bounding box center [1293, 144] width 166 height 26
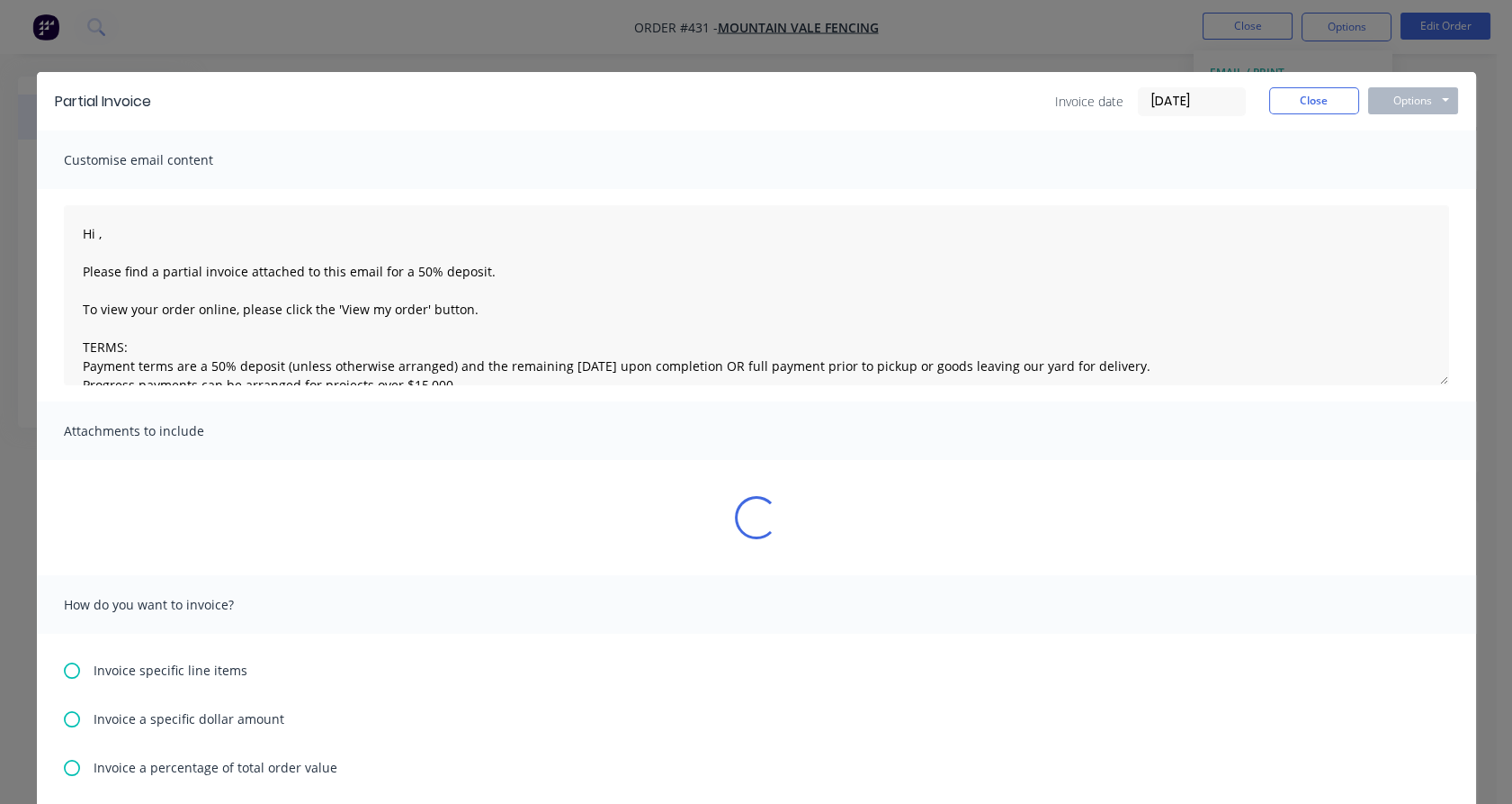
type textarea "Hi , Please find a partial invoice attached to this email for a 50% deposit. To…"
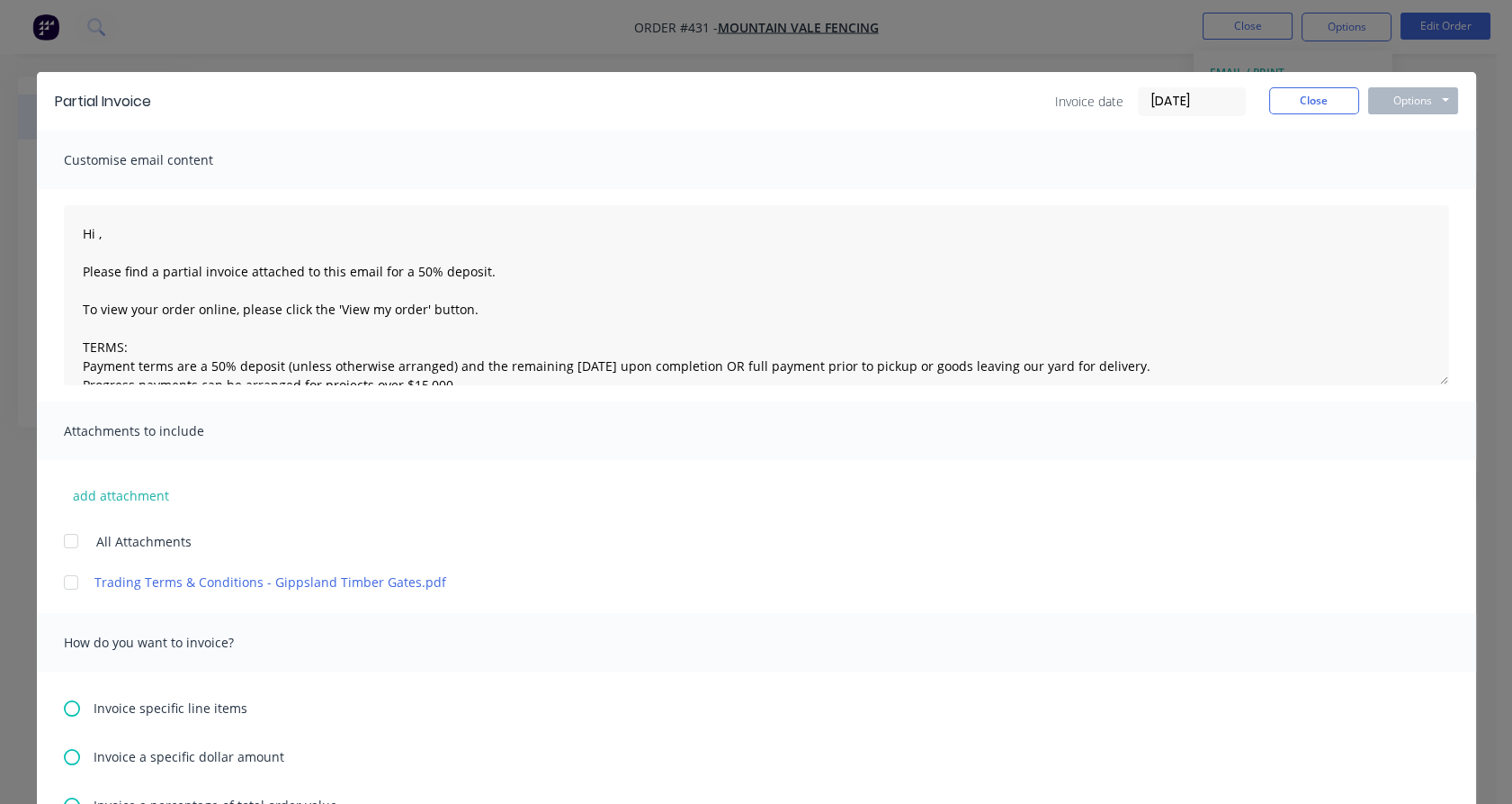
click at [1156, 101] on input "[DATE]" at bounding box center [1192, 102] width 106 height 27
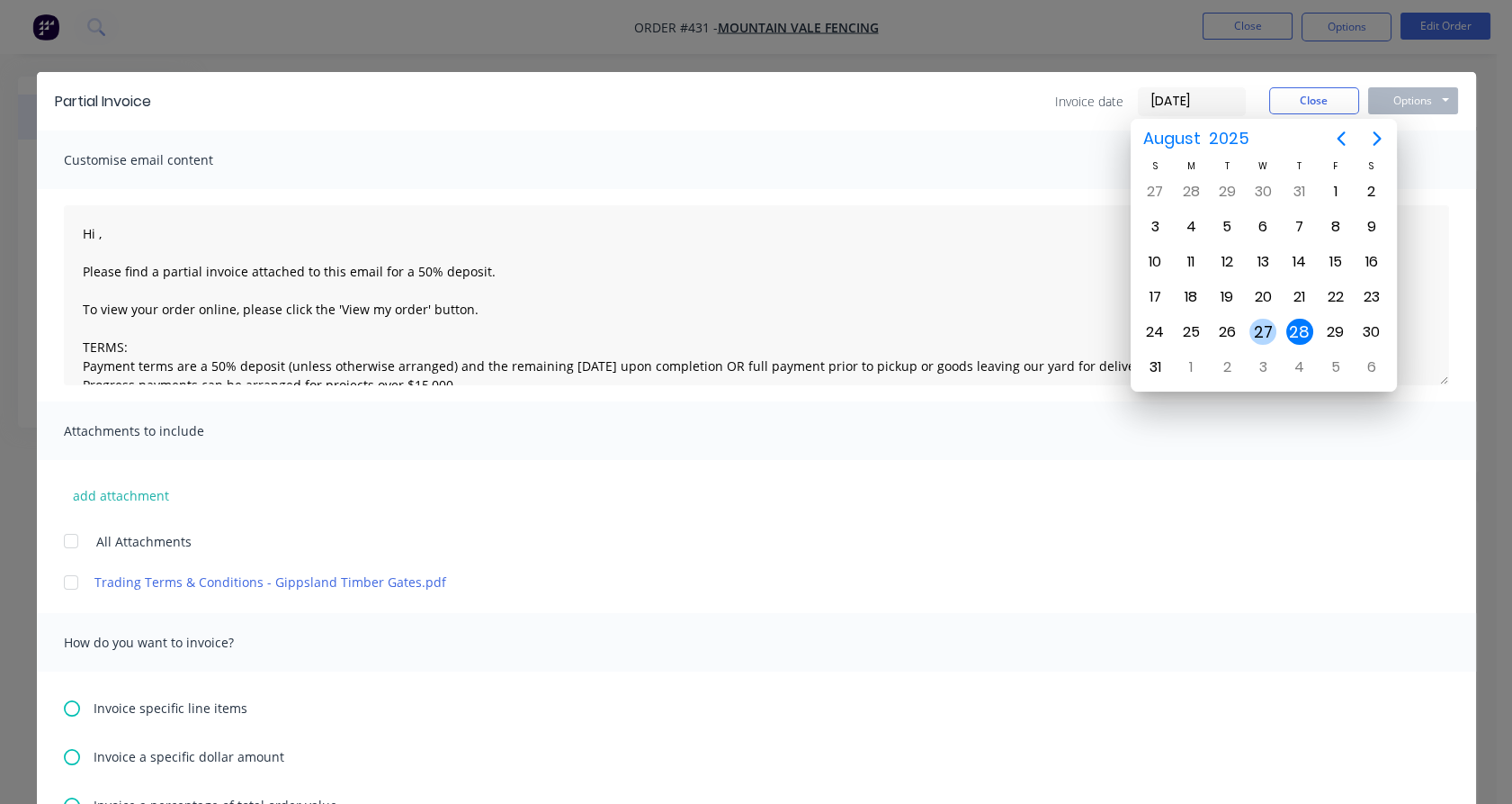
click at [1270, 324] on div "27" at bounding box center [1263, 332] width 27 height 27
type input "[DATE]"
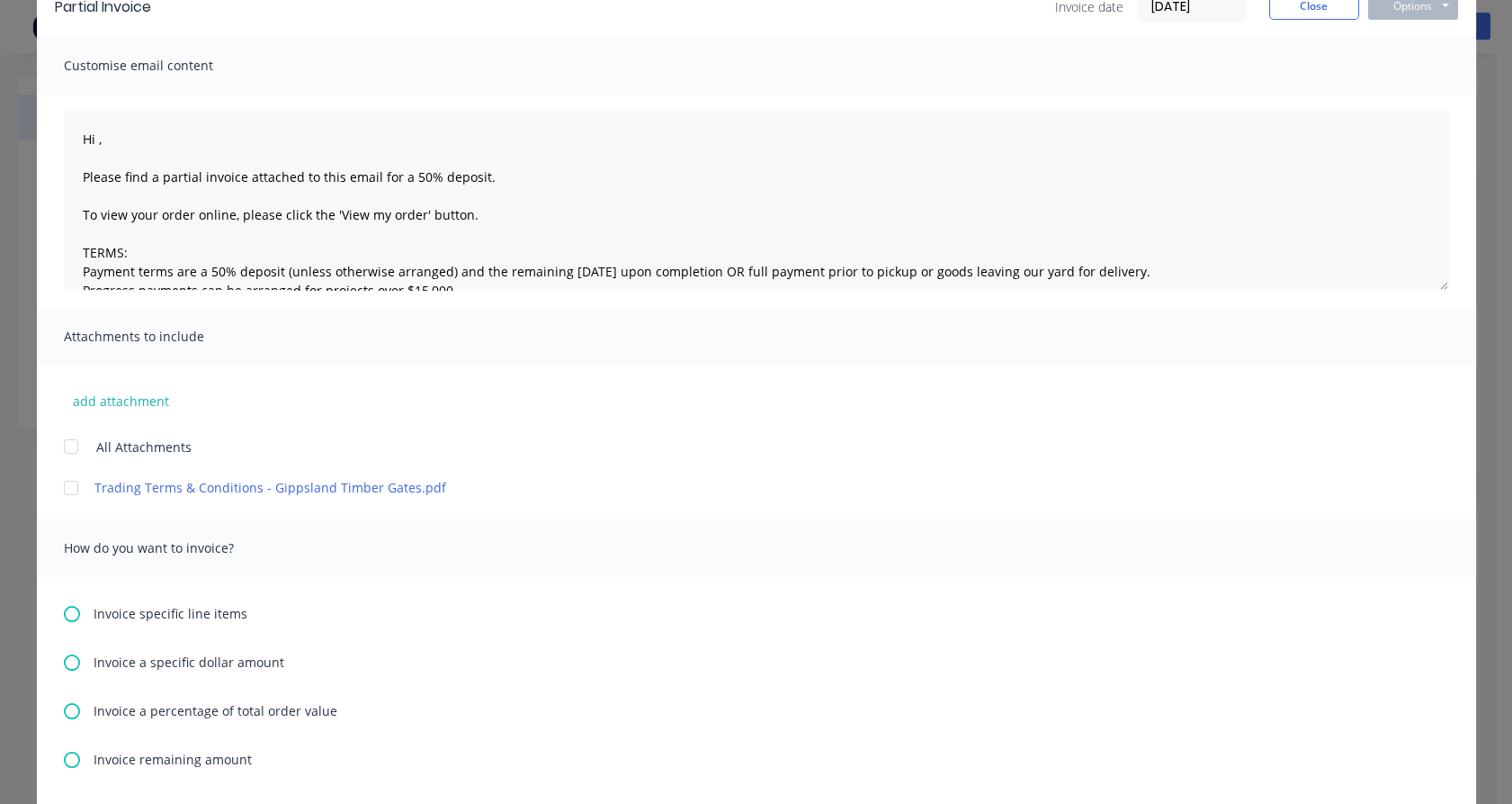
scroll to position [96, 0]
click at [182, 656] on span "Invoice a specific dollar amount" at bounding box center [189, 661] width 191 height 19
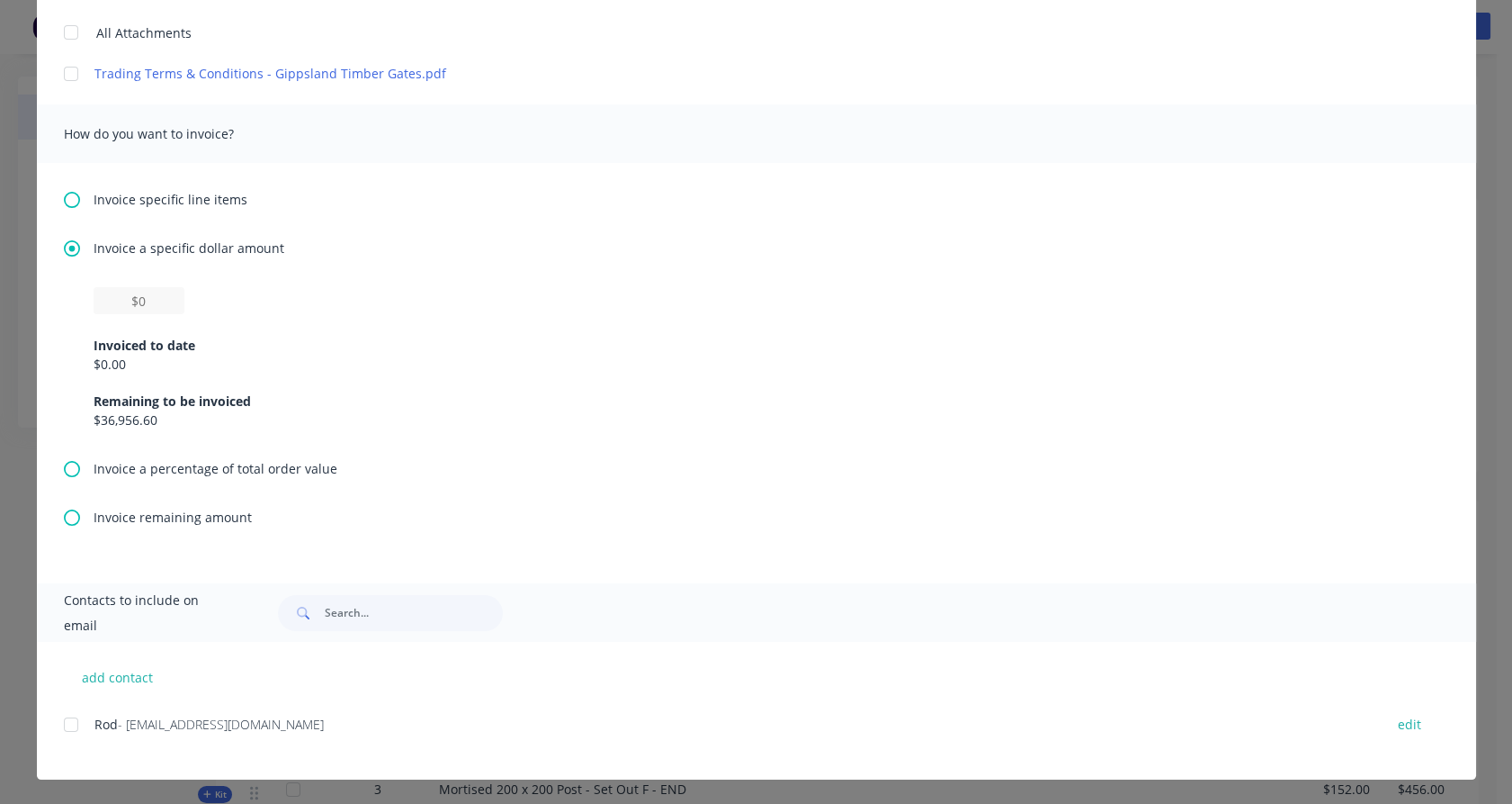
scroll to position [4, 0]
click at [148, 289] on input "text" at bounding box center [139, 300] width 90 height 27
type textarea "Hi , Please find a partial invoice attached to this email for a 50% deposit. To…"
type input "$1"
type textarea "Hi , Please find a partial invoice attached to this email for a 50% deposit. To…"
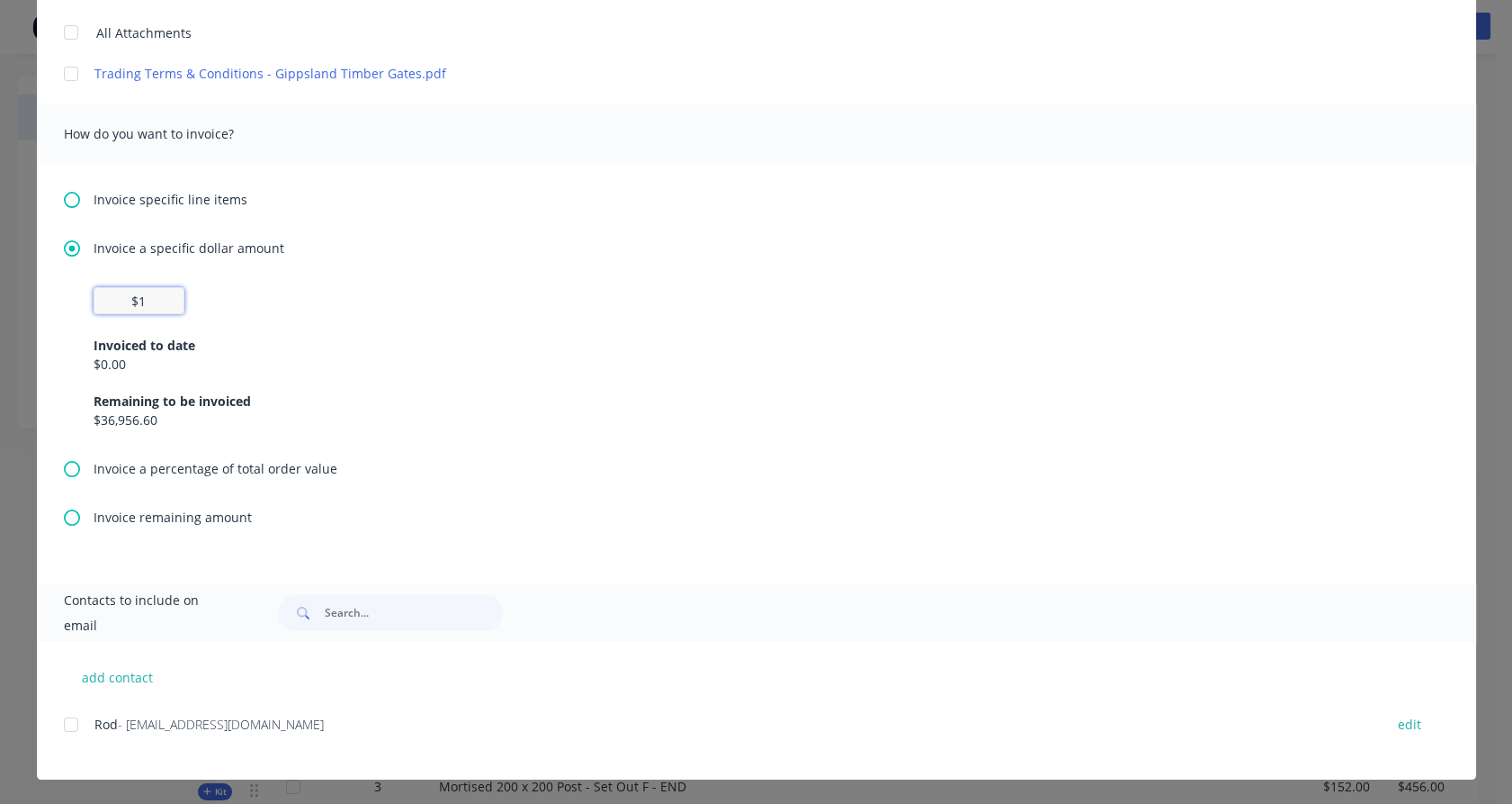
type input "$11"
type textarea "Hi , Please find a partial invoice attached to this email for a 50% deposit. To…"
type input "$118"
type textarea "Hi , Please find a partial invoice attached to this email for a 50% deposit. To…"
type input "$1,181"
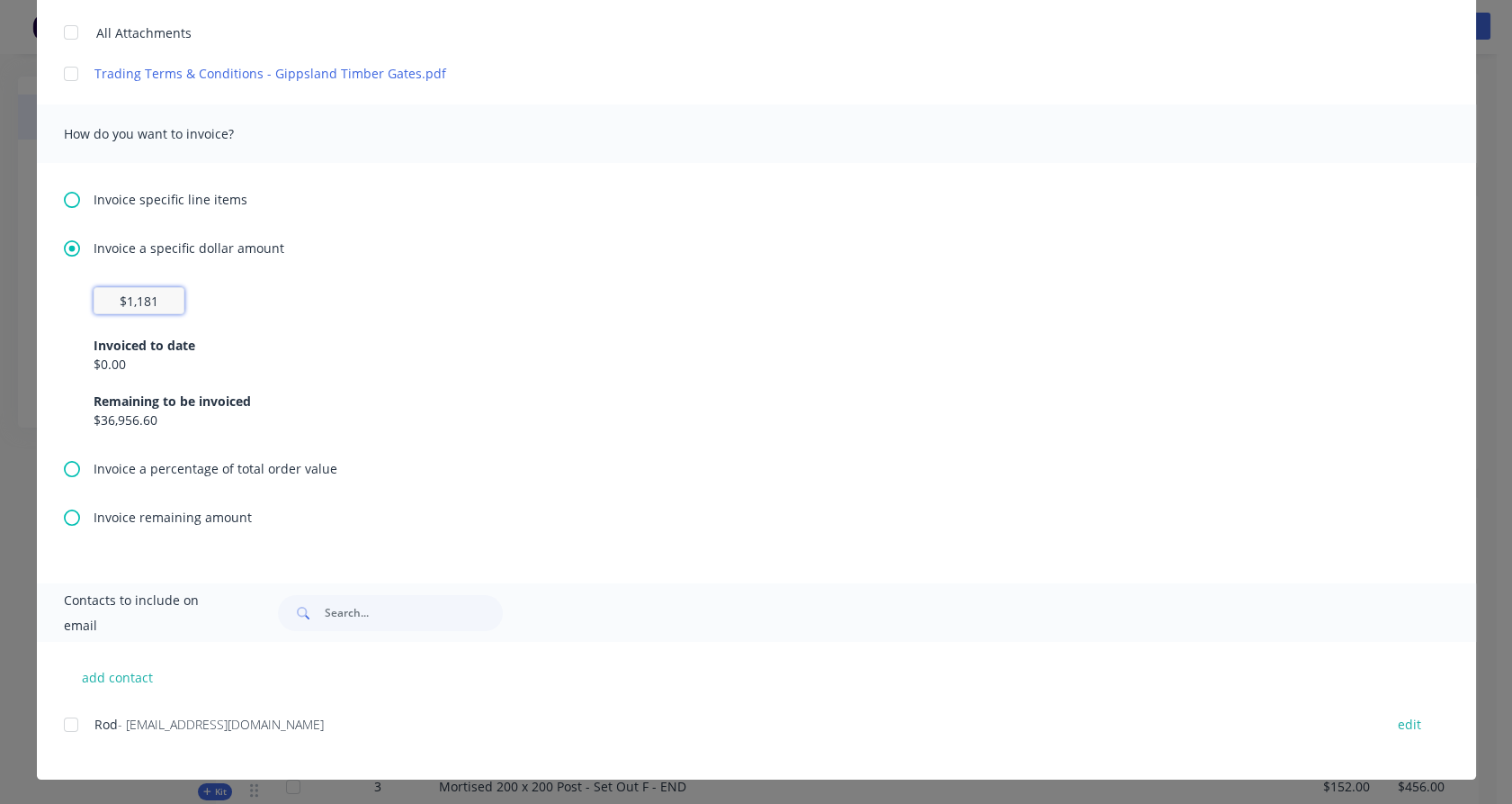
type textarea "Hi , Please find a partial invoice attached to this email for a 50% deposit. To…"
type input "$11,818"
type textarea "Hi , Please find a partial invoice attached to this email for a 50% deposit. To…"
type input "$11,818."
type textarea "Hi , Please find a partial invoice attached to this email for a 50% deposit. To…"
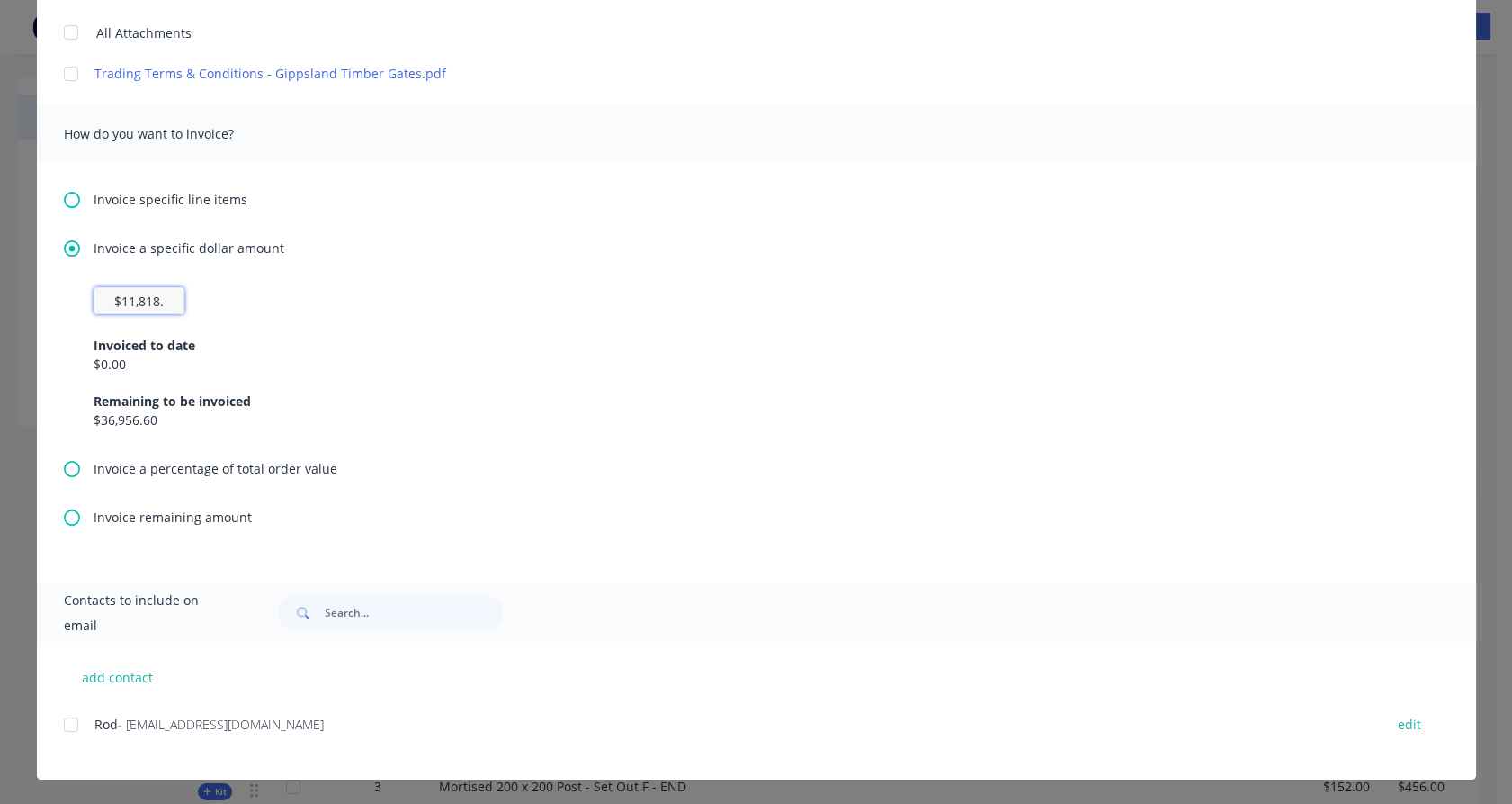
type input "$11,818.1"
type textarea "Hi , Please find a partial invoice attached to this email for a 50% deposit. To…"
type input "$11,818.18"
click at [1050, 163] on div "Invoice specific line items Invoice a specific dollar amount $11,818.18 Invoice…" at bounding box center [756, 373] width 1440 height 421
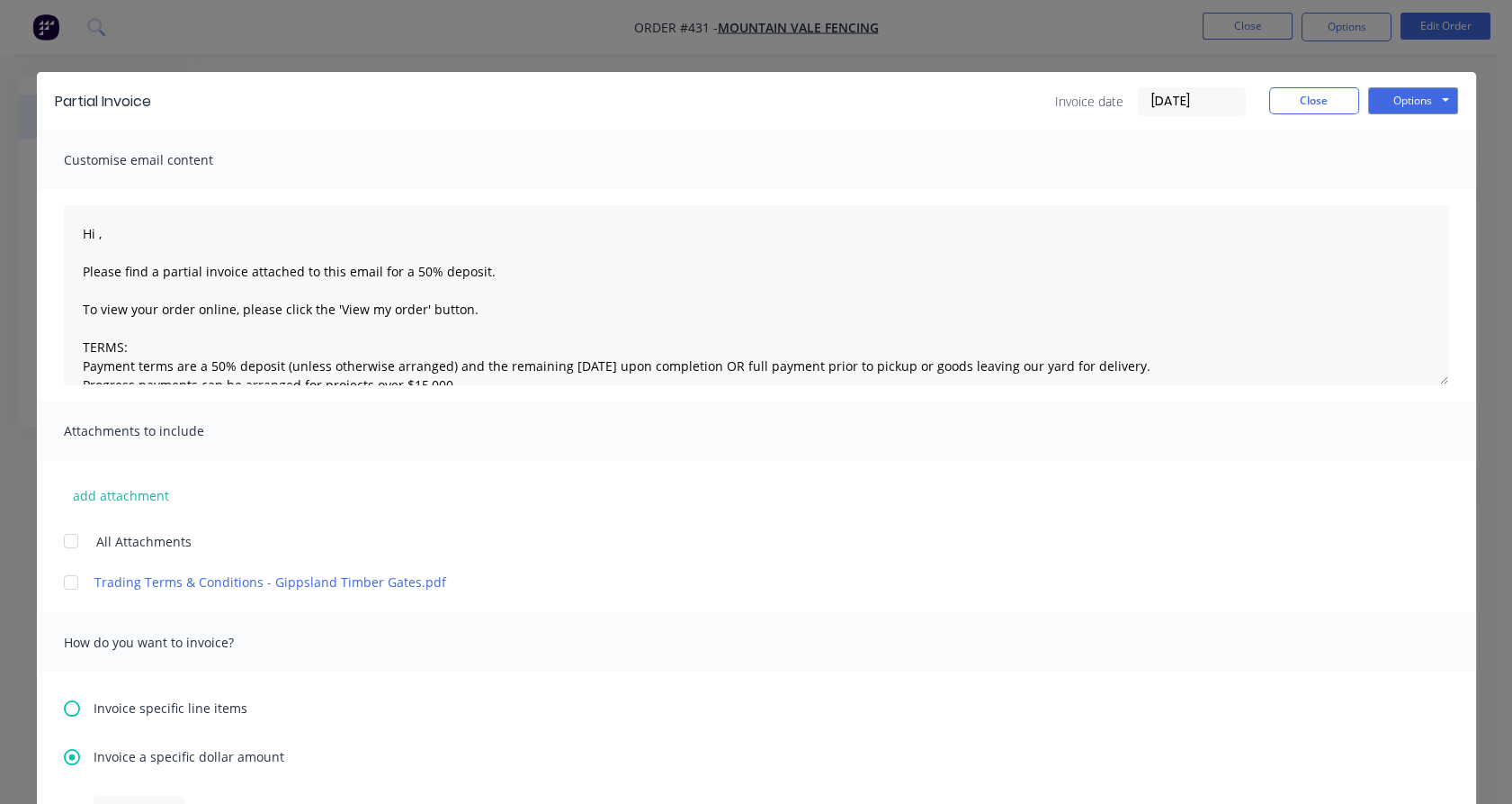
scroll to position [0, 0]
click at [1376, 108] on button "Options" at bounding box center [1413, 101] width 90 height 27
type textarea "Hi , Please find a partial invoice attached to this email for a 50% deposit. To…"
click at [1385, 160] on button "Print" at bounding box center [1426, 162] width 115 height 30
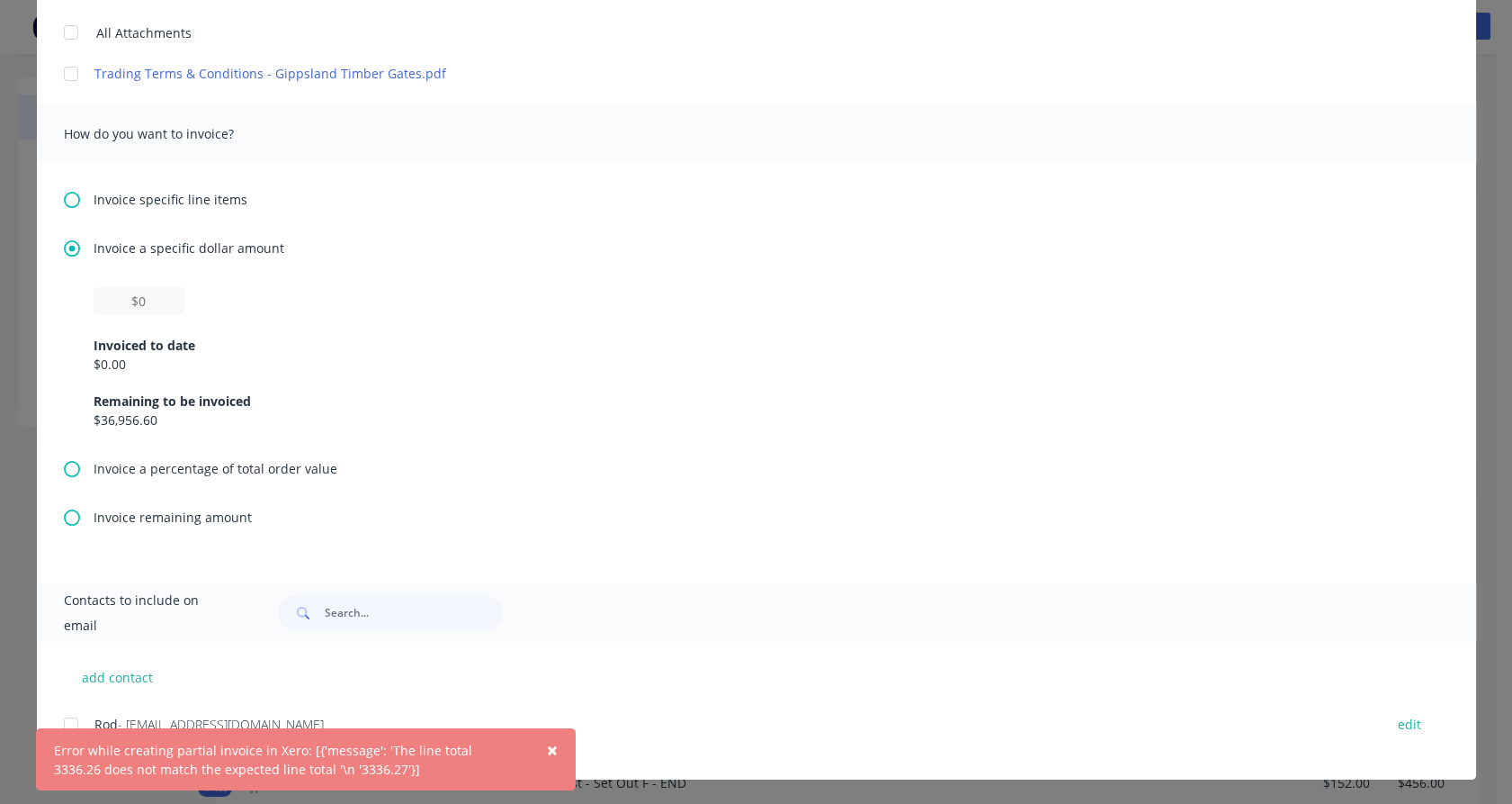
scroll to position [8, 0]
click at [149, 301] on input "text" at bounding box center [139, 300] width 90 height 27
type textarea "Hi , Please find a partial invoice attached to this email for a 50% deposit. To…"
type input "$1"
type textarea "Hi , Please find a partial invoice attached to this email for a 50% deposit. To…"
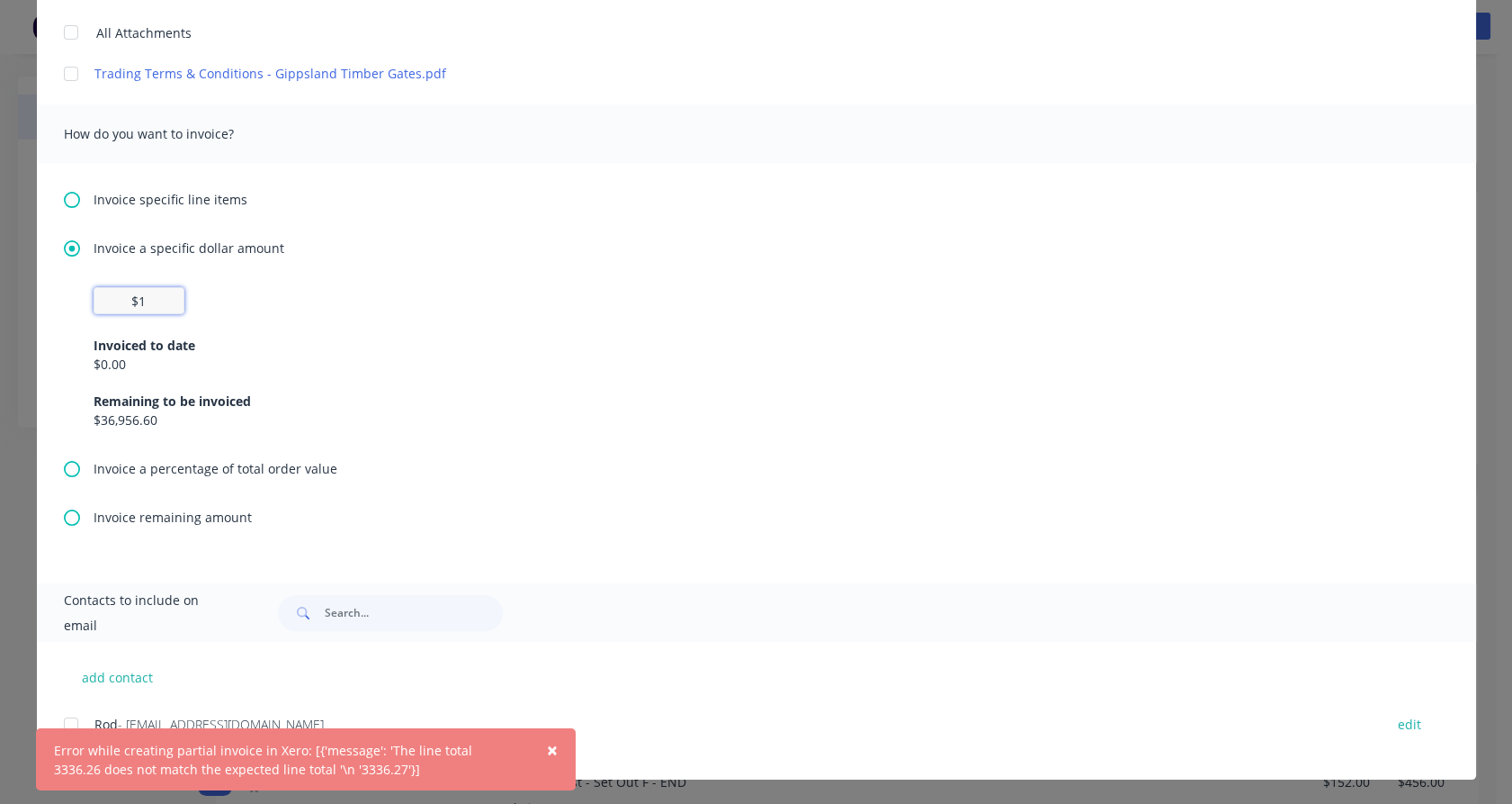
type input "$11"
type textarea "Hi , Please find a partial invoice attached to this email for a 50% deposit. To…"
type input "$118"
type textarea "Hi , Please find a partial invoice attached to this email for a 50% deposit. To…"
type input "$1,181"
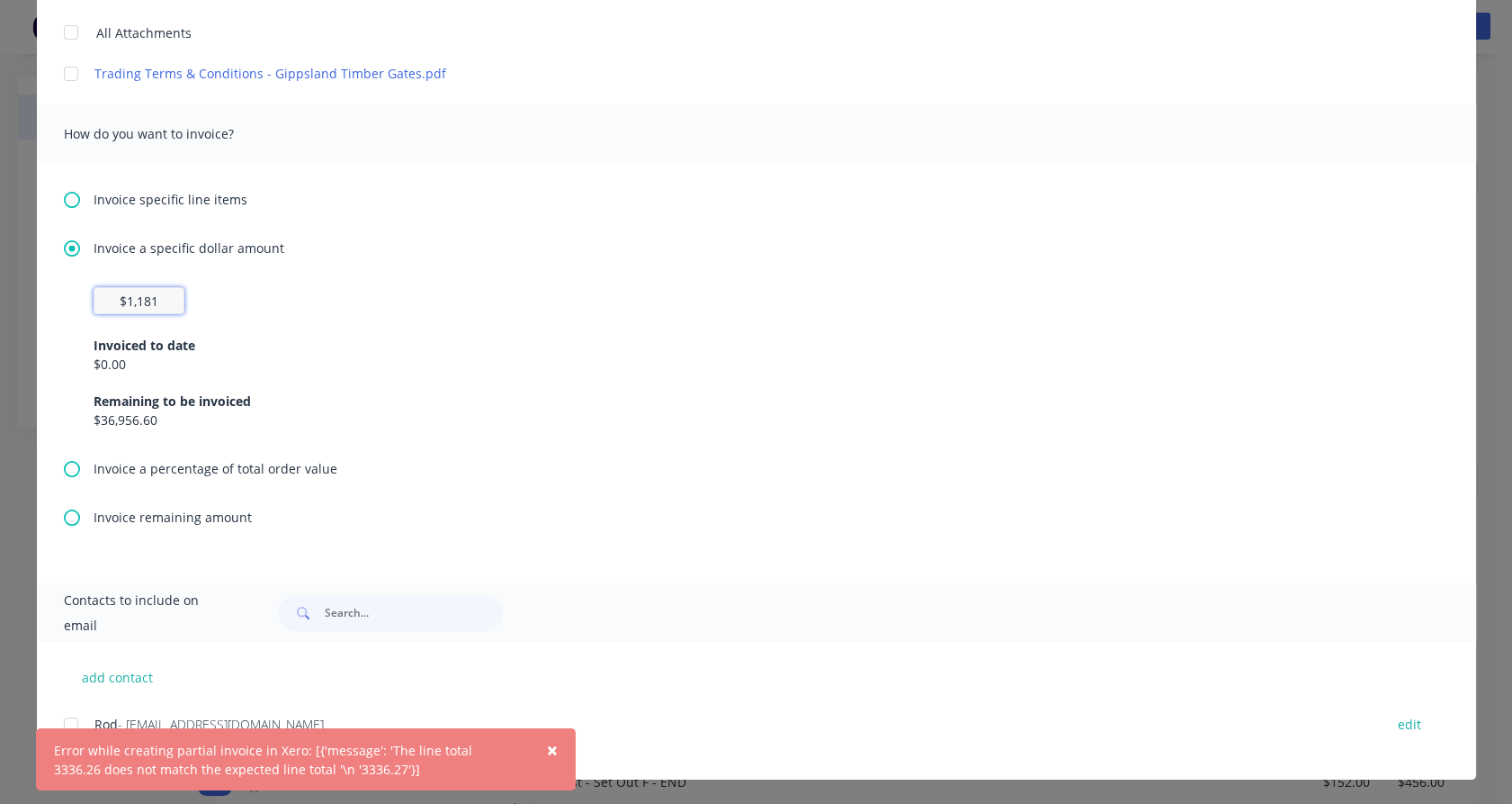
type textarea "Hi , Please find a partial invoice attached to this email for a 50% deposit. To…"
type input "$11,818"
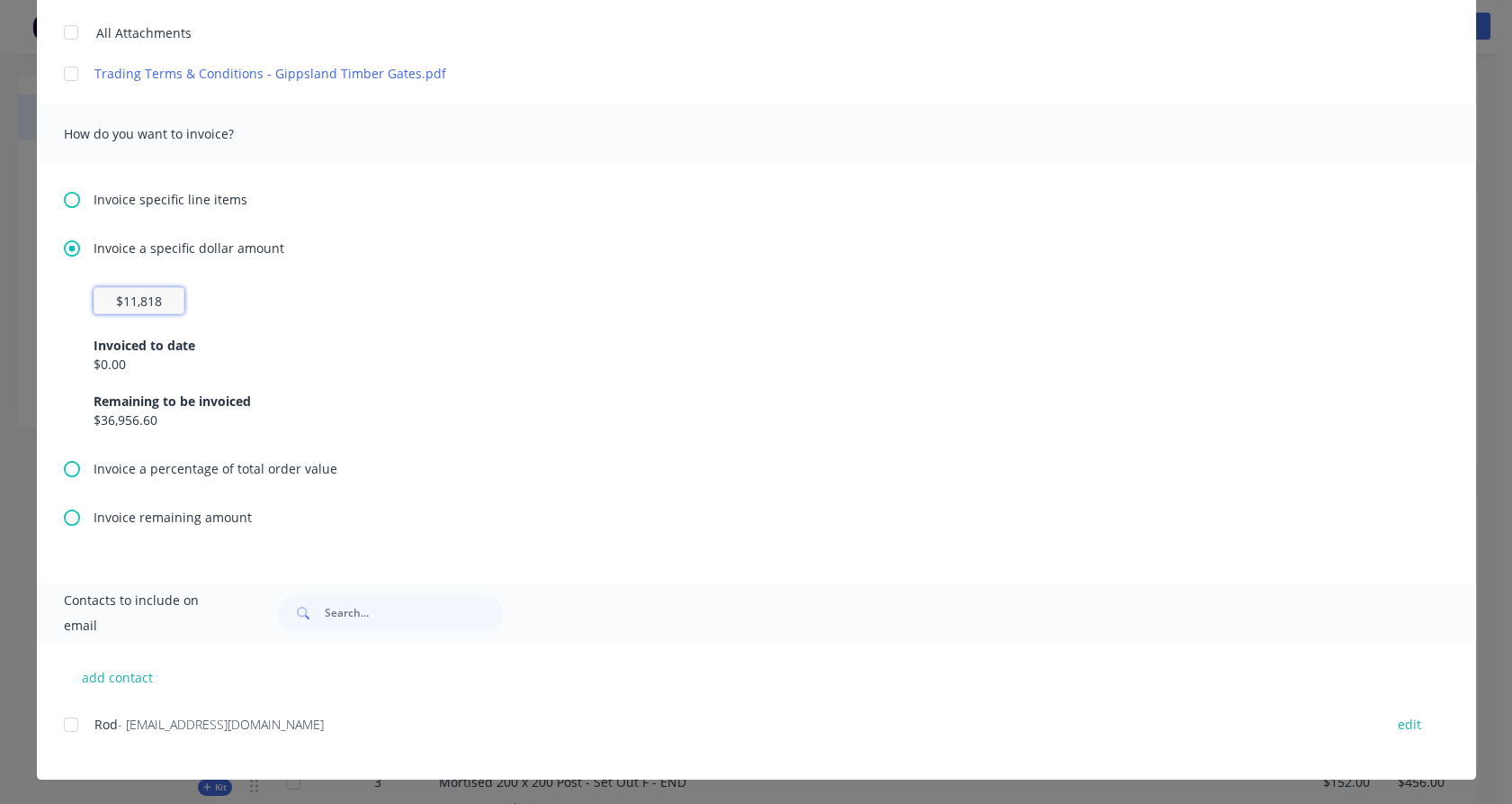
type textarea "Hi , Please find a partial invoice attached to this email for a 50% deposit. To…"
type input "$11,818."
type textarea "Hi , Please find a partial invoice attached to this email for a 50% deposit. To…"
type input "$11,818.1"
type textarea "Hi , Please find a partial invoice attached to this email for a 50% deposit. To…"
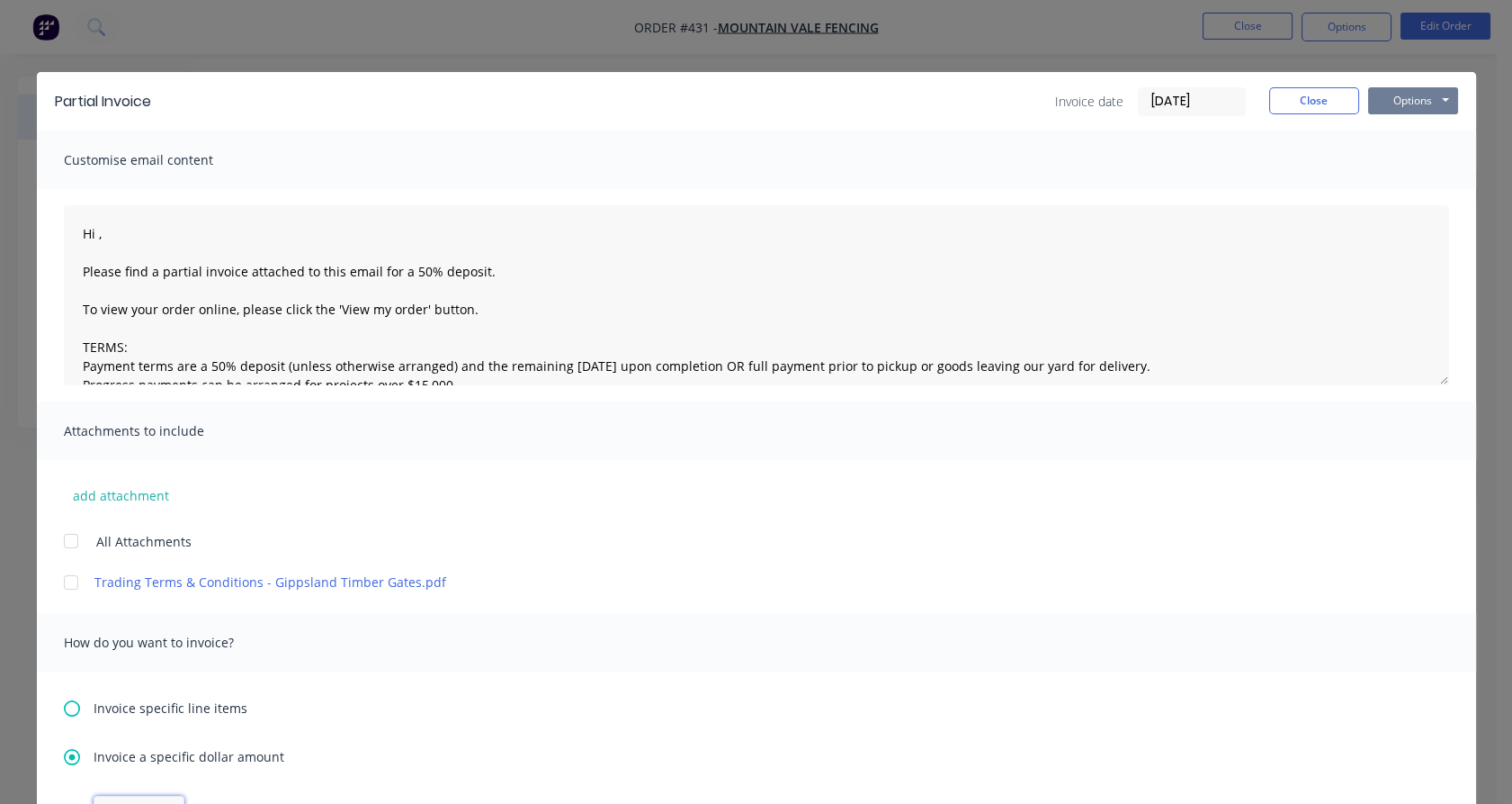
scroll to position [0, 0]
type input "$11,818.19"
click at [1437, 97] on button "Options" at bounding box center [1413, 101] width 90 height 27
type textarea "Hi , Please find a partial invoice attached to this email for a 50% deposit. To…"
click at [1422, 159] on button "Print" at bounding box center [1426, 162] width 115 height 30
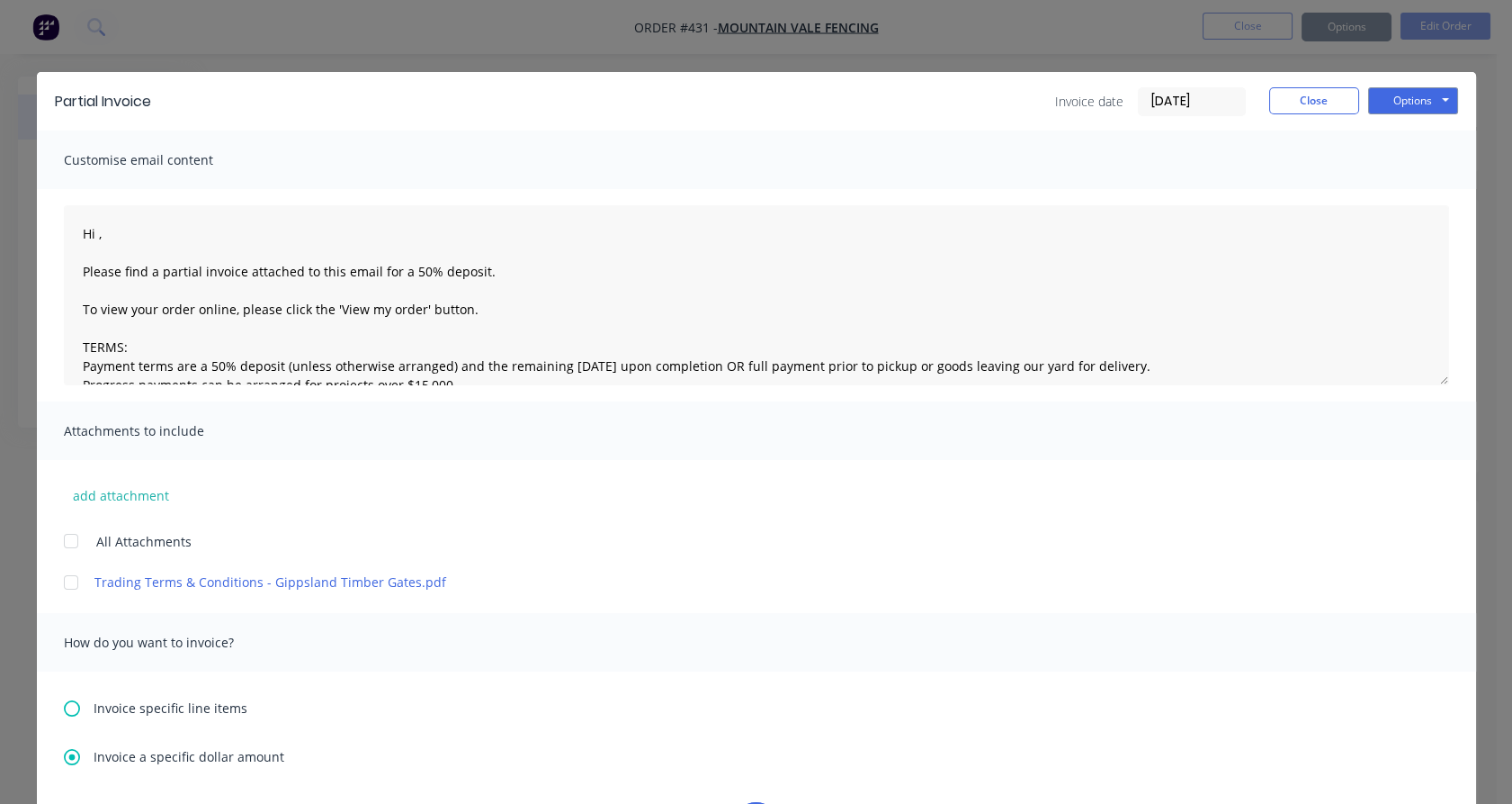
type textarea "Hi , Please find a partial invoice attached to this email for a 50% deposit. To…"
click at [1324, 96] on button "Close" at bounding box center [1314, 101] width 90 height 27
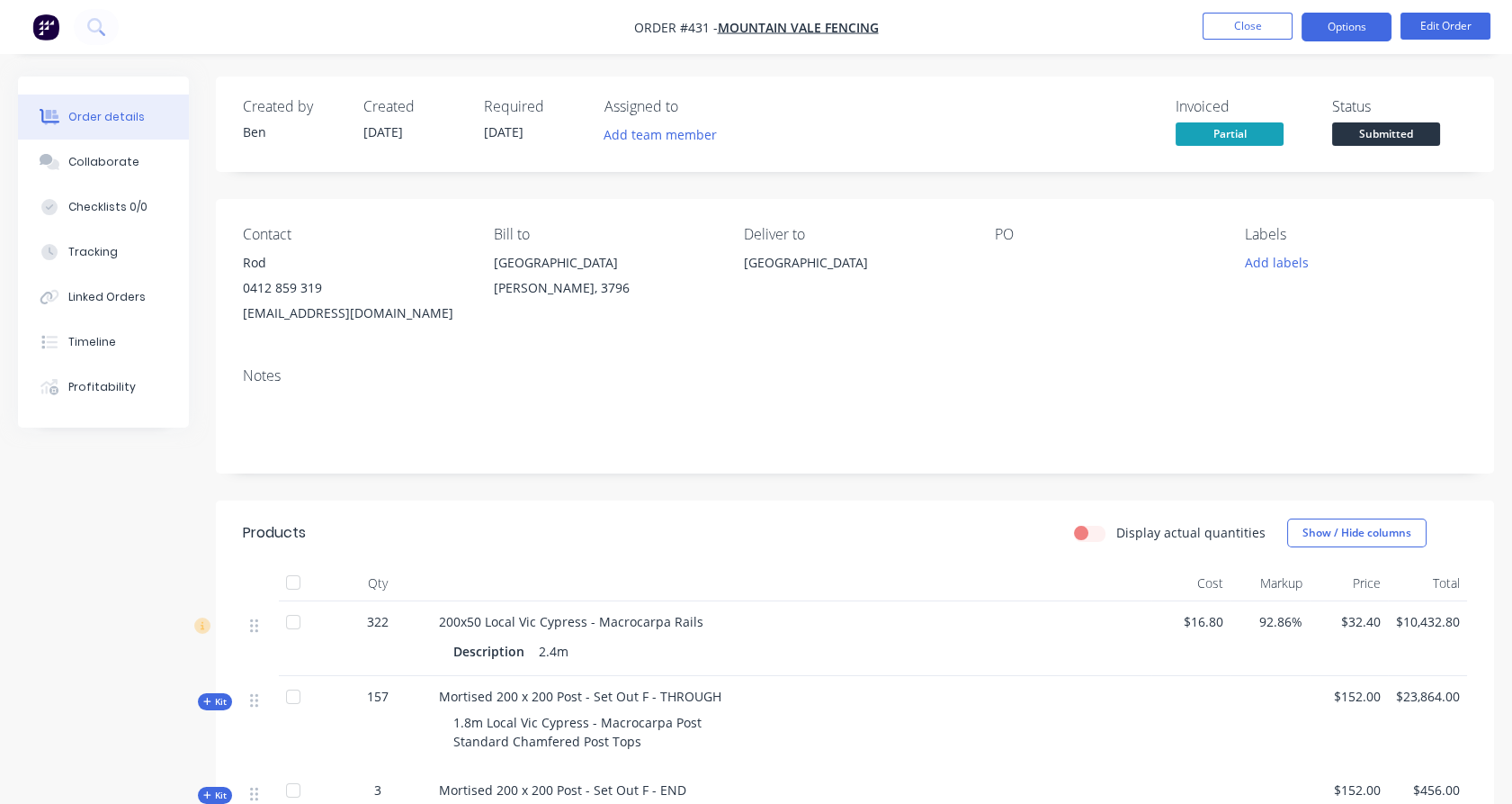
click at [1348, 32] on button "Options" at bounding box center [1346, 27] width 90 height 29
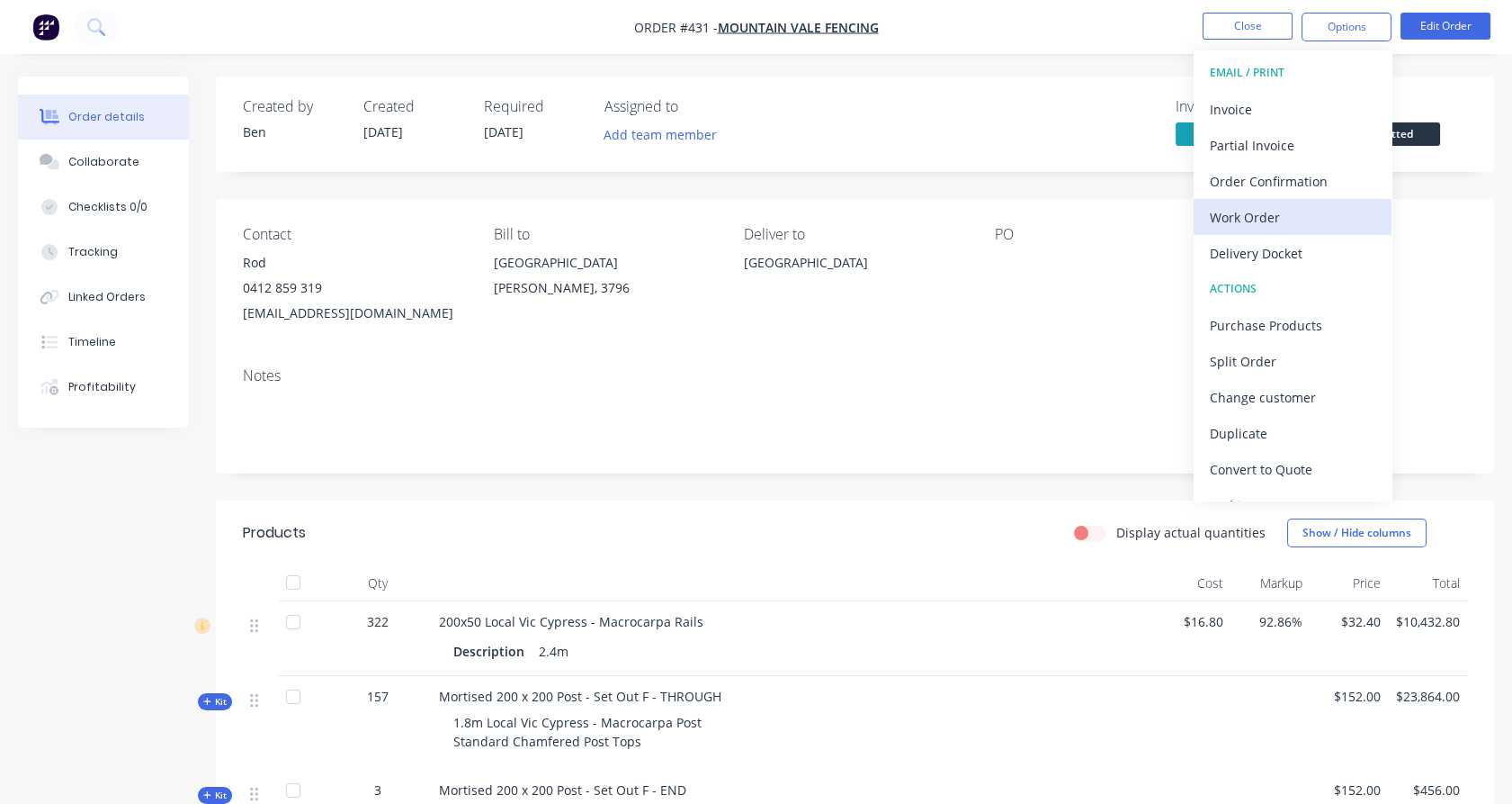
click at [1304, 214] on div "Work Order" at bounding box center [1293, 217] width 166 height 26
click at [1302, 214] on div "Custom" at bounding box center [1293, 217] width 166 height 26
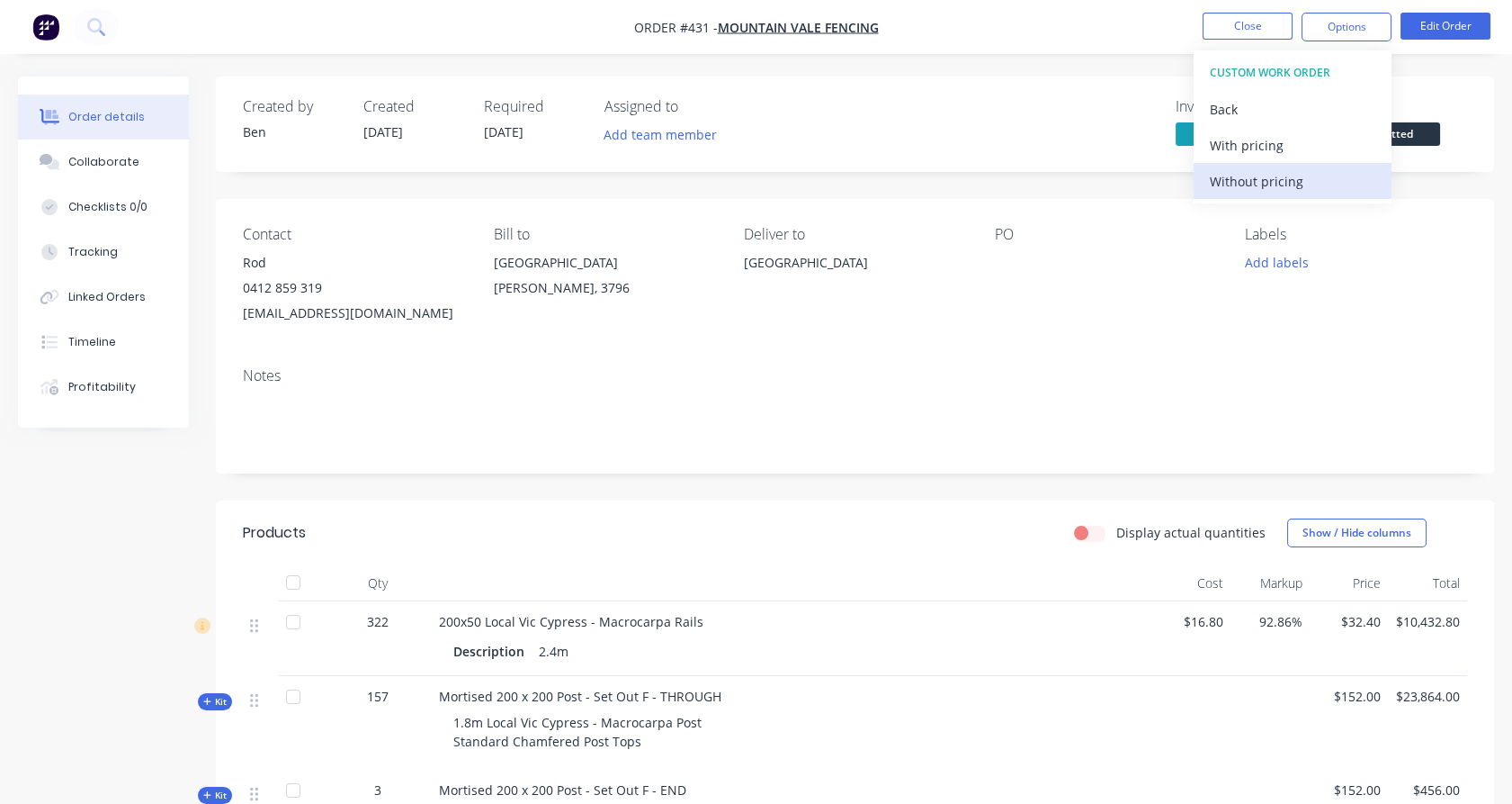
click at [1302, 184] on div "Without pricing" at bounding box center [1293, 181] width 166 height 26
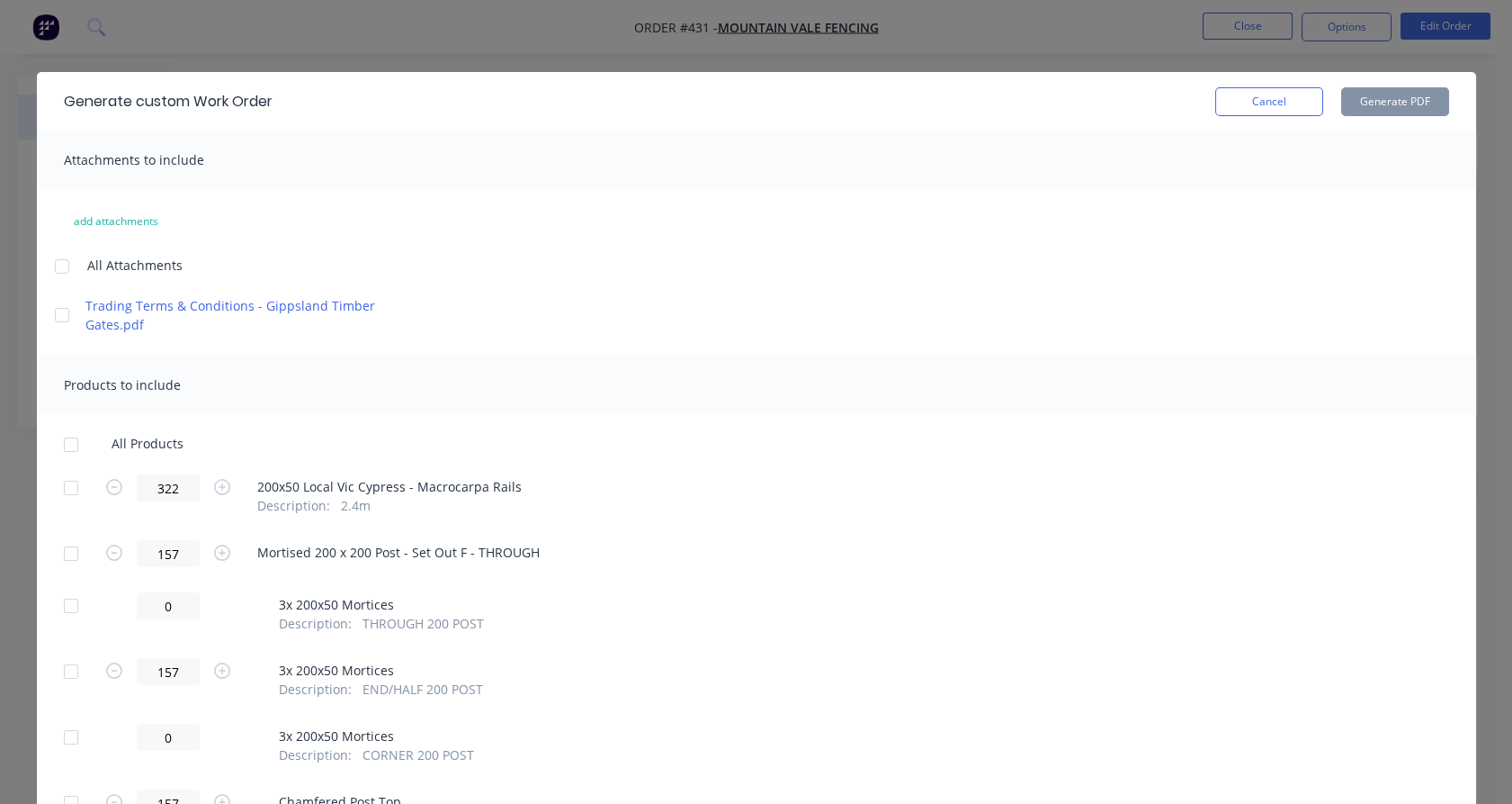
click at [64, 485] on div at bounding box center [70, 487] width 36 height 36
click at [67, 547] on div at bounding box center [70, 553] width 36 height 36
click at [65, 604] on div at bounding box center [70, 605] width 36 height 36
click at [66, 669] on div at bounding box center [70, 671] width 36 height 36
click at [64, 733] on div at bounding box center [70, 737] width 36 height 36
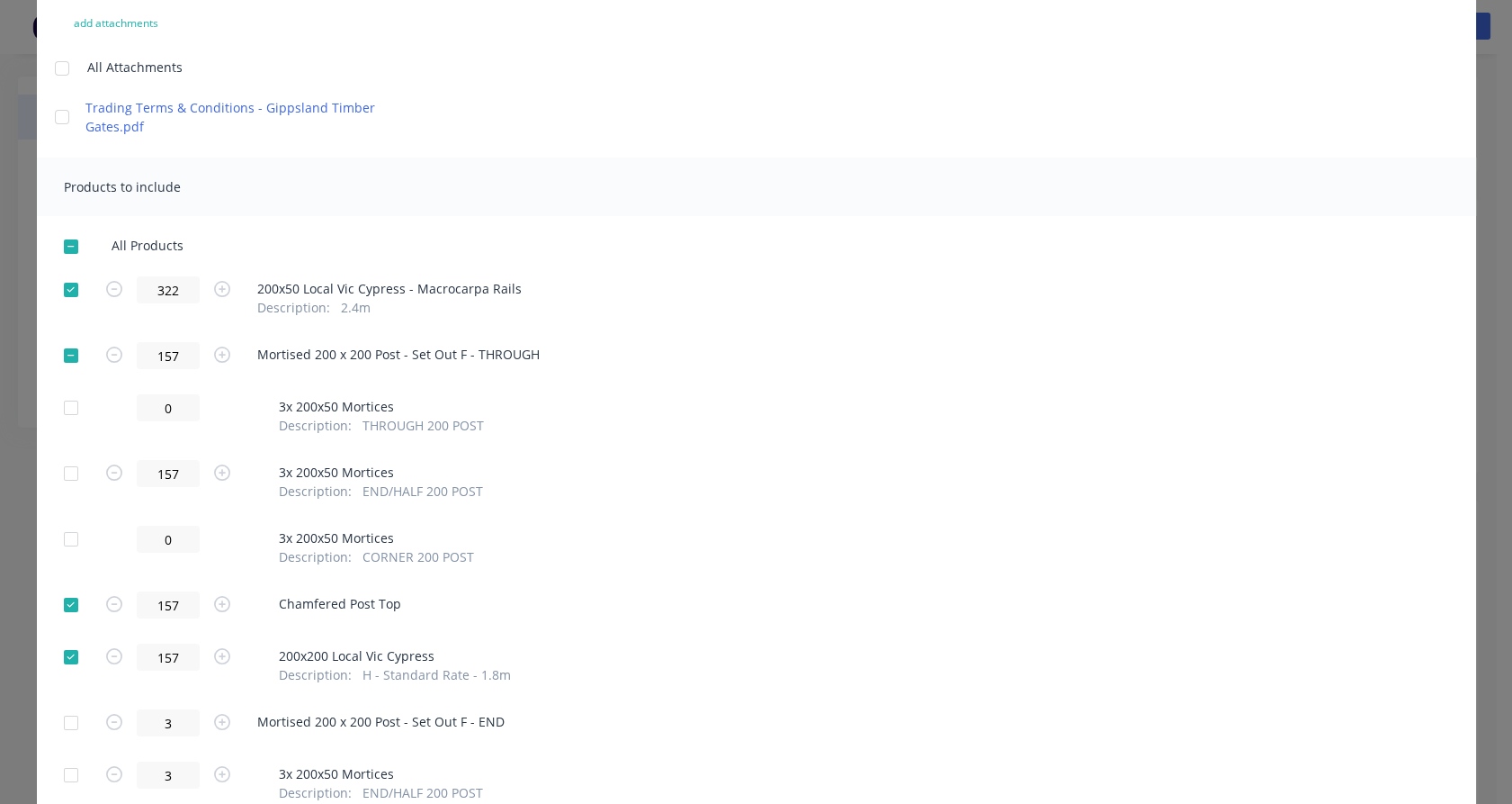
scroll to position [199, 0]
click at [64, 610] on div at bounding box center [70, 604] width 36 height 36
click at [64, 662] on div at bounding box center [70, 656] width 36 height 36
click at [64, 352] on div at bounding box center [70, 354] width 36 height 36
click at [70, 405] on div at bounding box center [70, 406] width 36 height 36
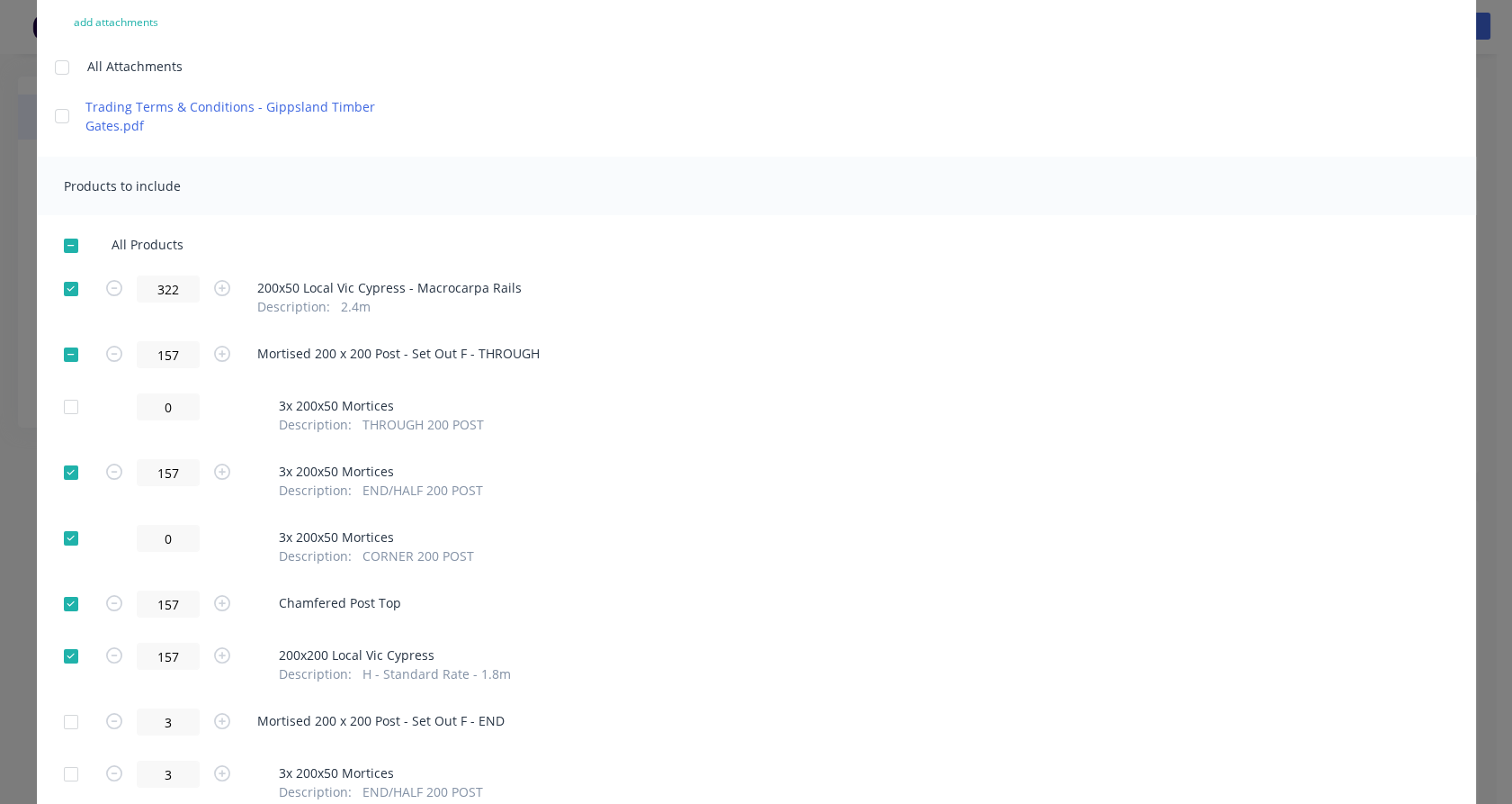
click at [64, 476] on div at bounding box center [70, 472] width 36 height 36
click at [63, 533] on div at bounding box center [70, 537] width 36 height 36
click at [62, 609] on div at bounding box center [70, 604] width 36 height 36
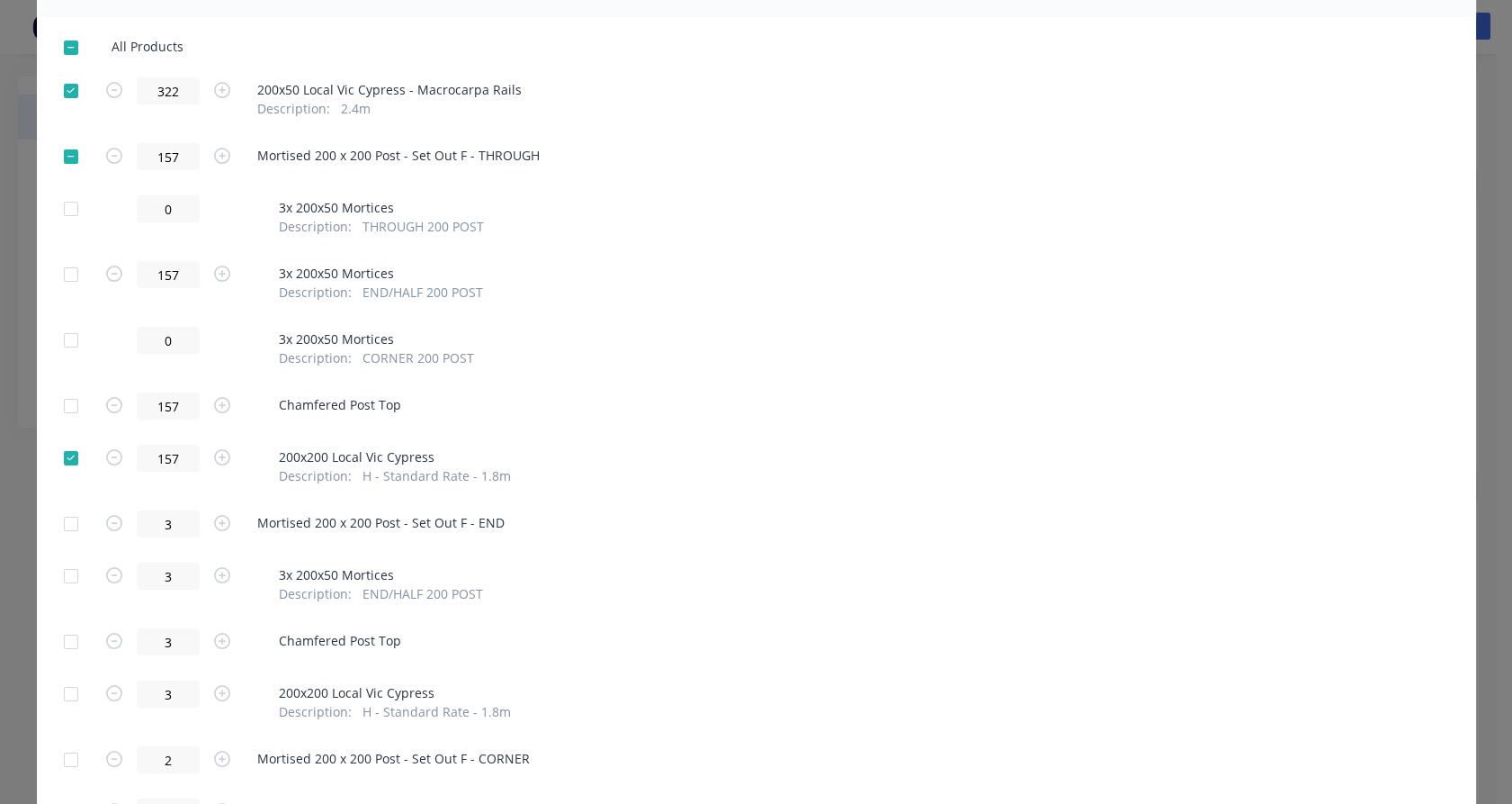
scroll to position [398, 0]
click at [64, 524] on div at bounding box center [70, 522] width 36 height 36
click at [65, 578] on div at bounding box center [70, 575] width 36 height 36
click at [64, 642] on div at bounding box center [70, 640] width 36 height 36
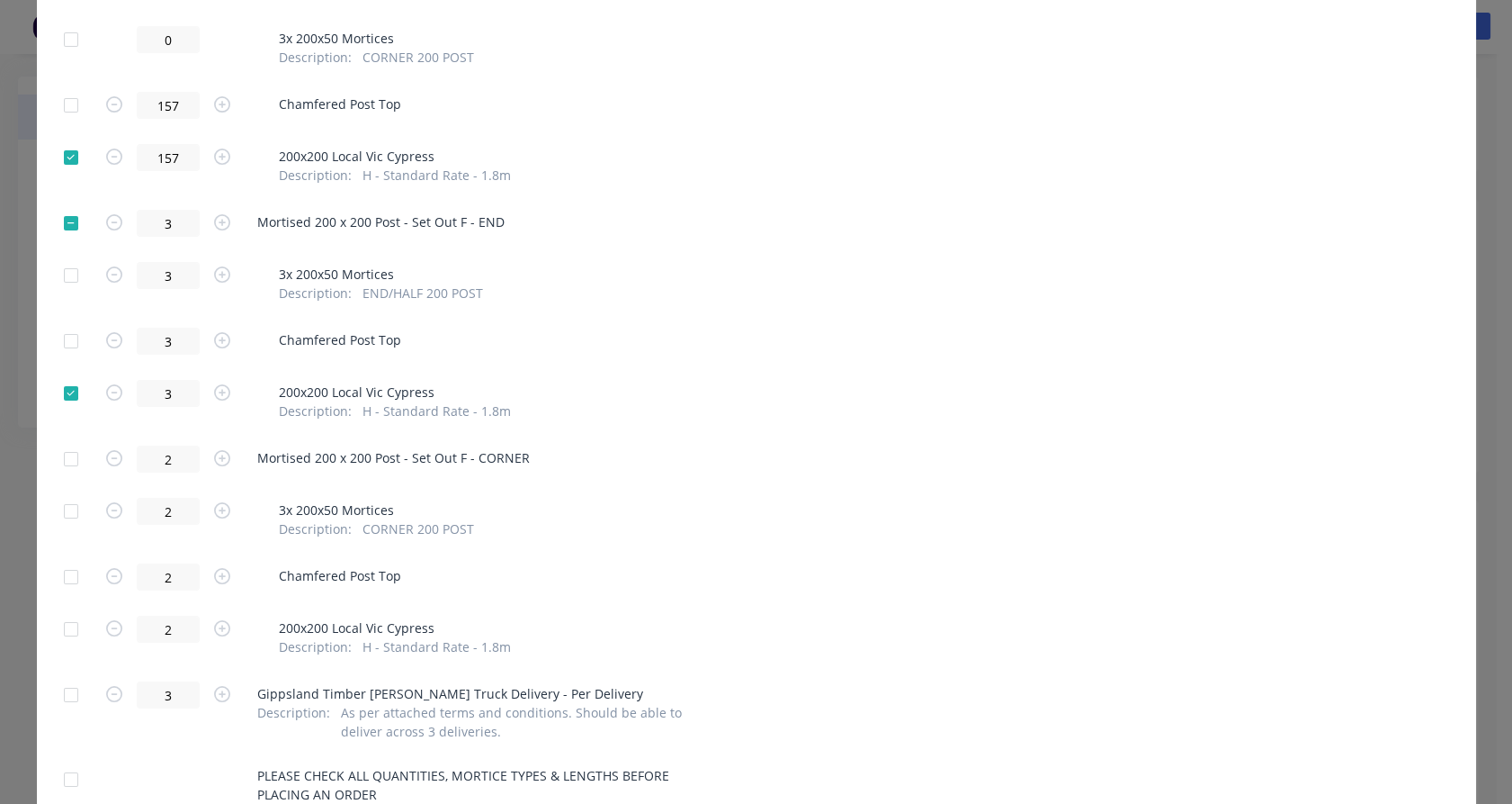
click at [64, 462] on div at bounding box center [70, 458] width 36 height 36
click at [64, 520] on div at bounding box center [70, 509] width 36 height 36
click at [64, 572] on div at bounding box center [70, 576] width 36 height 36
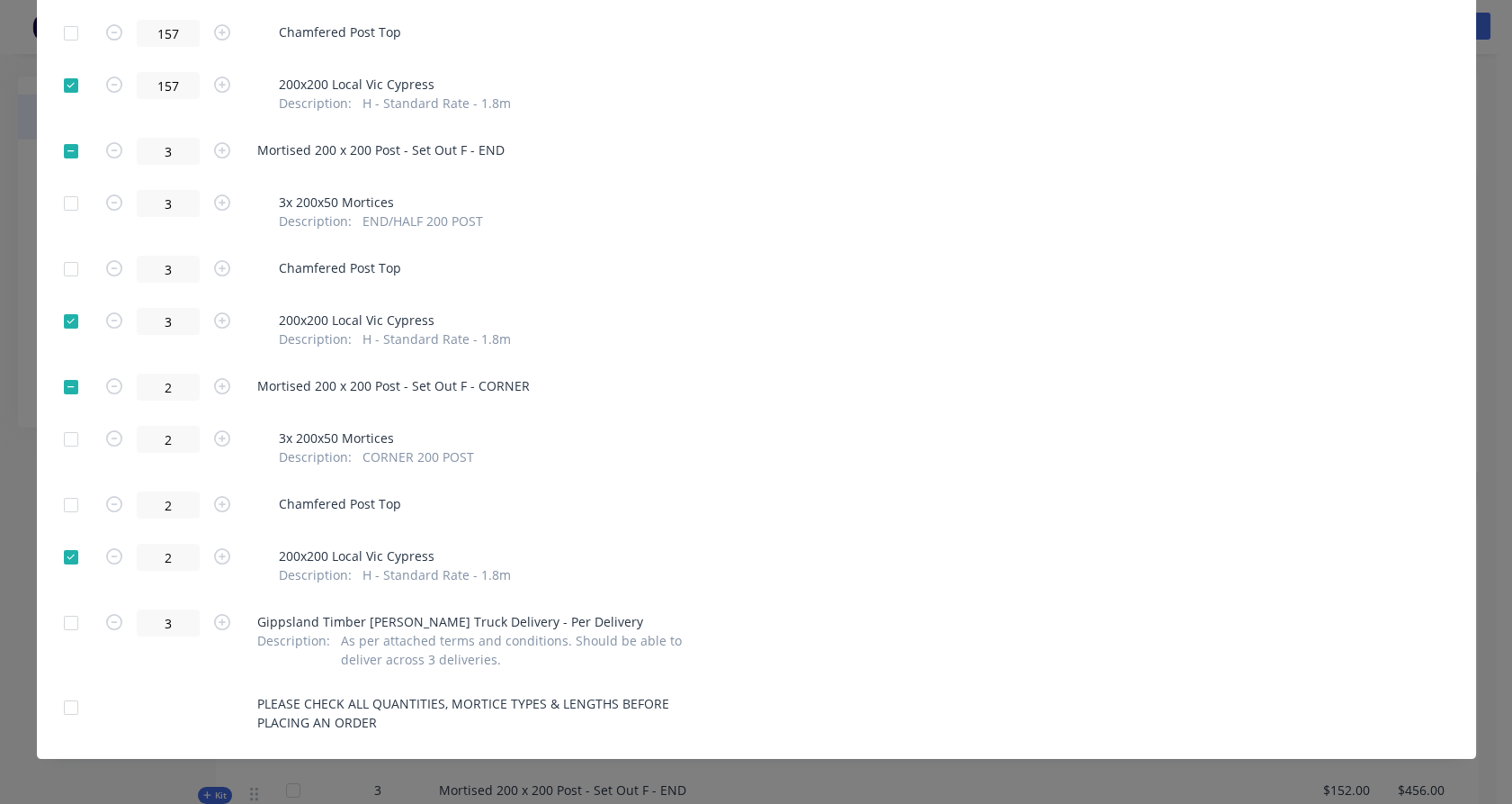
scroll to position [776, 0]
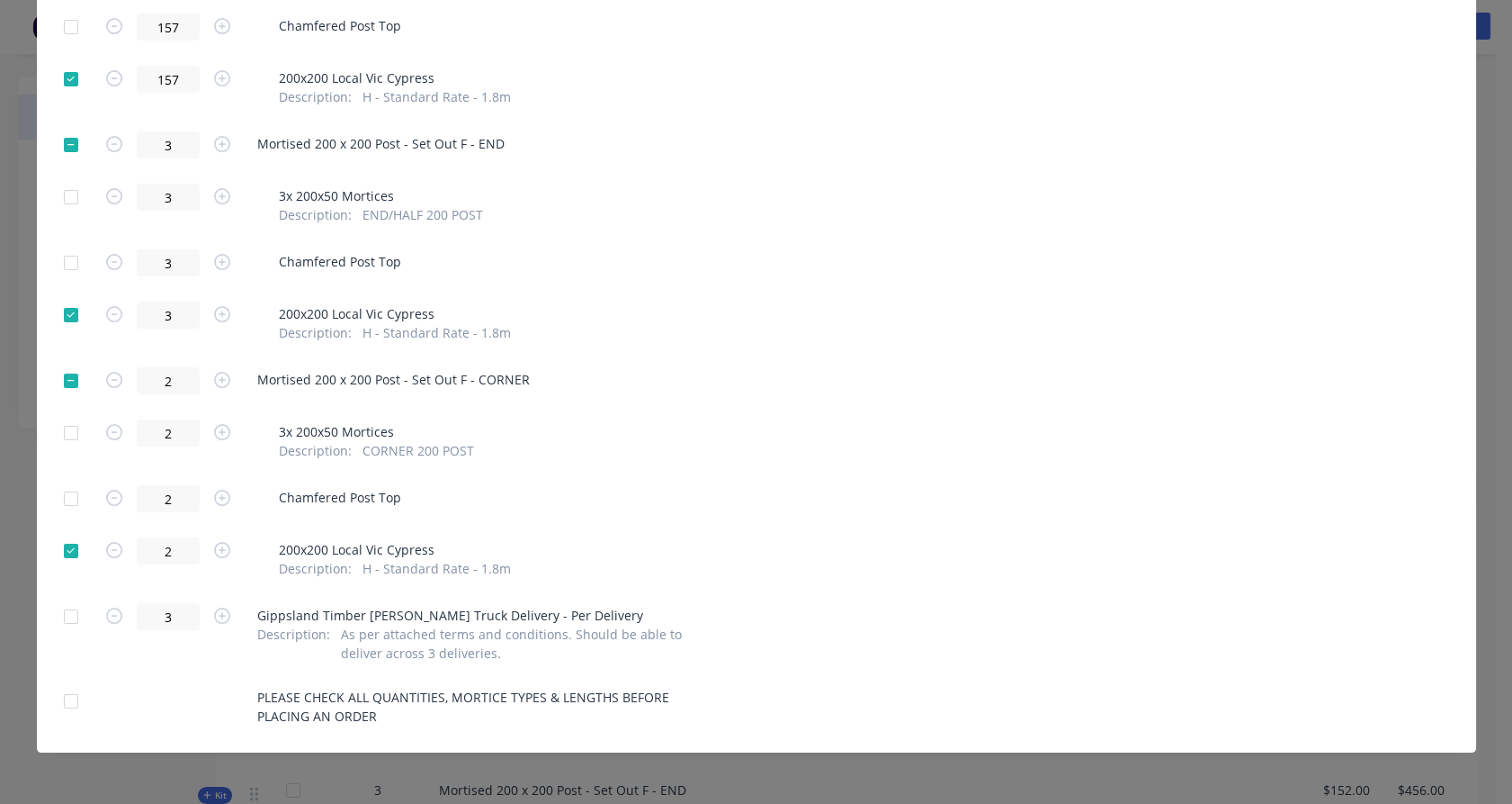
click at [64, 620] on div at bounding box center [70, 616] width 36 height 36
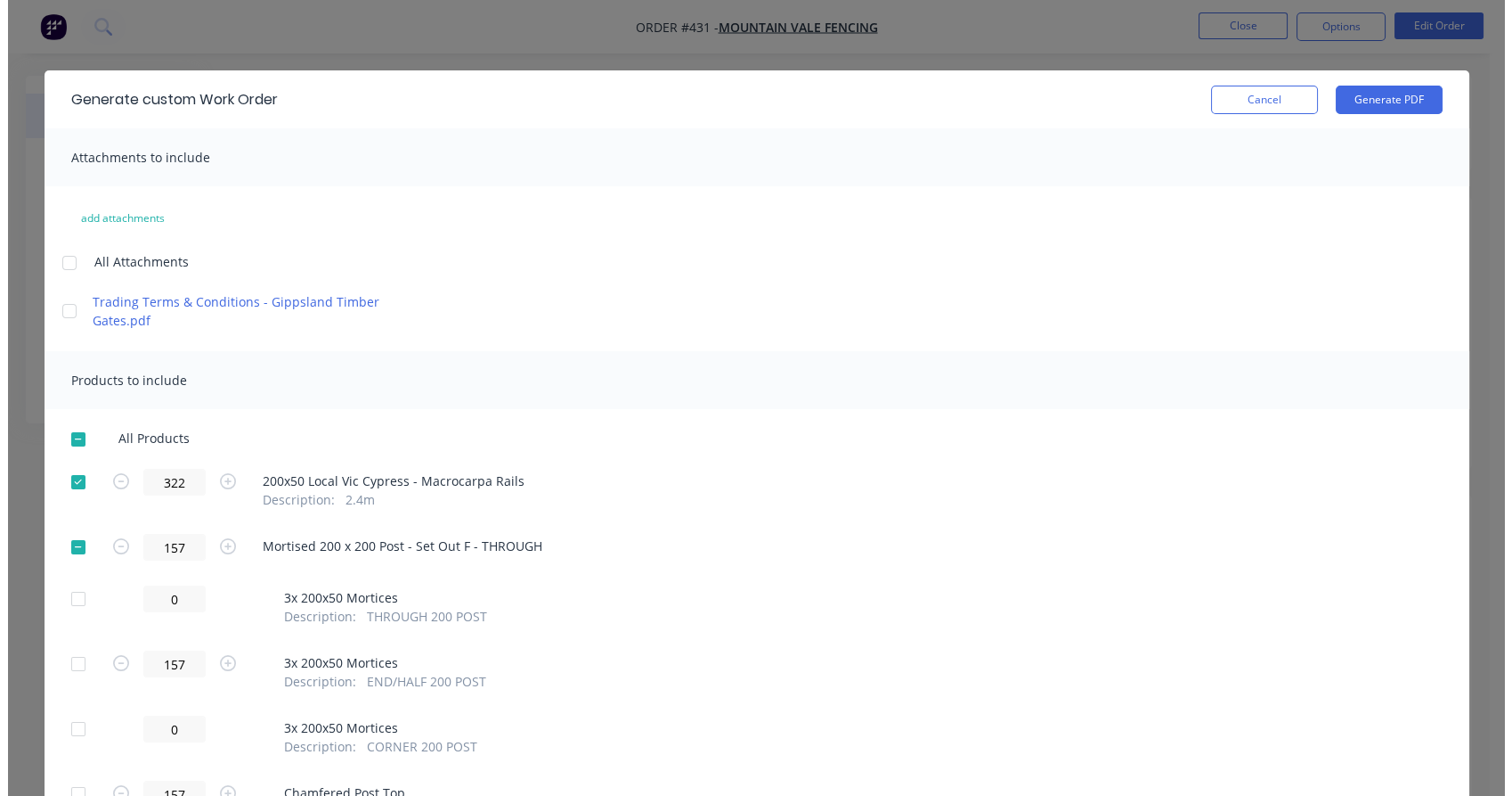
scroll to position [0, 0]
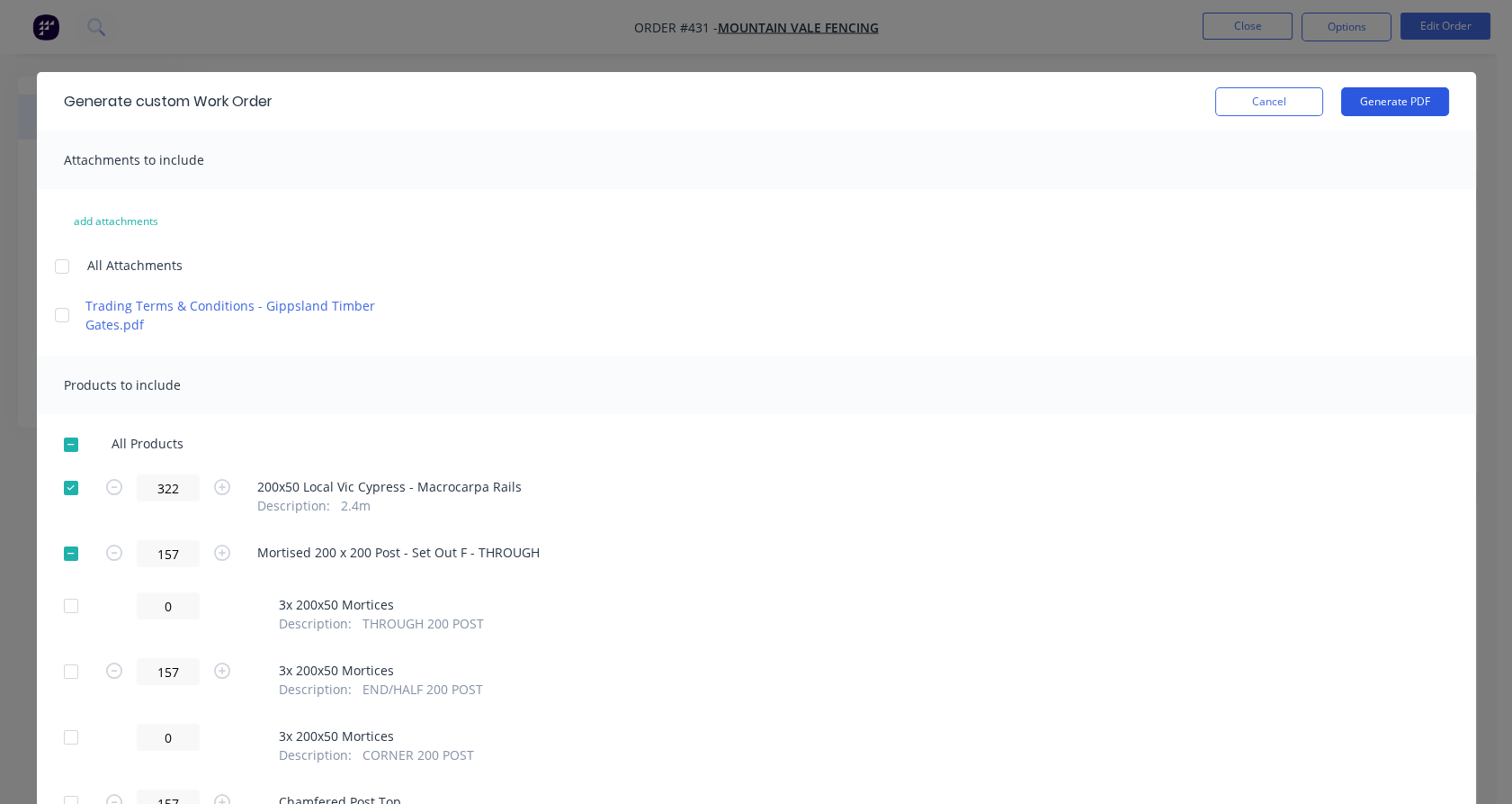
click at [1393, 104] on button "Generate PDF" at bounding box center [1396, 102] width 108 height 29
click at [1217, 106] on button "Cancel" at bounding box center [1269, 102] width 108 height 29
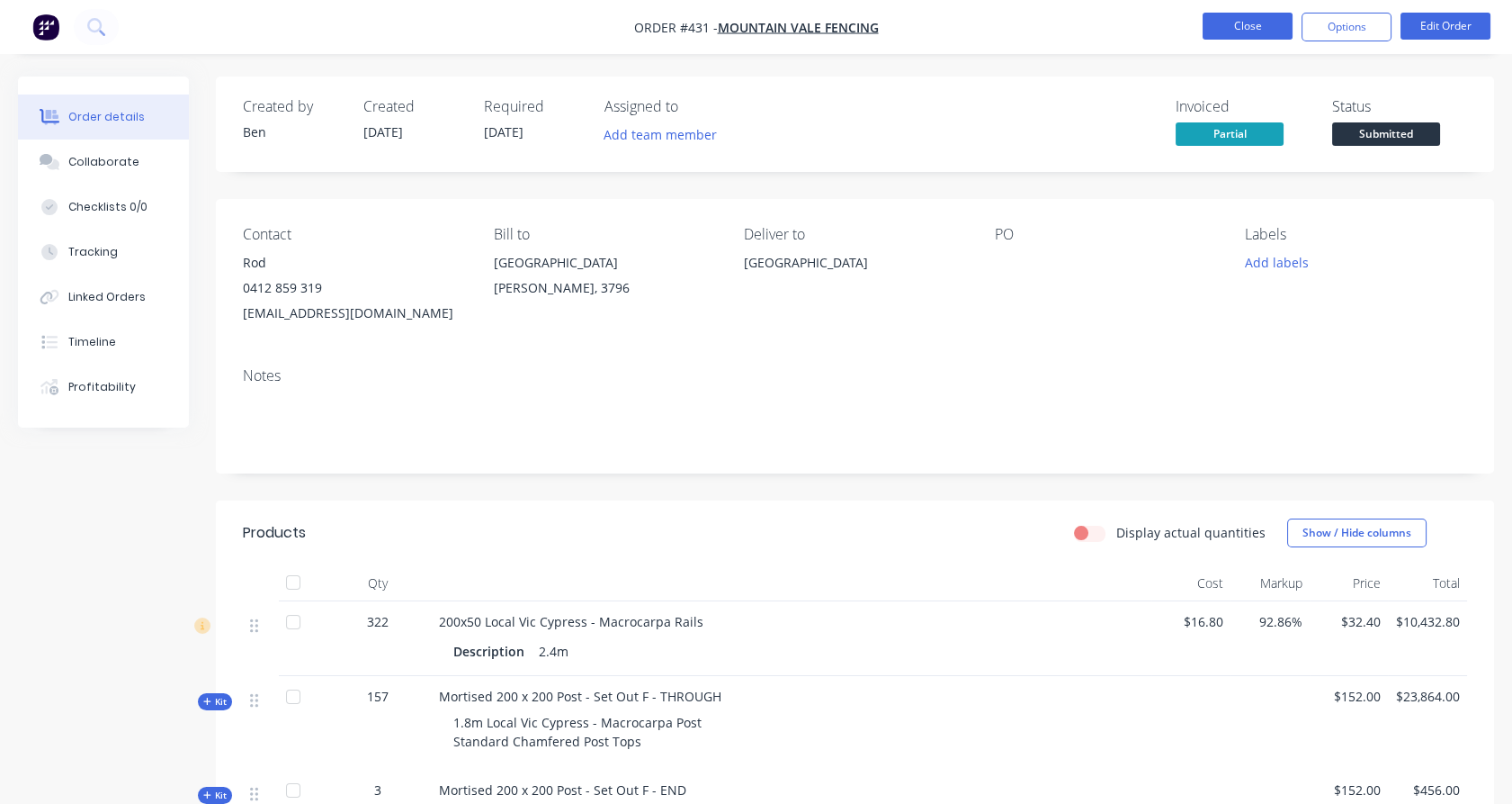
click at [1238, 26] on button "Close" at bounding box center [1247, 26] width 90 height 27
